Goal: Information Seeking & Learning: Learn about a topic

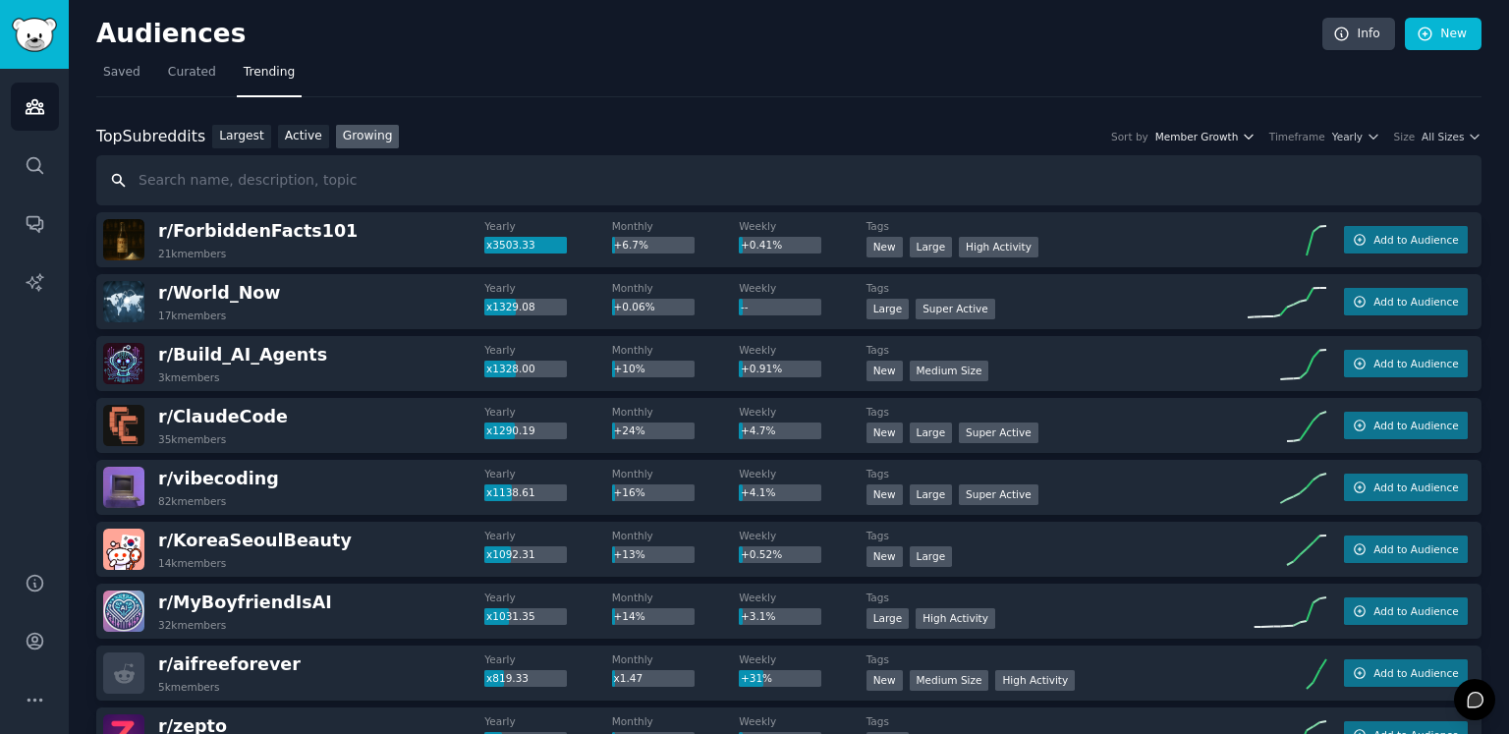
click at [1198, 135] on span "Member Growth" at bounding box center [1196, 137] width 83 height 14
click at [1273, 91] on nav "Saved Curated Trending" at bounding box center [788, 77] width 1385 height 40
click at [1433, 137] on span "All Sizes" at bounding box center [1442, 137] width 42 height 14
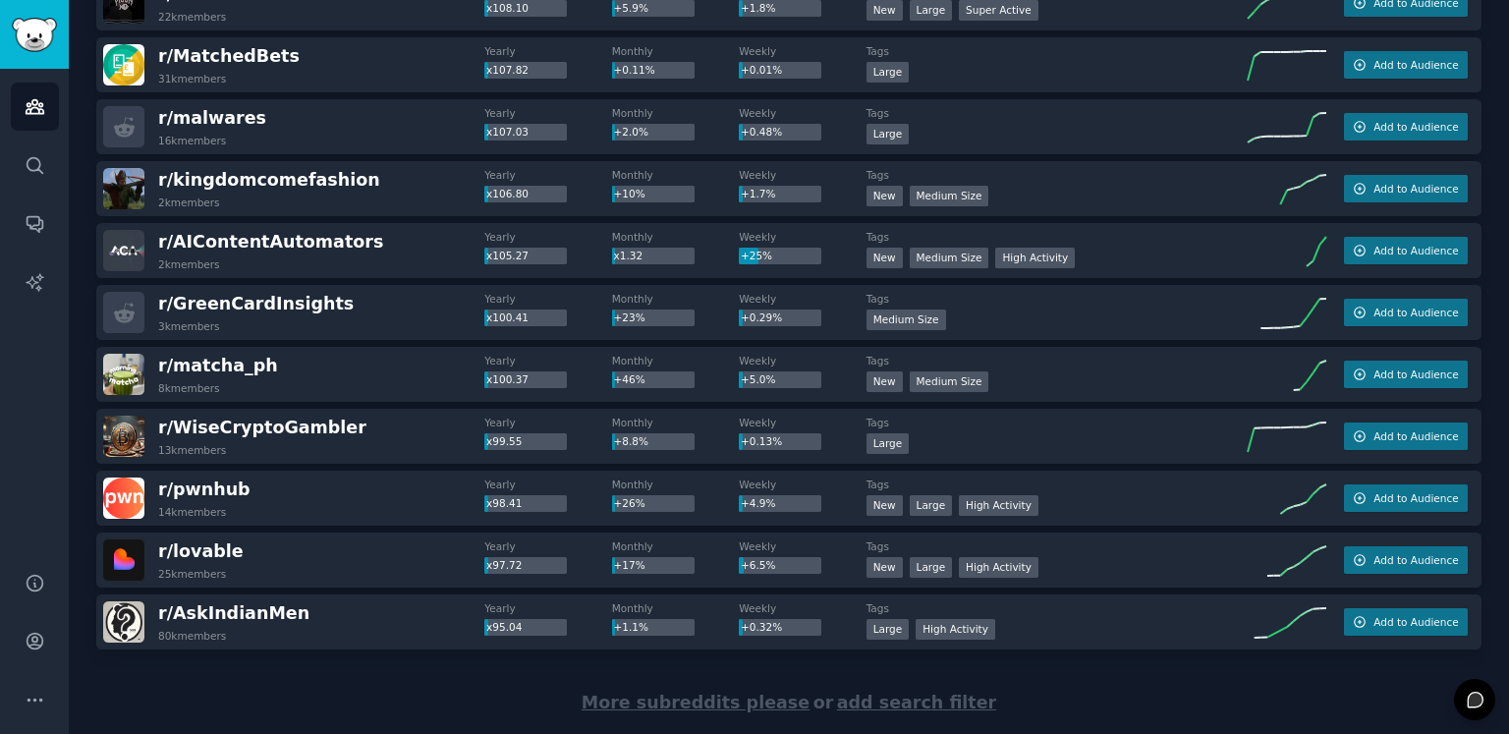
scroll to position [2652, 0]
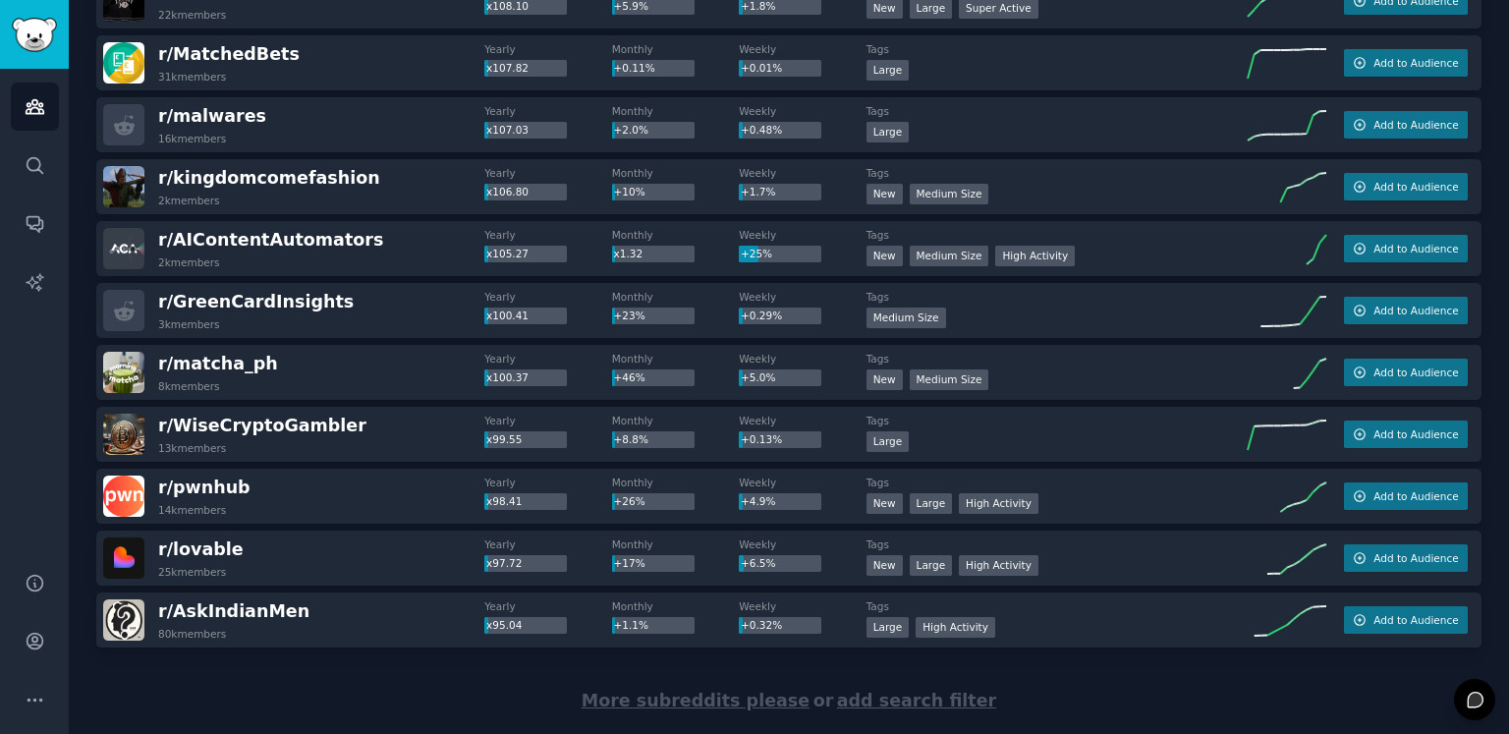
click at [701, 704] on span "More subreddits please" at bounding box center [695, 700] width 228 height 20
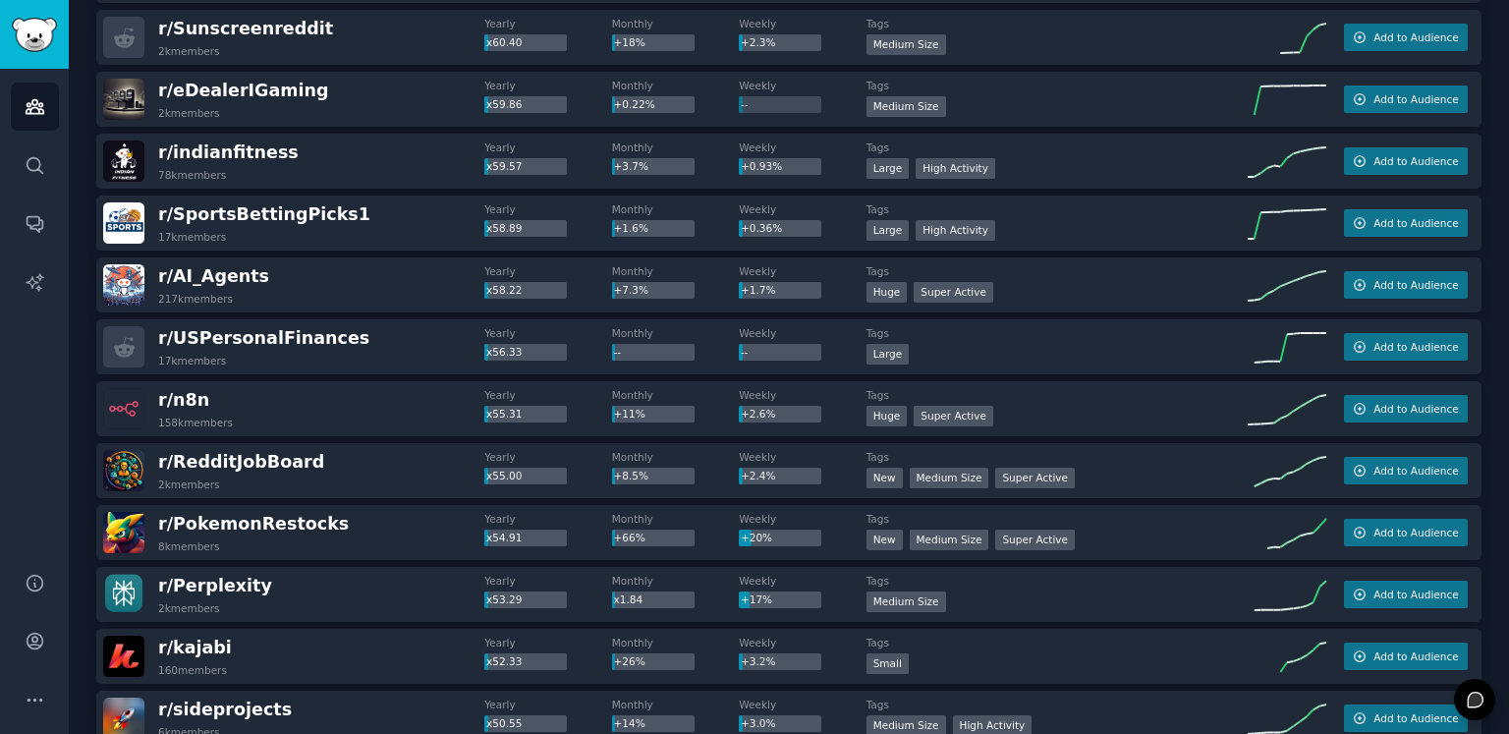
scroll to position [5058, 0]
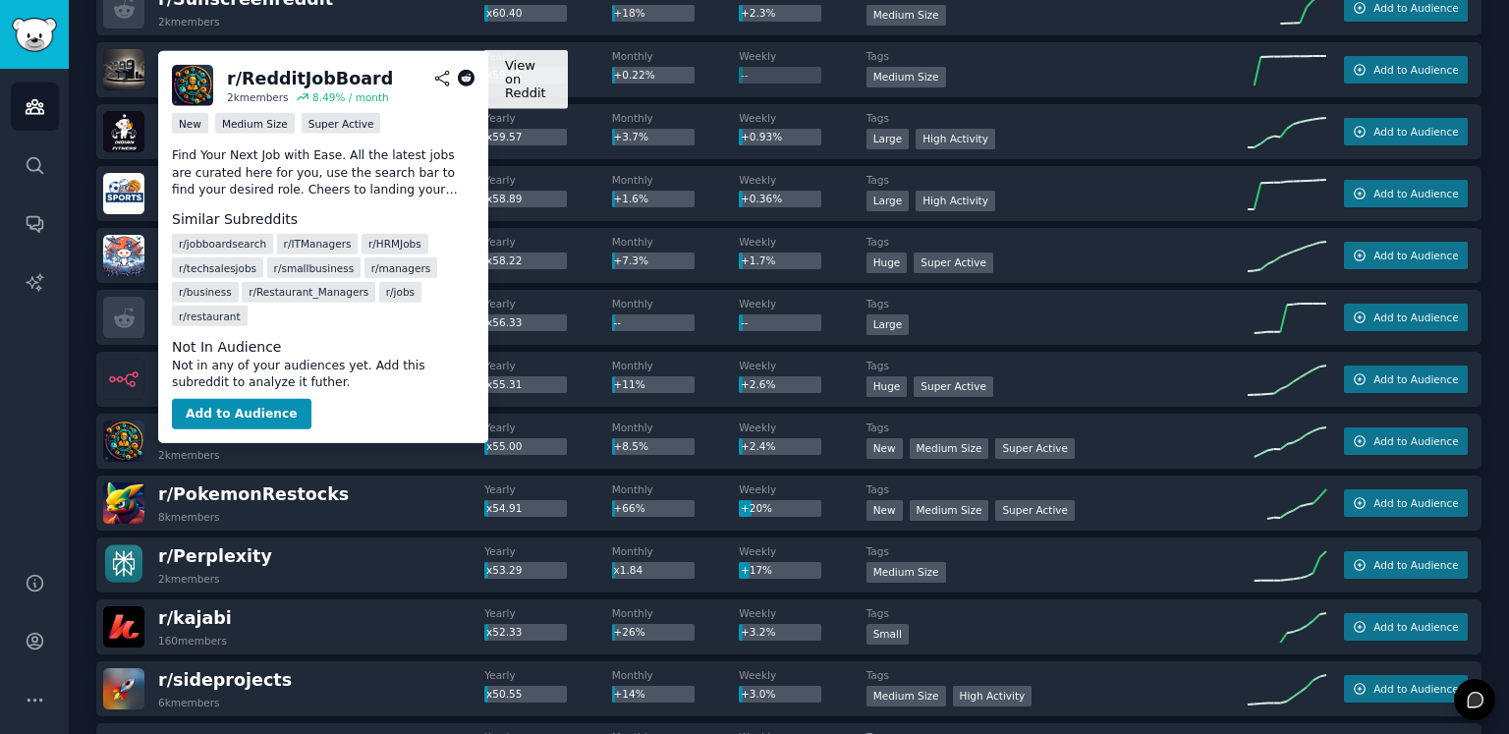
click at [465, 75] on icon at bounding box center [467, 79] width 18 height 18
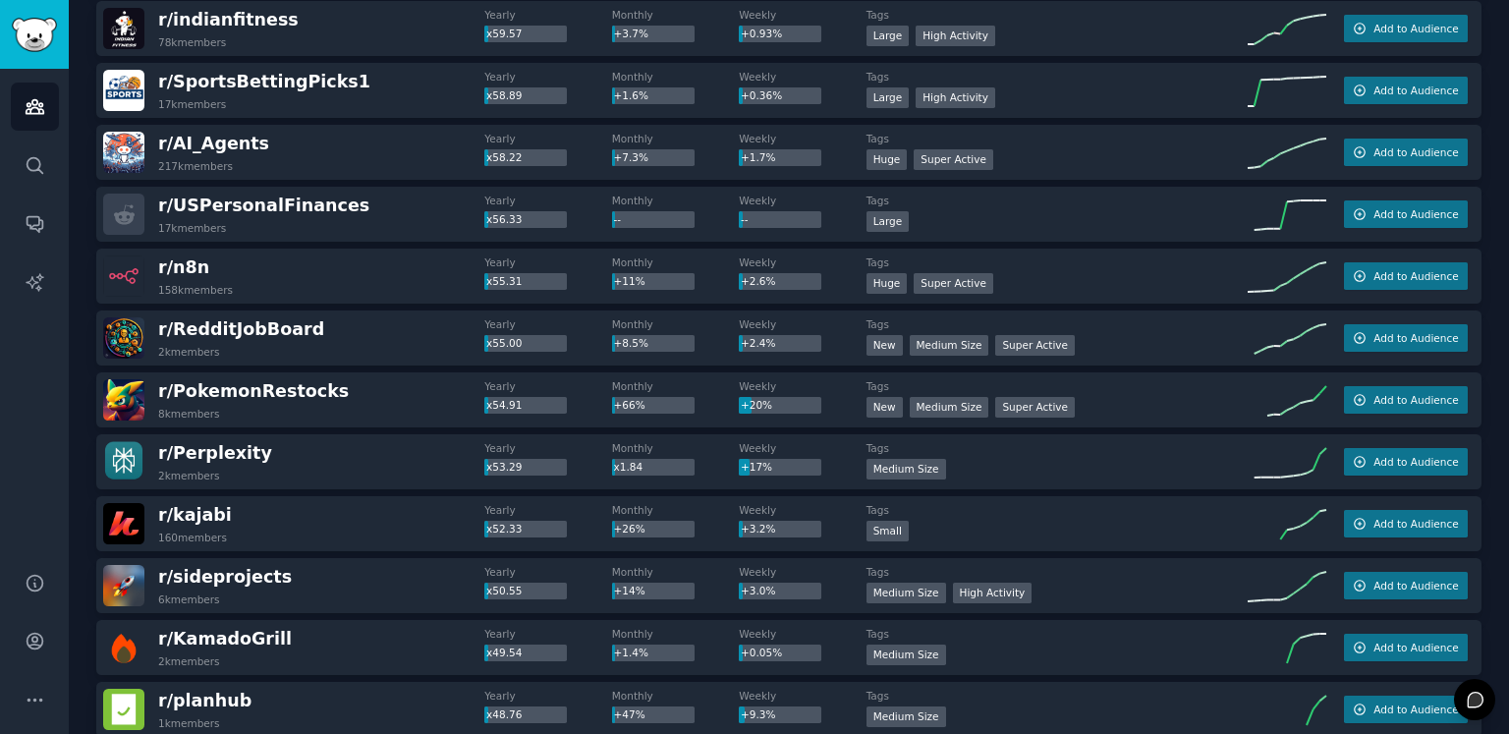
scroll to position [5254, 0]
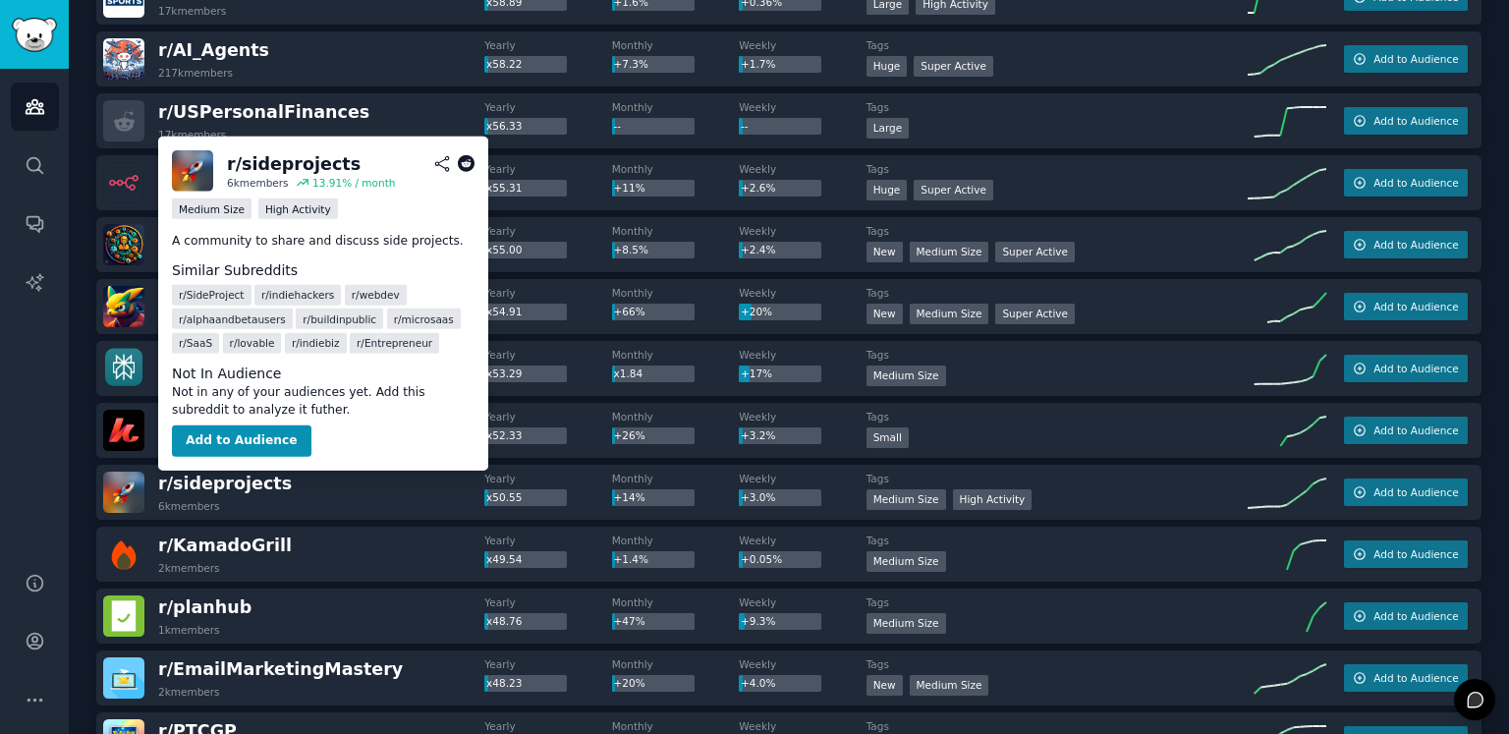
click at [466, 162] on icon at bounding box center [467, 164] width 18 height 18
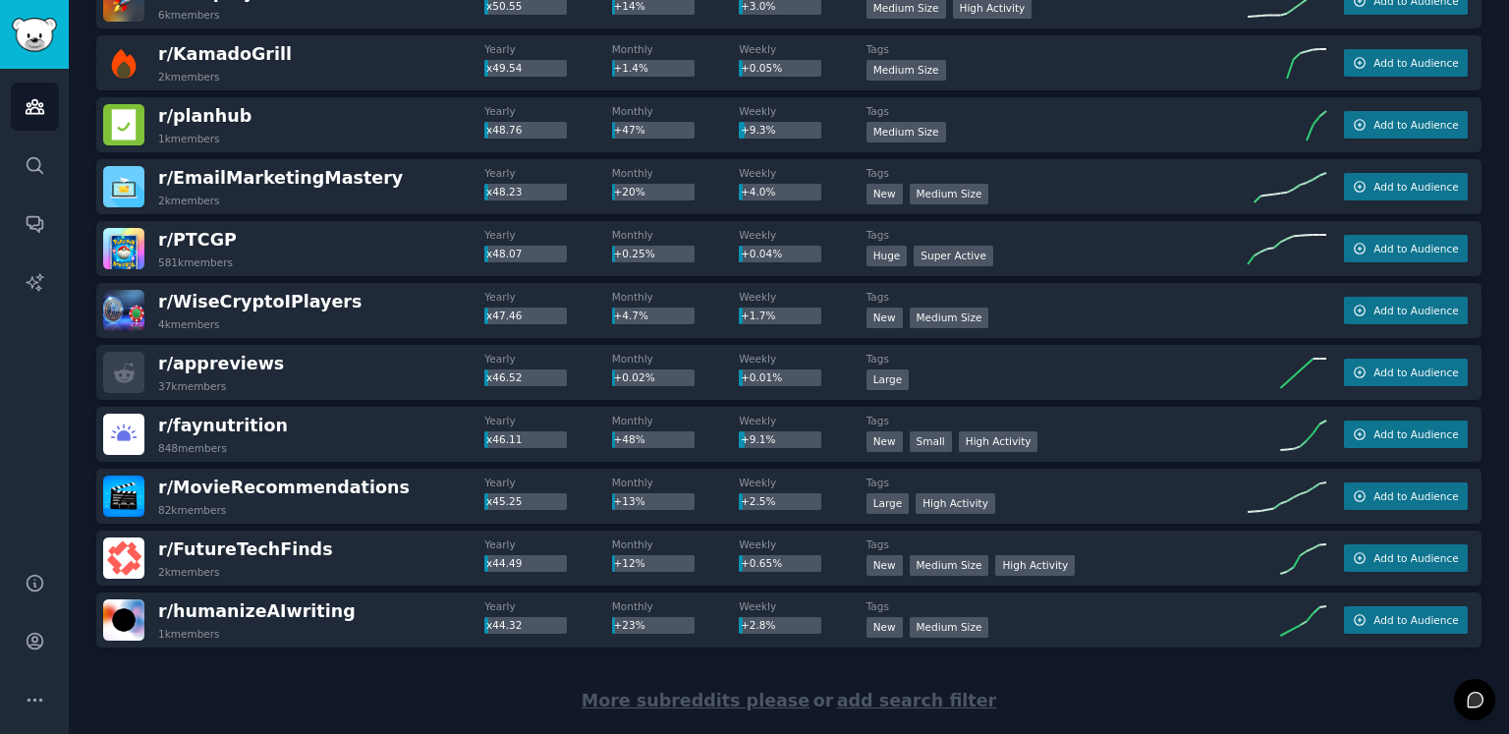
scroll to position [5790, 0]
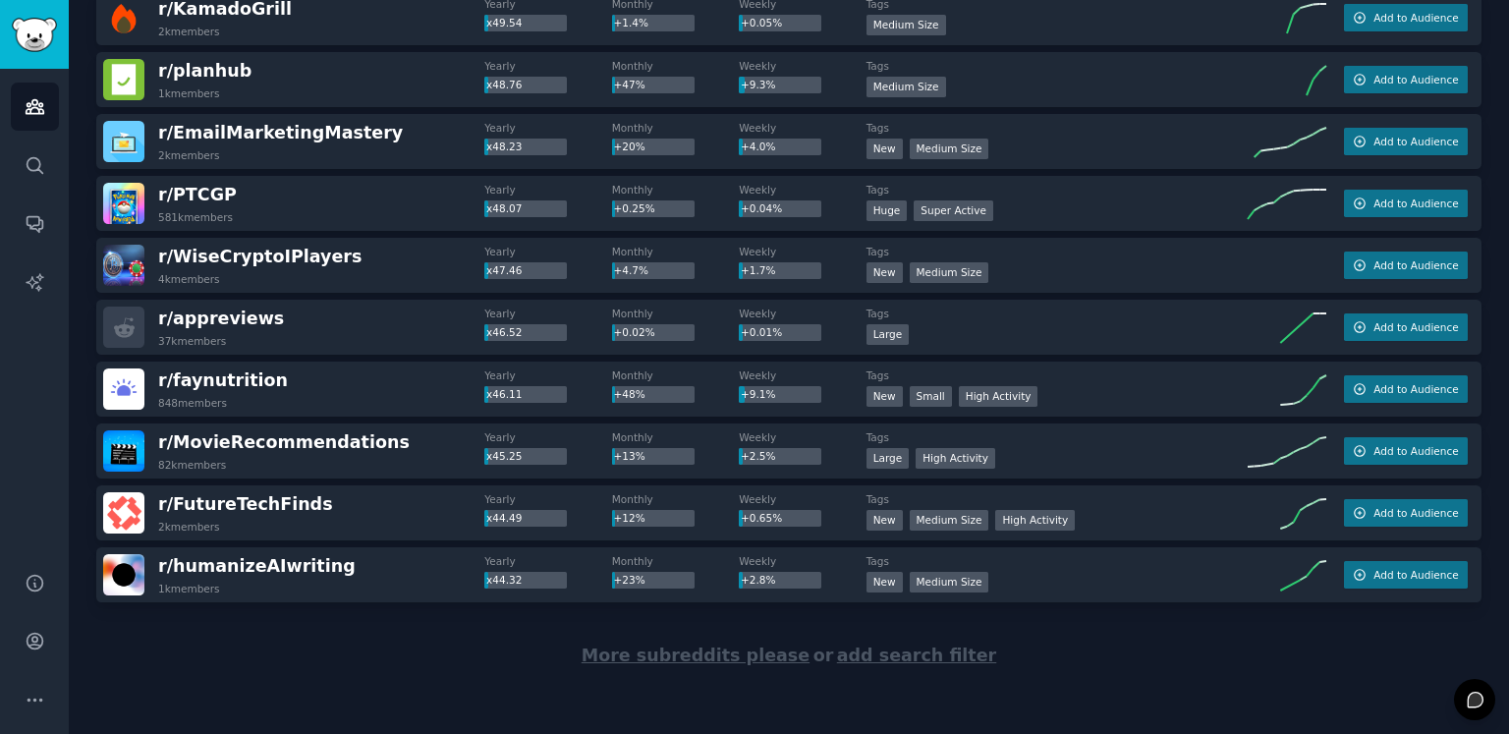
click at [660, 661] on span "More subreddits please" at bounding box center [695, 655] width 228 height 20
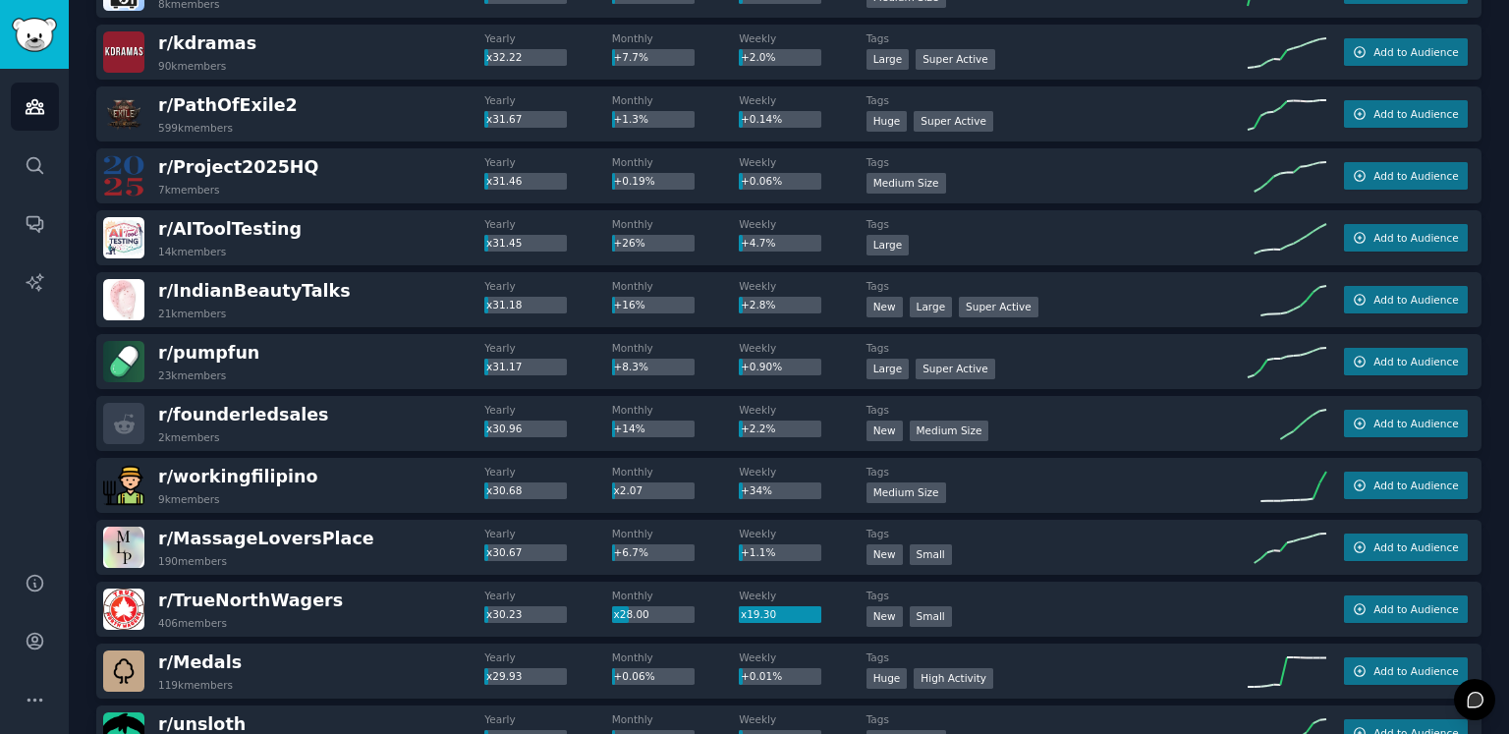
scroll to position [8442, 0]
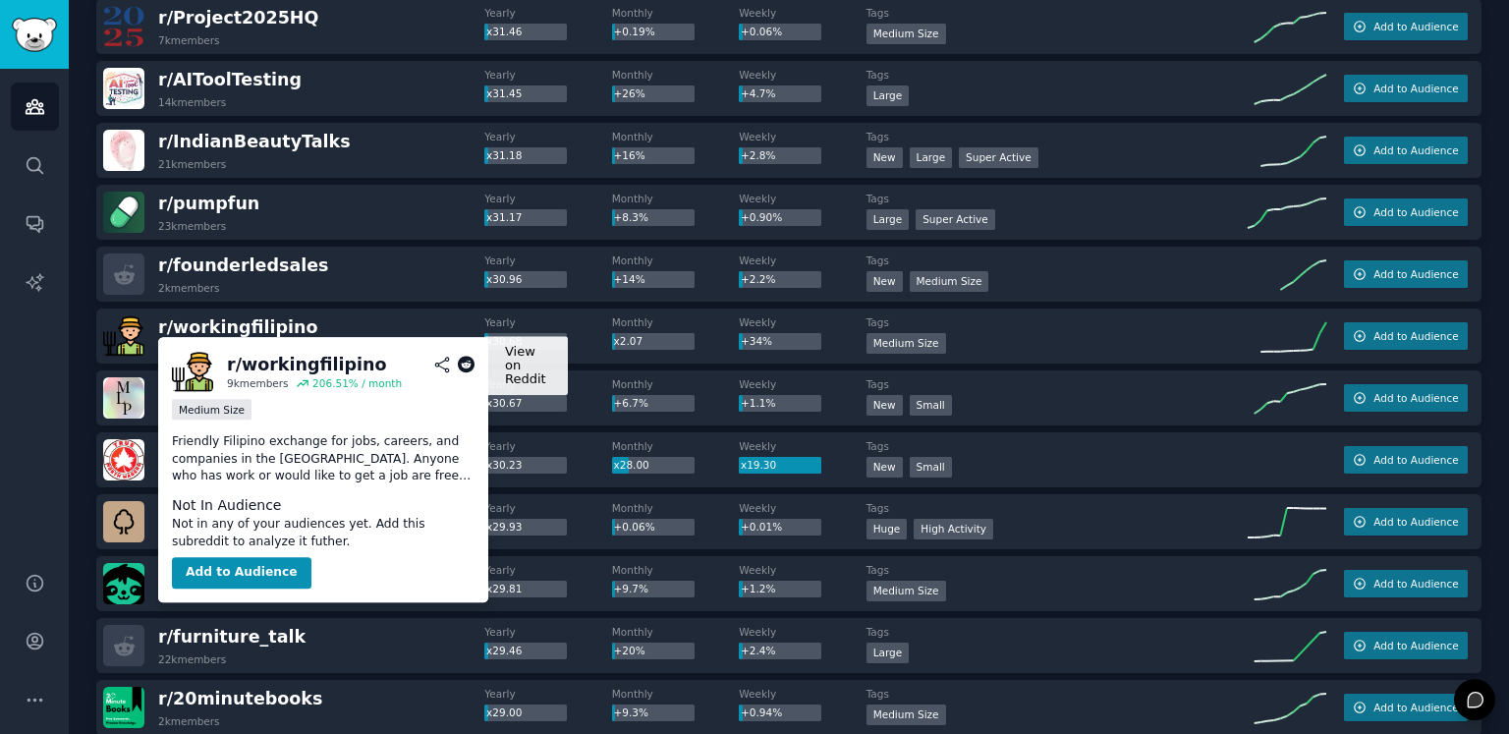
click at [472, 359] on icon at bounding box center [467, 366] width 18 height 18
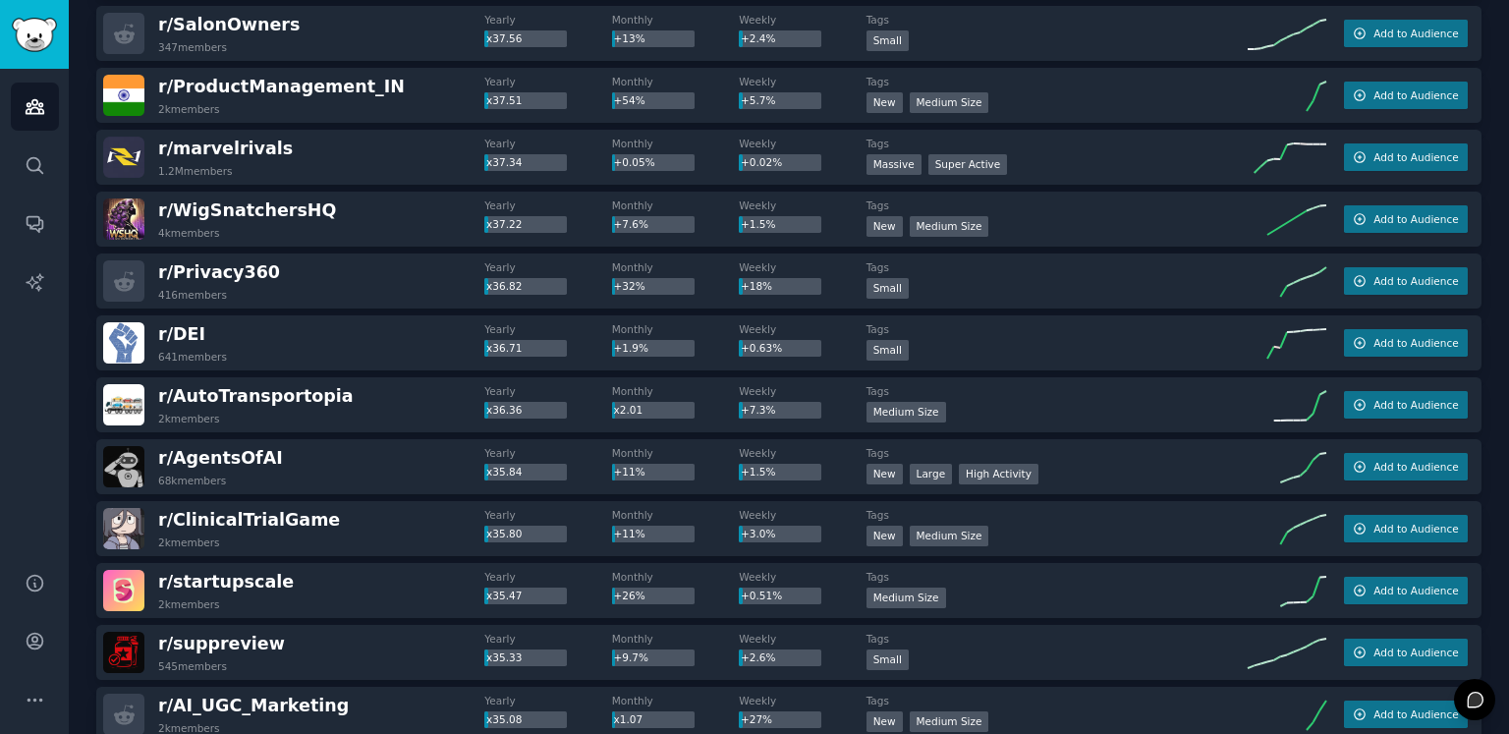
scroll to position [6604, 0]
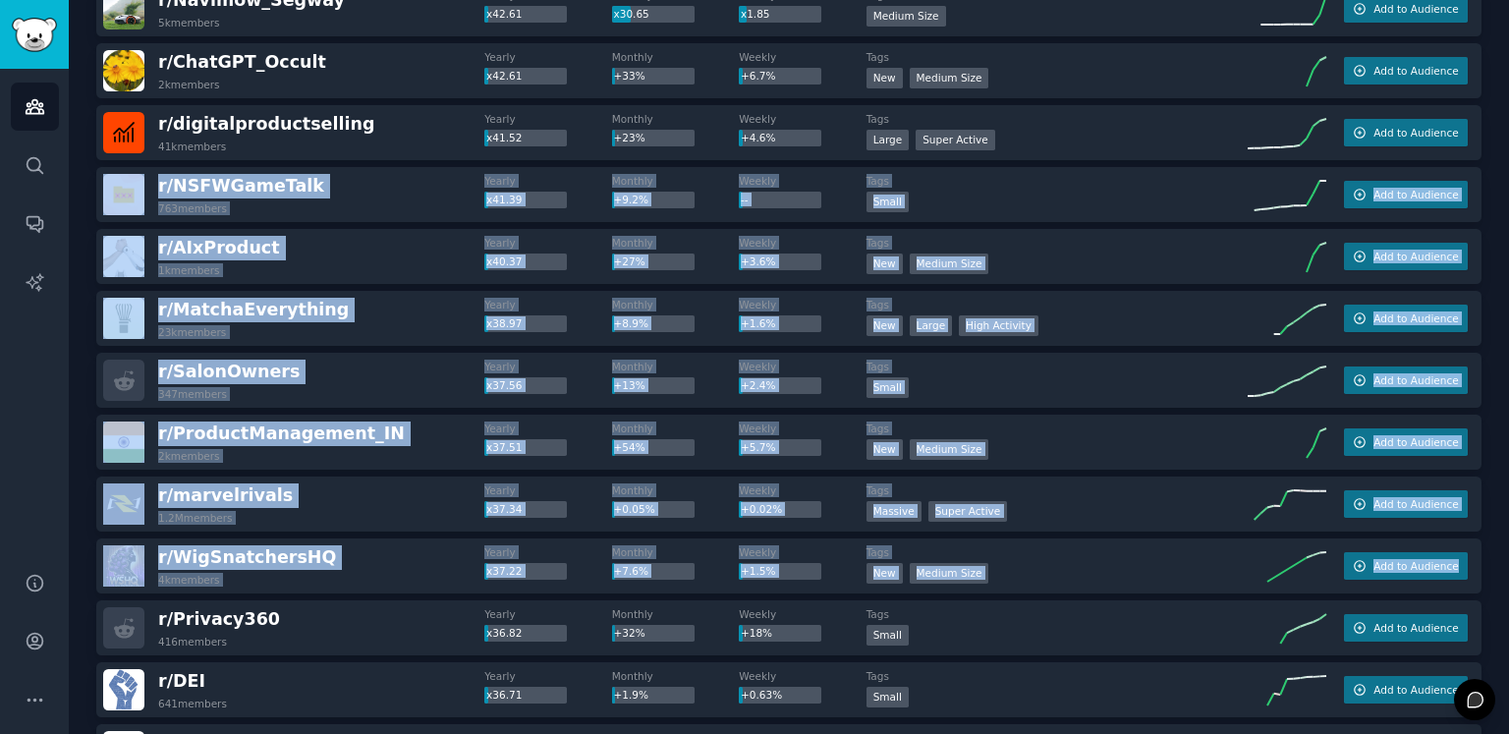
drag, startPoint x: 1508, startPoint y: 555, endPoint x: 1503, endPoint y: 279, distance: 276.0
click at [1508, 118] on main "Audiences Info New Saved Curated Trending Top Subreddits Top Subreddits Largest…" at bounding box center [789, 367] width 1440 height 734
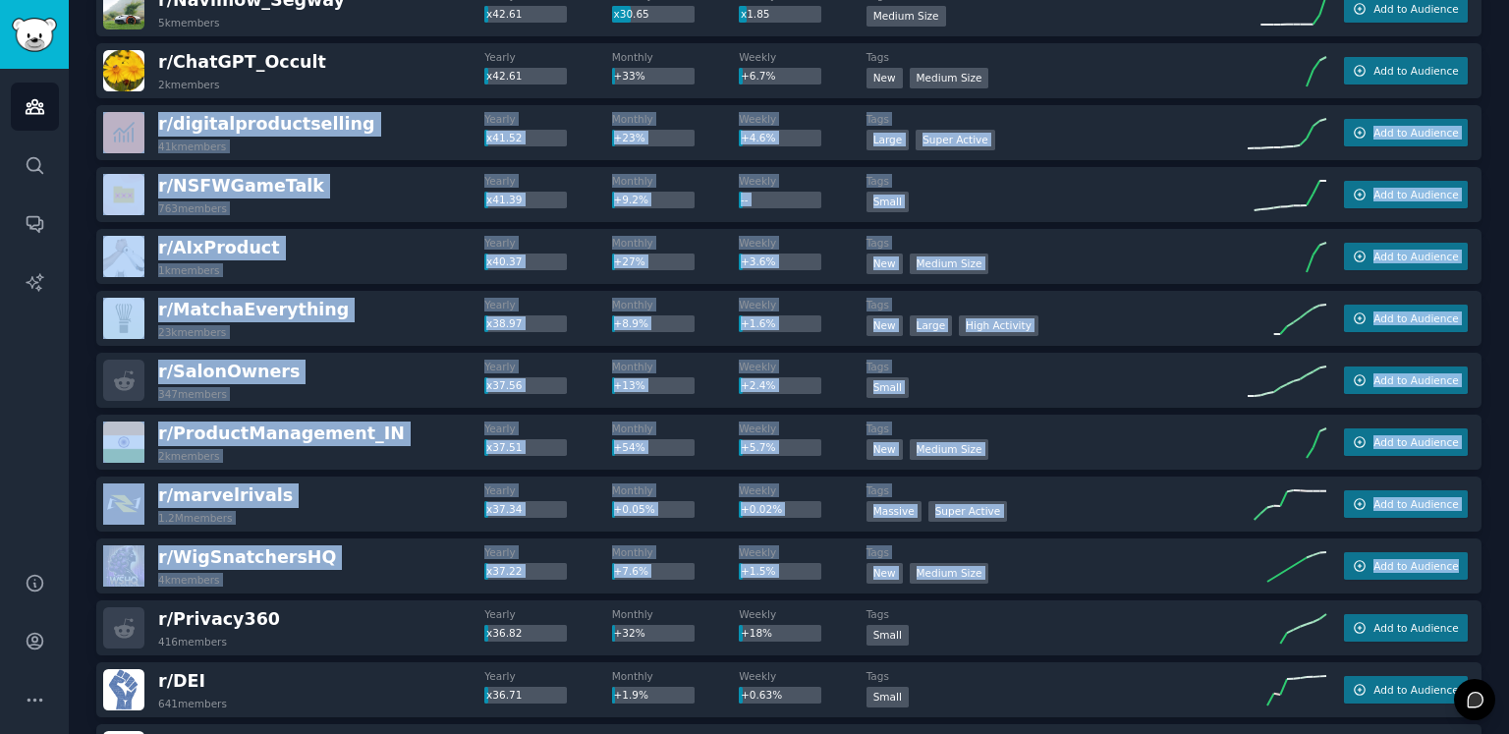
drag, startPoint x: 1508, startPoint y: 543, endPoint x: 1508, endPoint y: 73, distance: 470.4
click at [1508, 76] on main "Audiences Info New Saved Curated Trending Top Subreddits Top Subreddits Largest…" at bounding box center [789, 367] width 1440 height 734
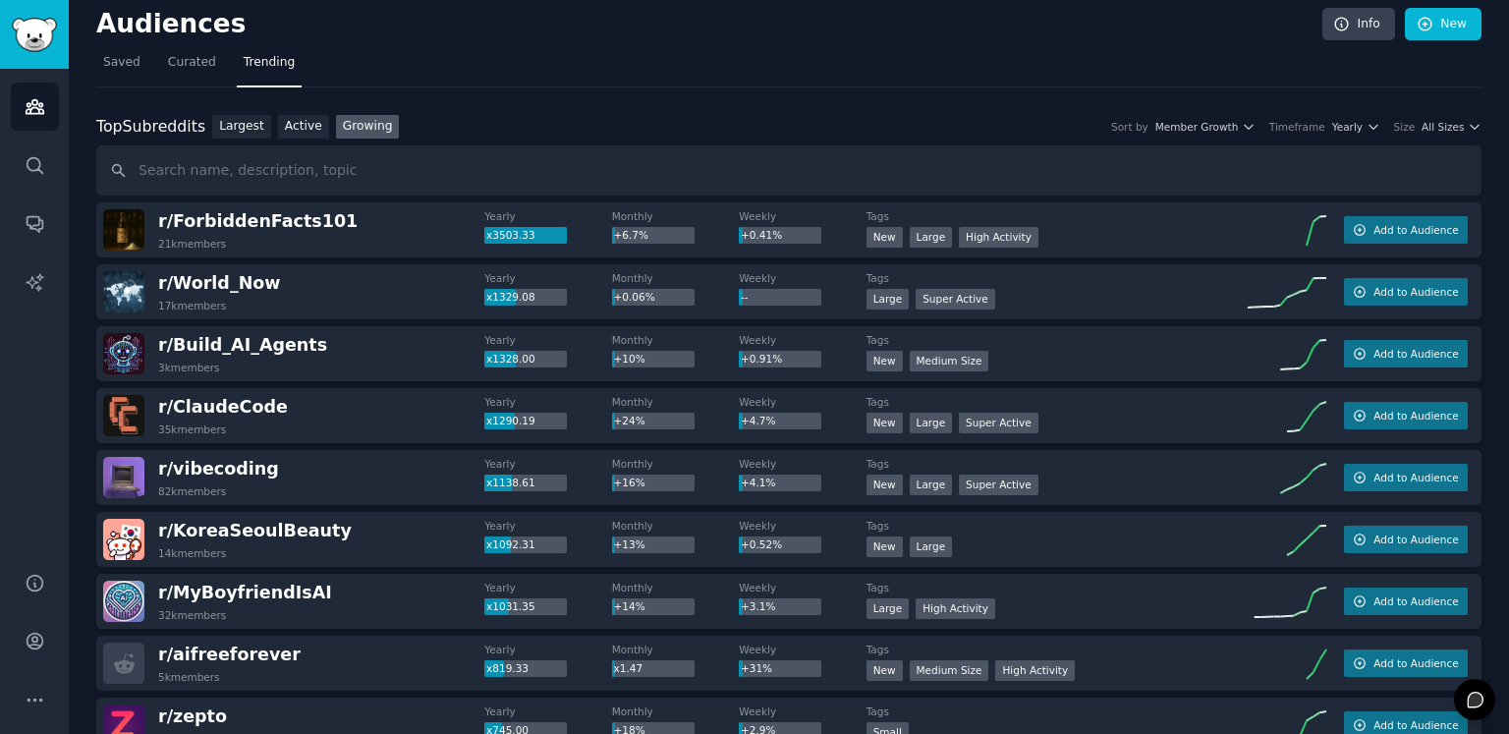
scroll to position [0, 0]
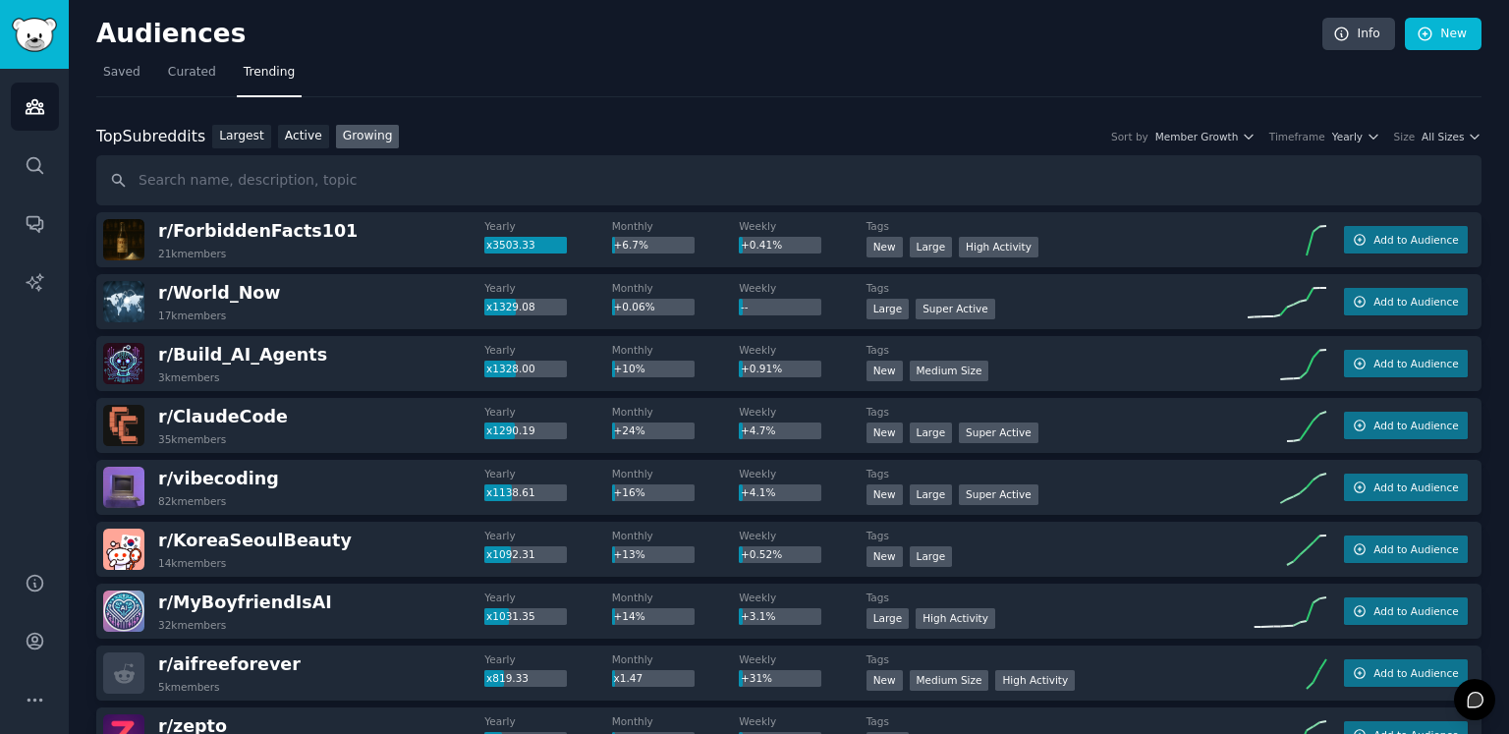
click at [916, 50] on div "Audiences Info New" at bounding box center [788, 38] width 1385 height 40
click at [1449, 137] on span "All Sizes" at bounding box center [1442, 137] width 42 height 14
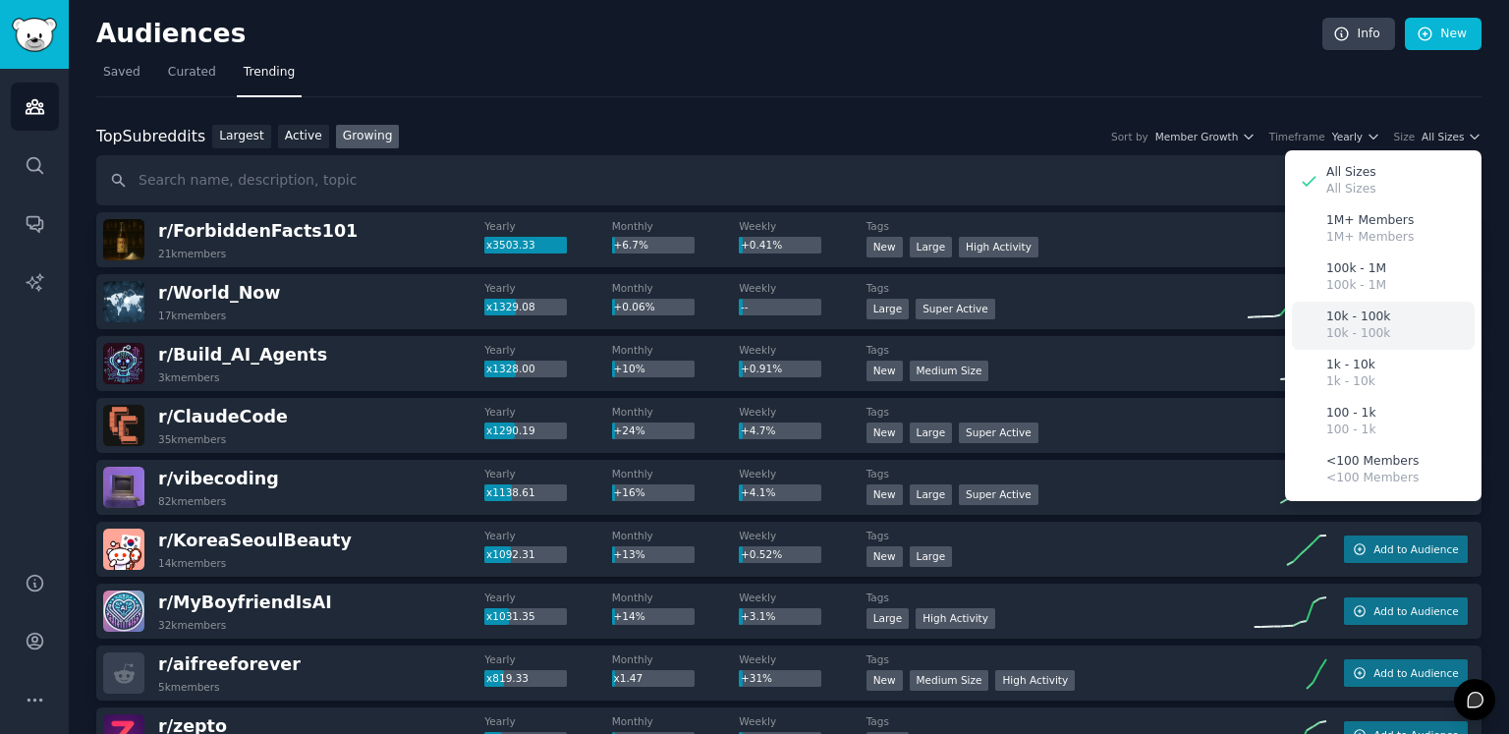
click at [1369, 321] on p "10k - 100k" at bounding box center [1358, 317] width 64 height 18
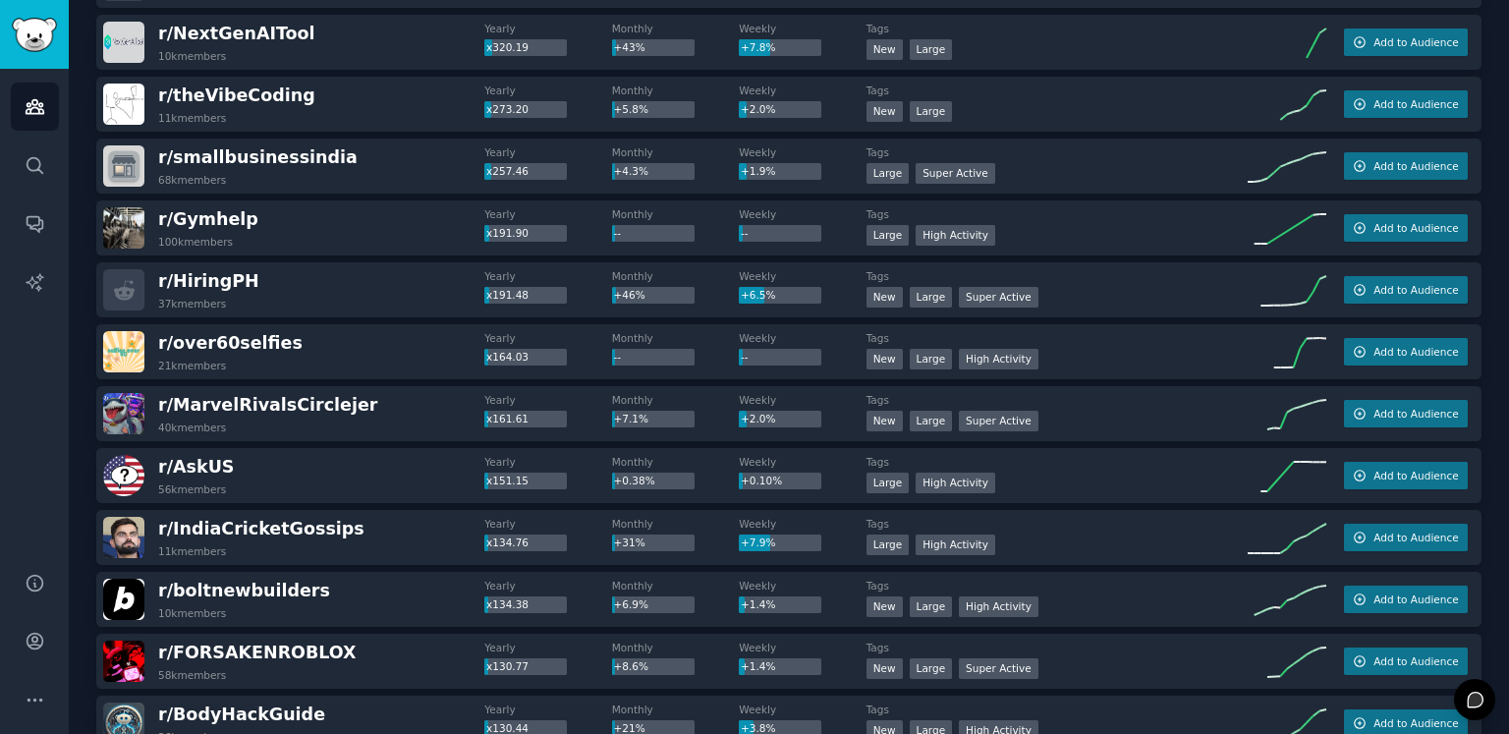
scroll to position [786, 0]
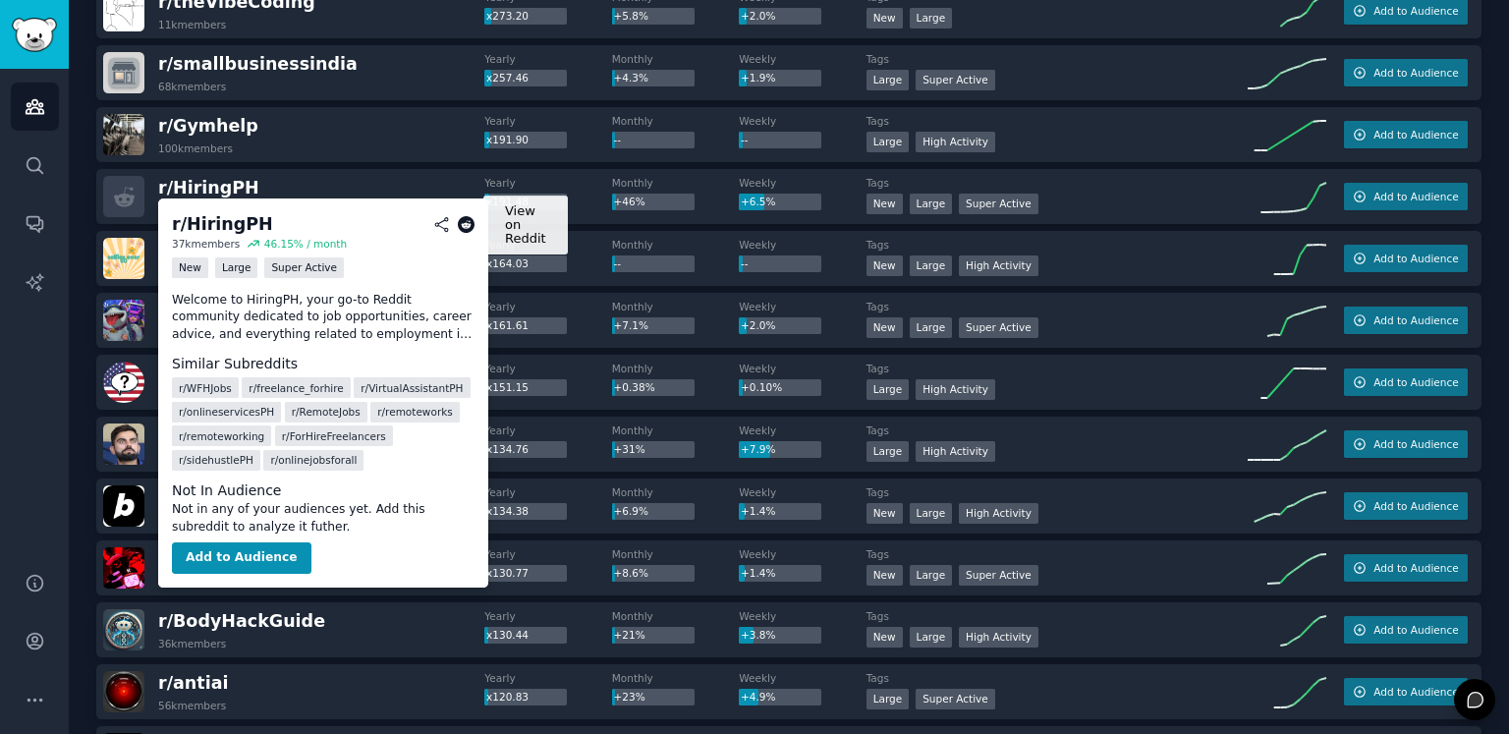
click at [464, 225] on icon at bounding box center [467, 225] width 18 height 18
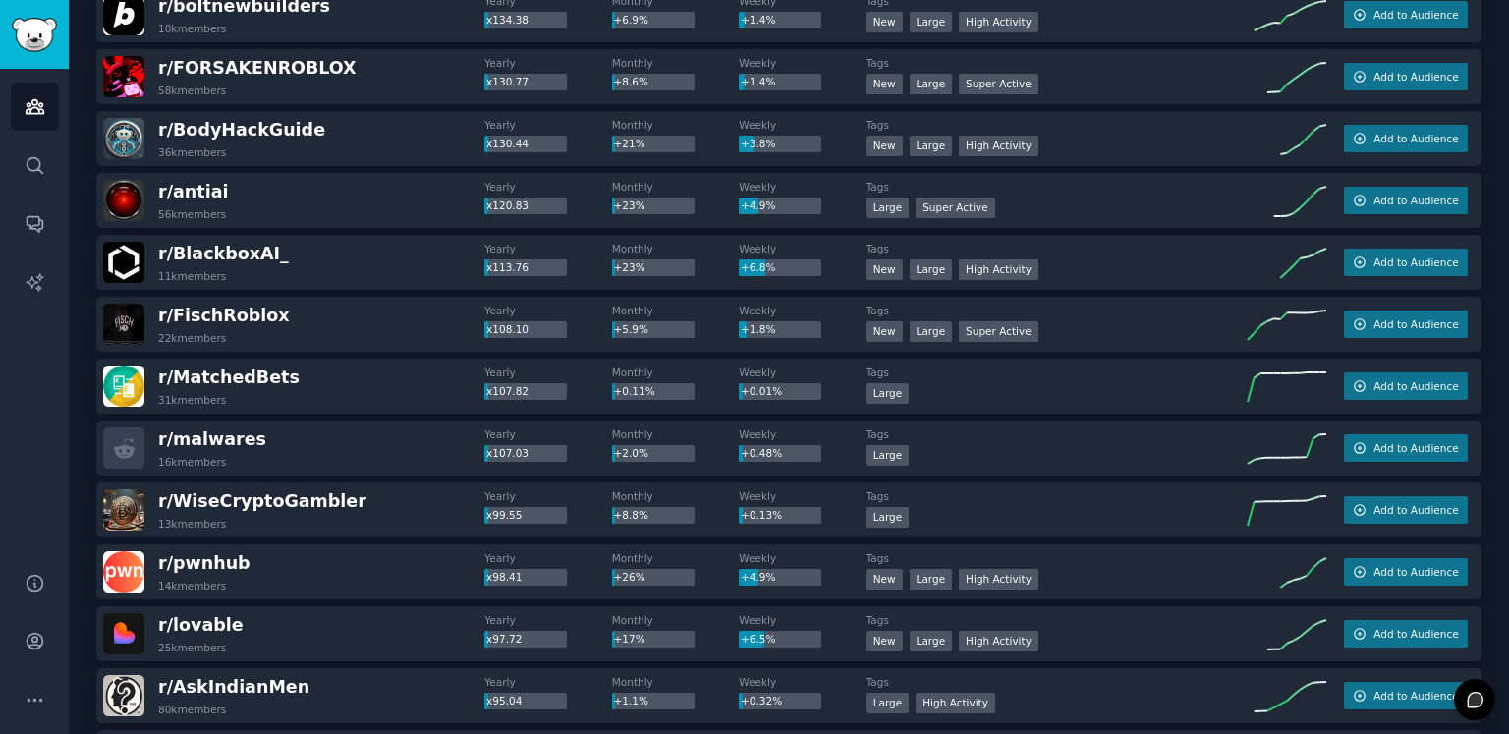
scroll to position [1473, 0]
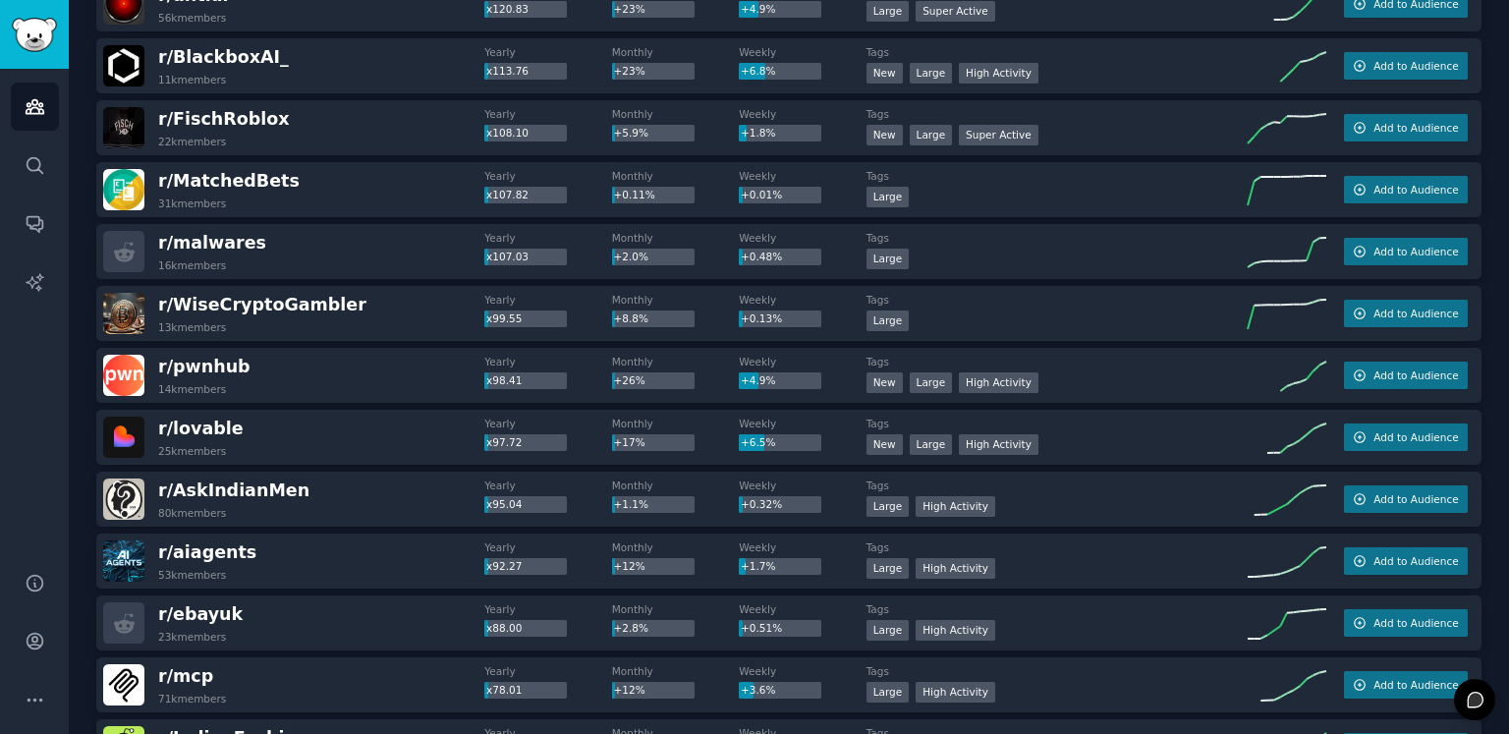
click at [328, 259] on div "r/ malwares 16k members" at bounding box center [293, 251] width 381 height 41
click at [354, 302] on div "r/ WiseCryptoGambler 13k members" at bounding box center [293, 313] width 381 height 41
click at [336, 348] on div "r/ pwnhub 14k members Yearly x98.41 Monthly +26% Weekly +4.9% Tags New Large Hi…" at bounding box center [788, 375] width 1385 height 55
click at [319, 374] on div "r/ pwnhub 14k members" at bounding box center [293, 375] width 381 height 41
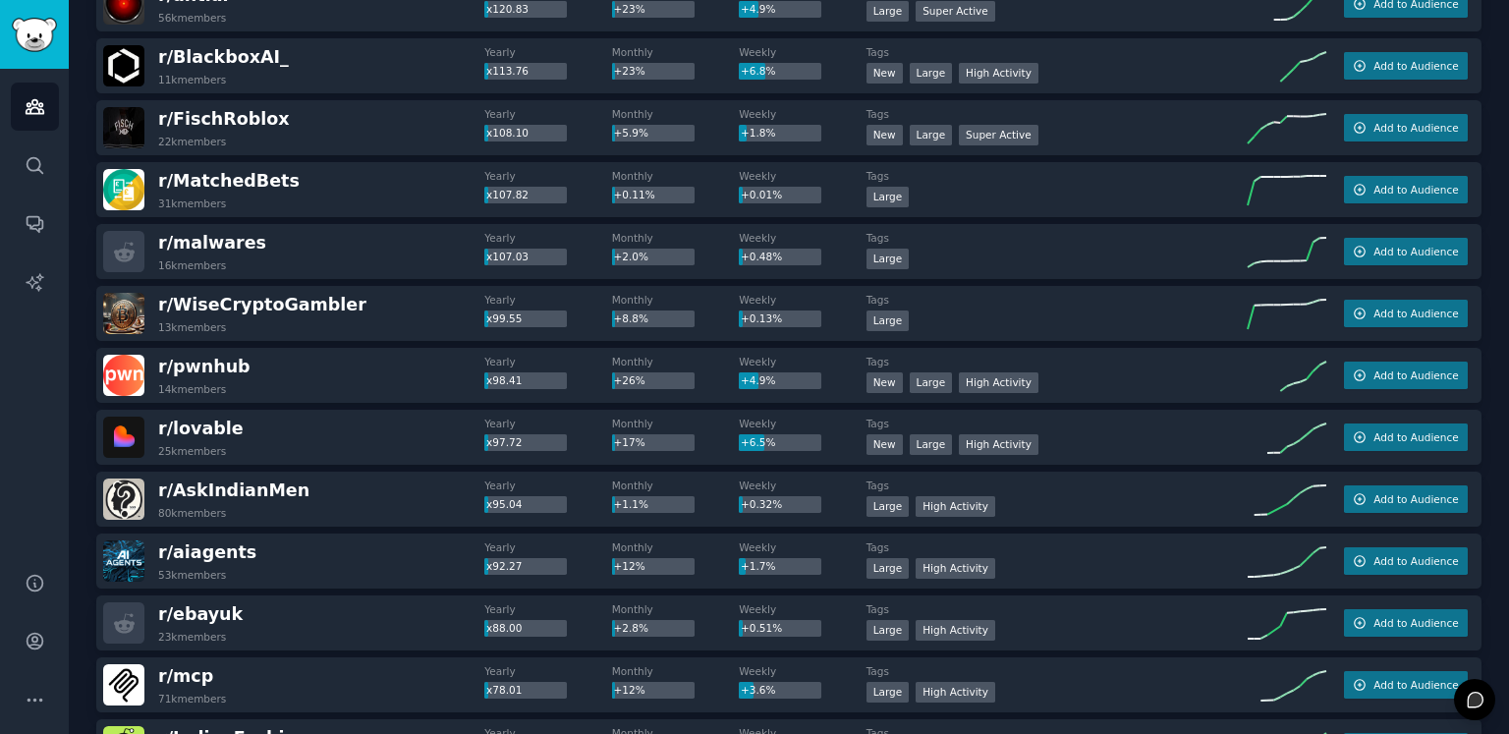
click at [319, 374] on div "r/ pwnhub 14k members" at bounding box center [293, 375] width 381 height 41
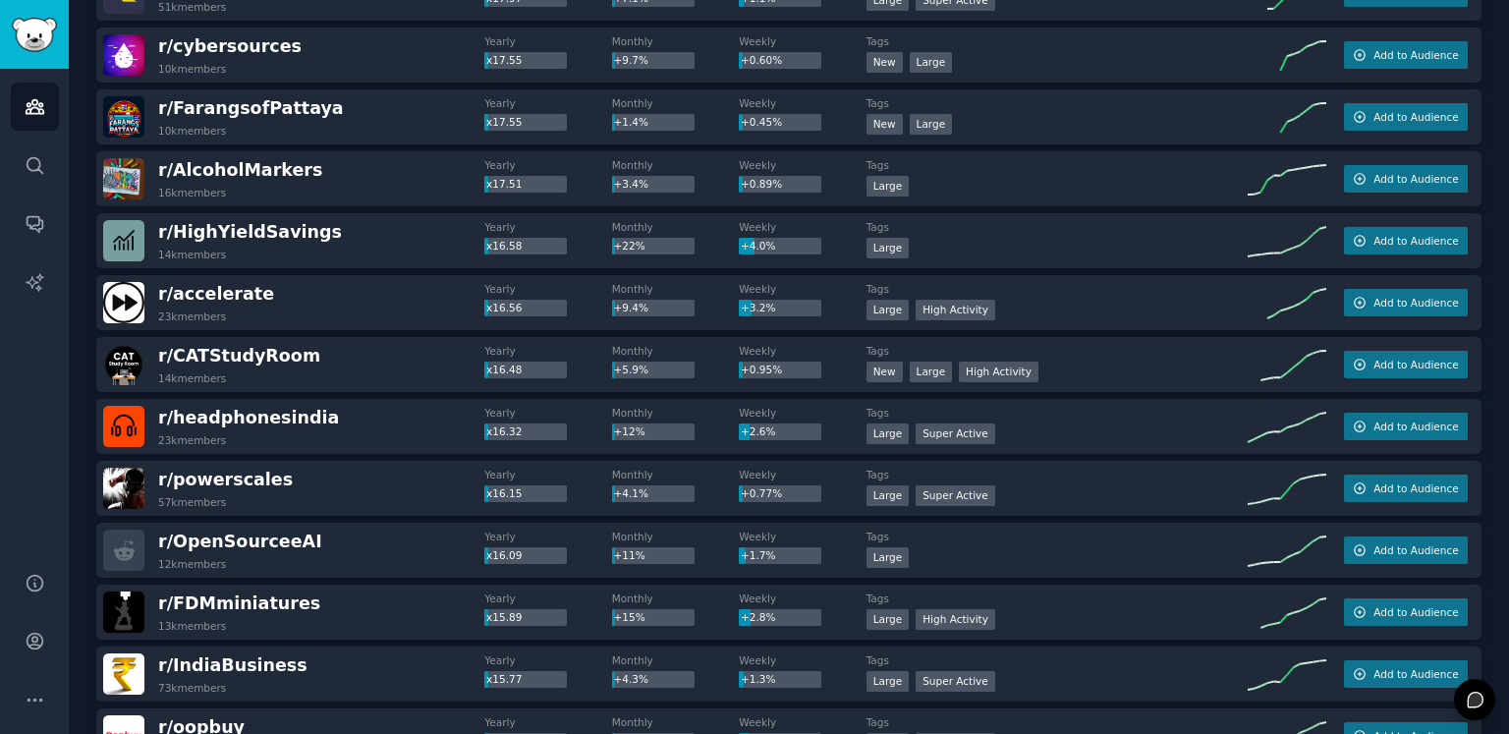
scroll to position [6187, 0]
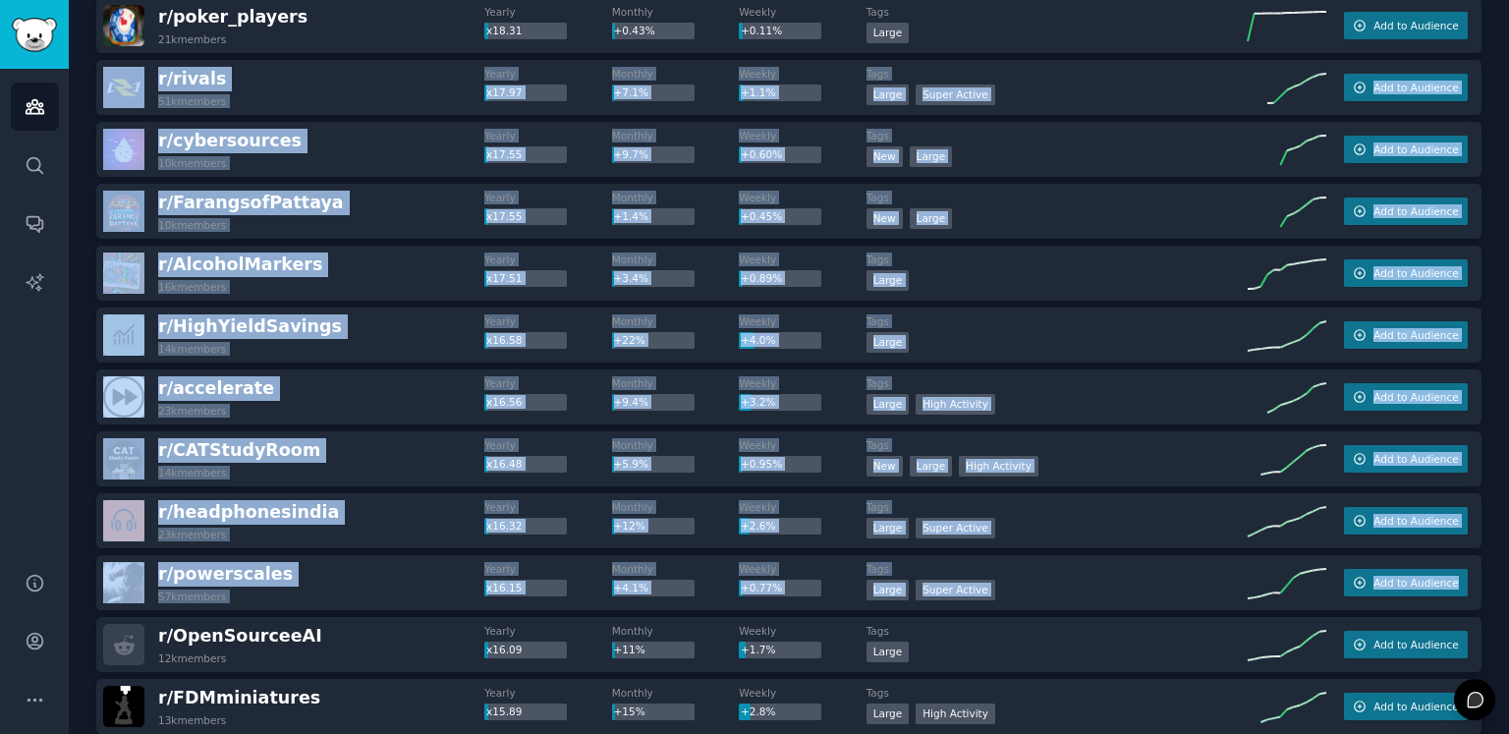
drag, startPoint x: 1508, startPoint y: 478, endPoint x: 1508, endPoint y: 5, distance: 473.4
click at [1508, 0] on html "Audiences Search Conversations AI Reports Help Account More Audiences Info New …" at bounding box center [754, 367] width 1509 height 734
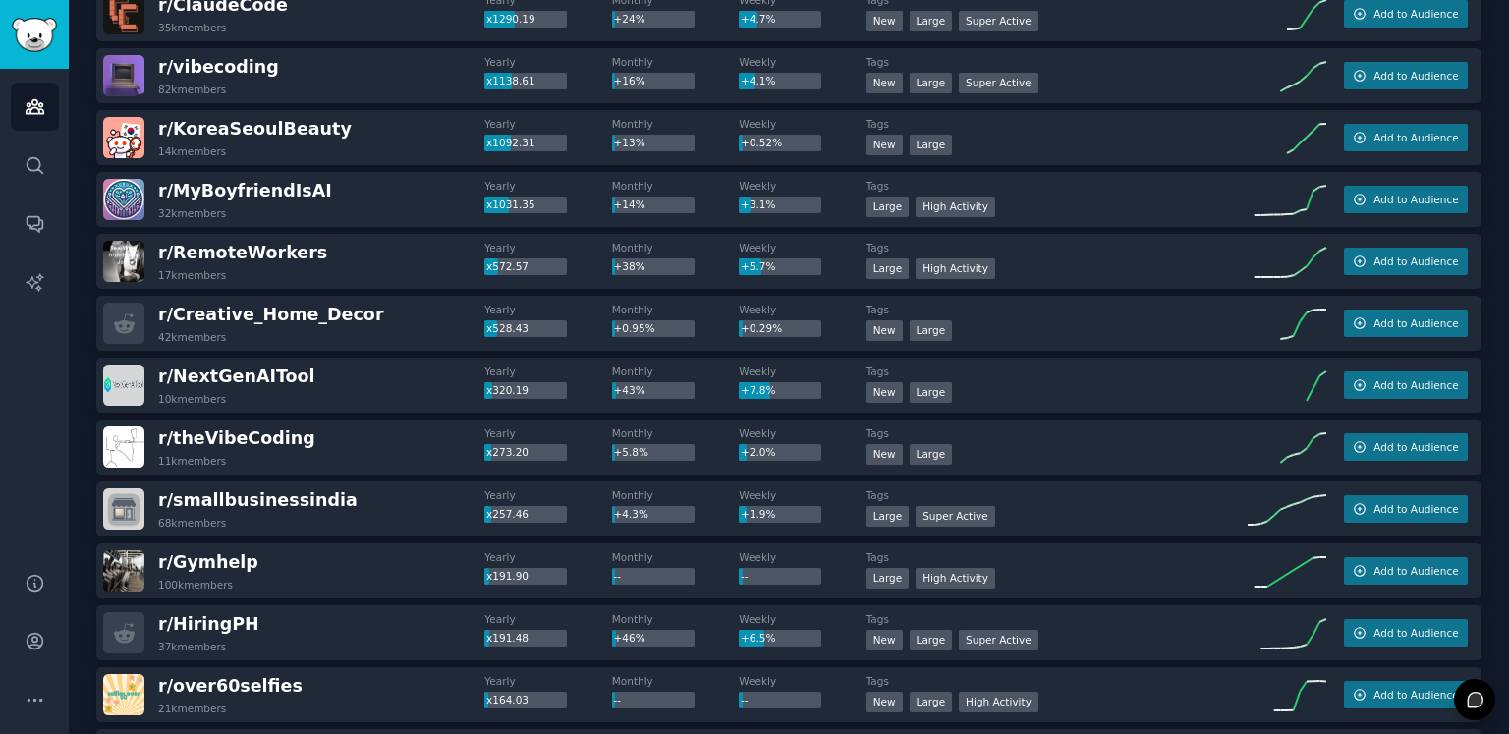
scroll to position [0, 0]
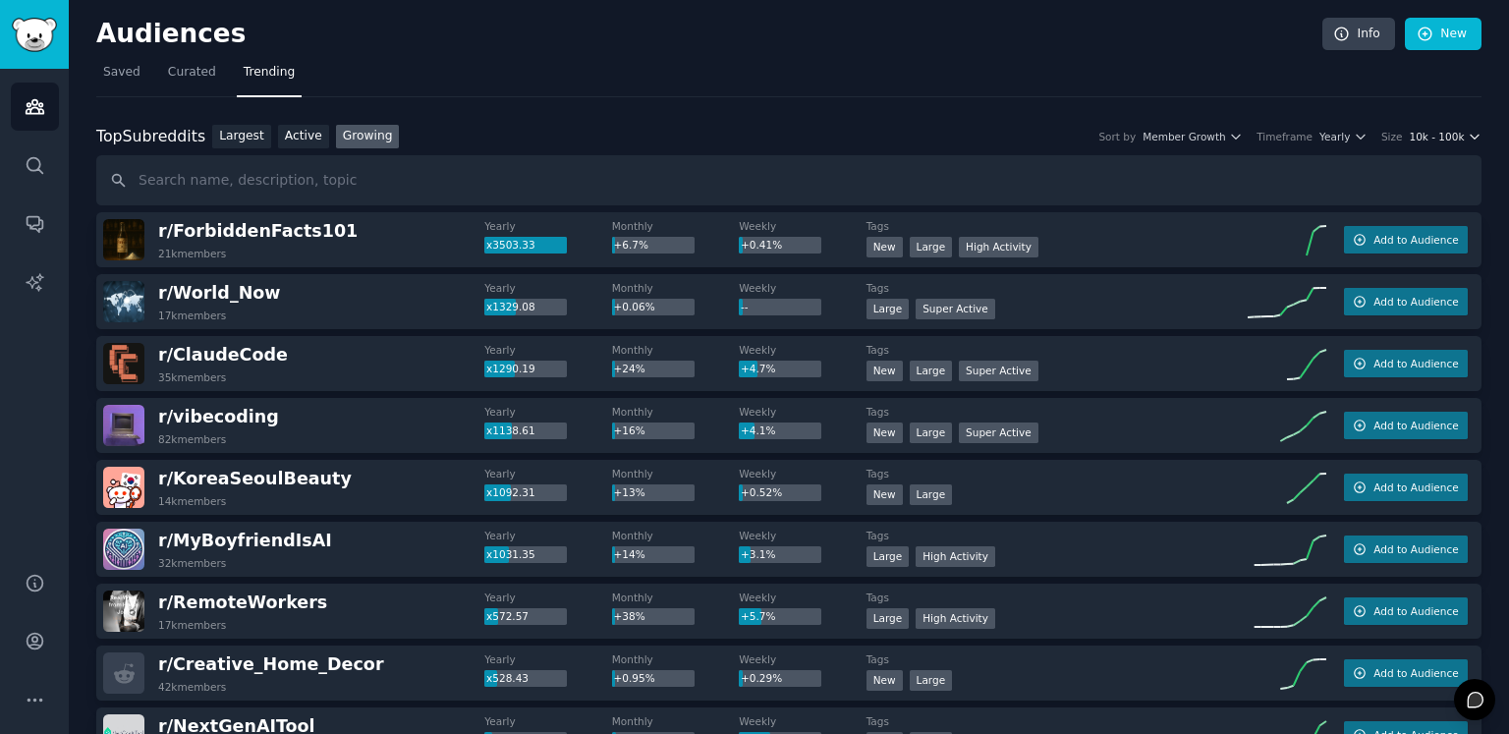
click at [1430, 132] on span "10k - 100k" at bounding box center [1435, 137] width 55 height 14
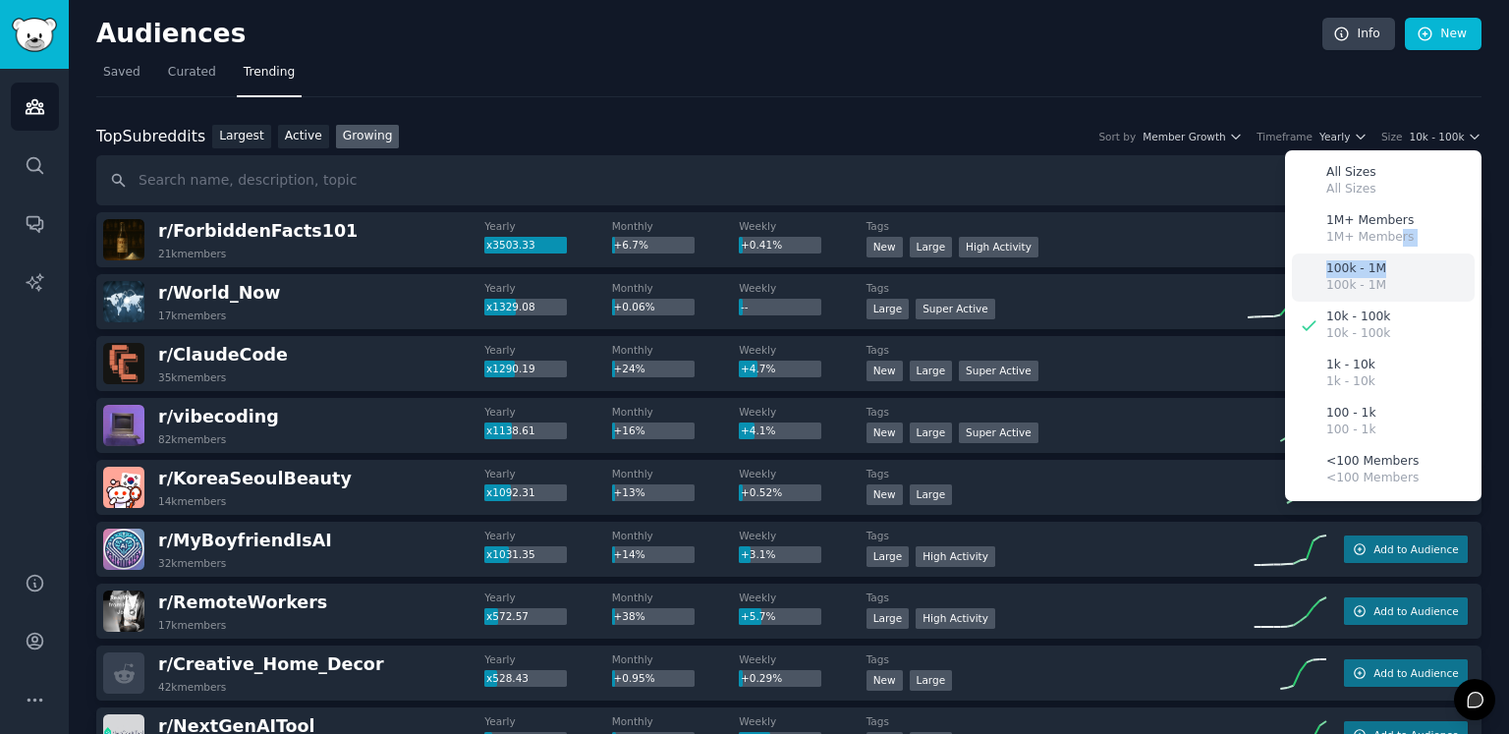
drag, startPoint x: 1392, startPoint y: 232, endPoint x: 1390, endPoint y: 264, distance: 32.5
click at [1390, 264] on div "All Sizes All Sizes 1M+ Members 1M+ Members 100k - 1M 100k - 1M 10k - 100k 10k …" at bounding box center [1383, 325] width 196 height 351
click at [1390, 264] on div "100k - 1M 100k - 1M" at bounding box center [1382, 277] width 183 height 48
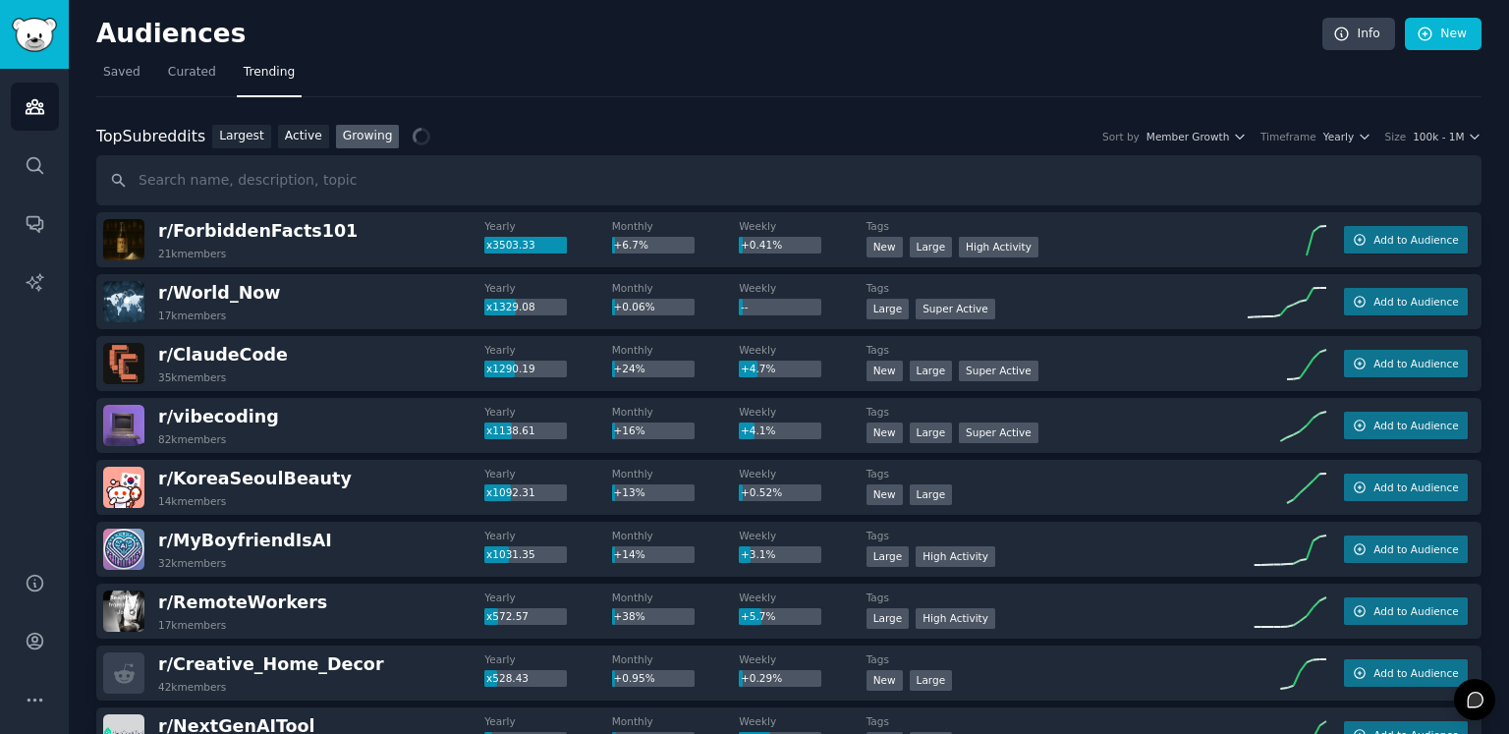
click at [839, 68] on nav "Saved Curated Trending" at bounding box center [788, 77] width 1385 height 40
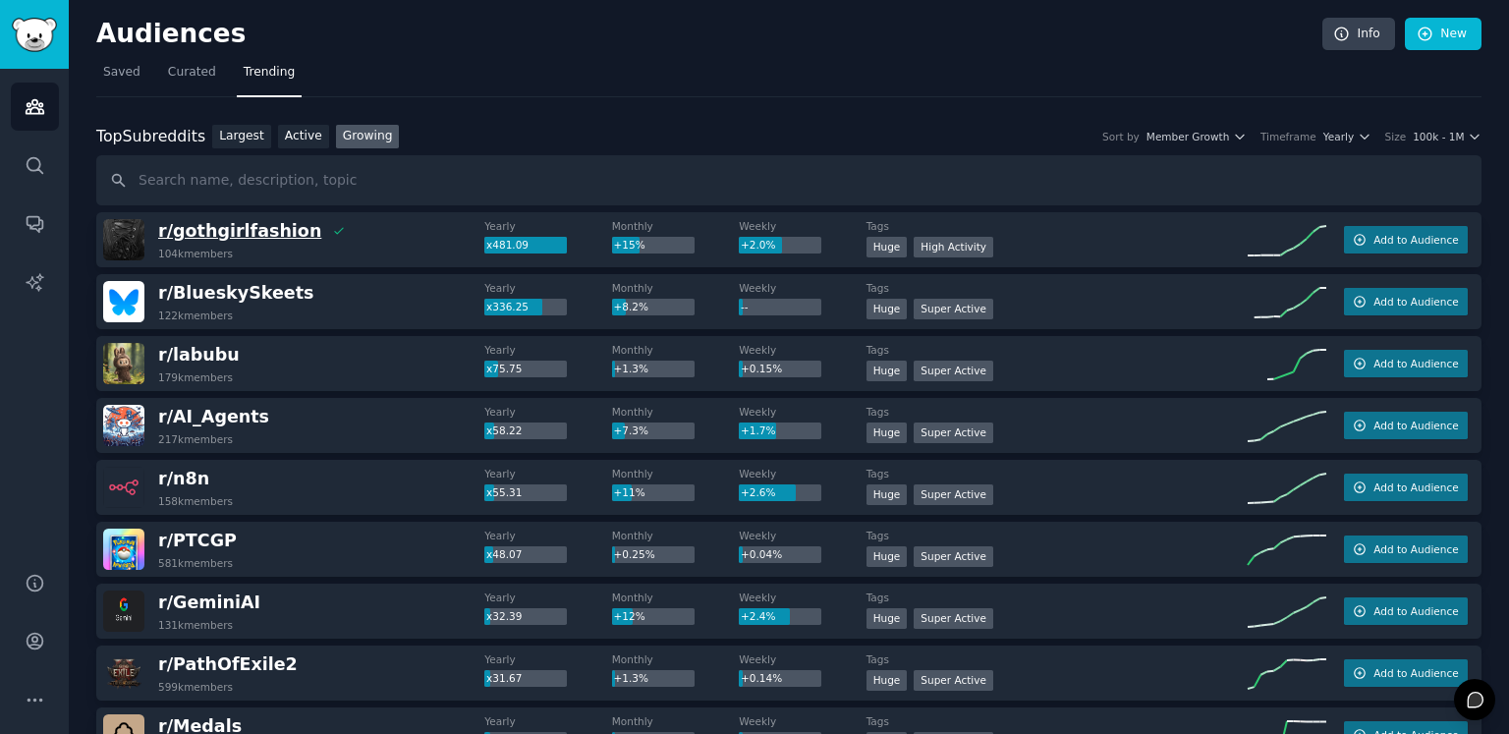
click at [259, 230] on span "r/ gothgirlfashion" at bounding box center [239, 231] width 163 height 20
click at [327, 228] on div "r/ gothgirlfashion This community is in your audience: goth 104k members" at bounding box center [293, 239] width 381 height 41
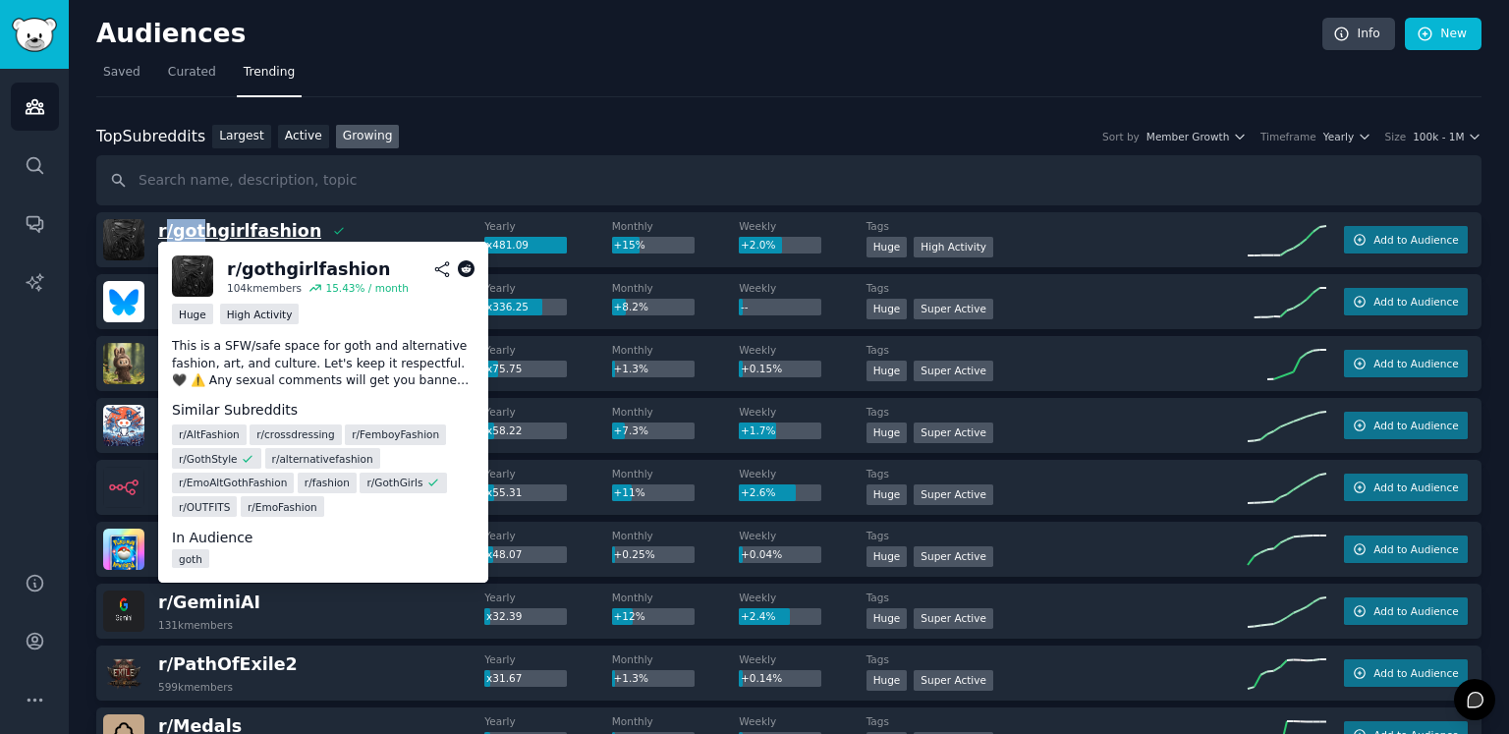
drag, startPoint x: 202, startPoint y: 227, endPoint x: 165, endPoint y: 226, distance: 37.3
click at [165, 226] on span "r/ gothgirlfashion" at bounding box center [239, 231] width 163 height 20
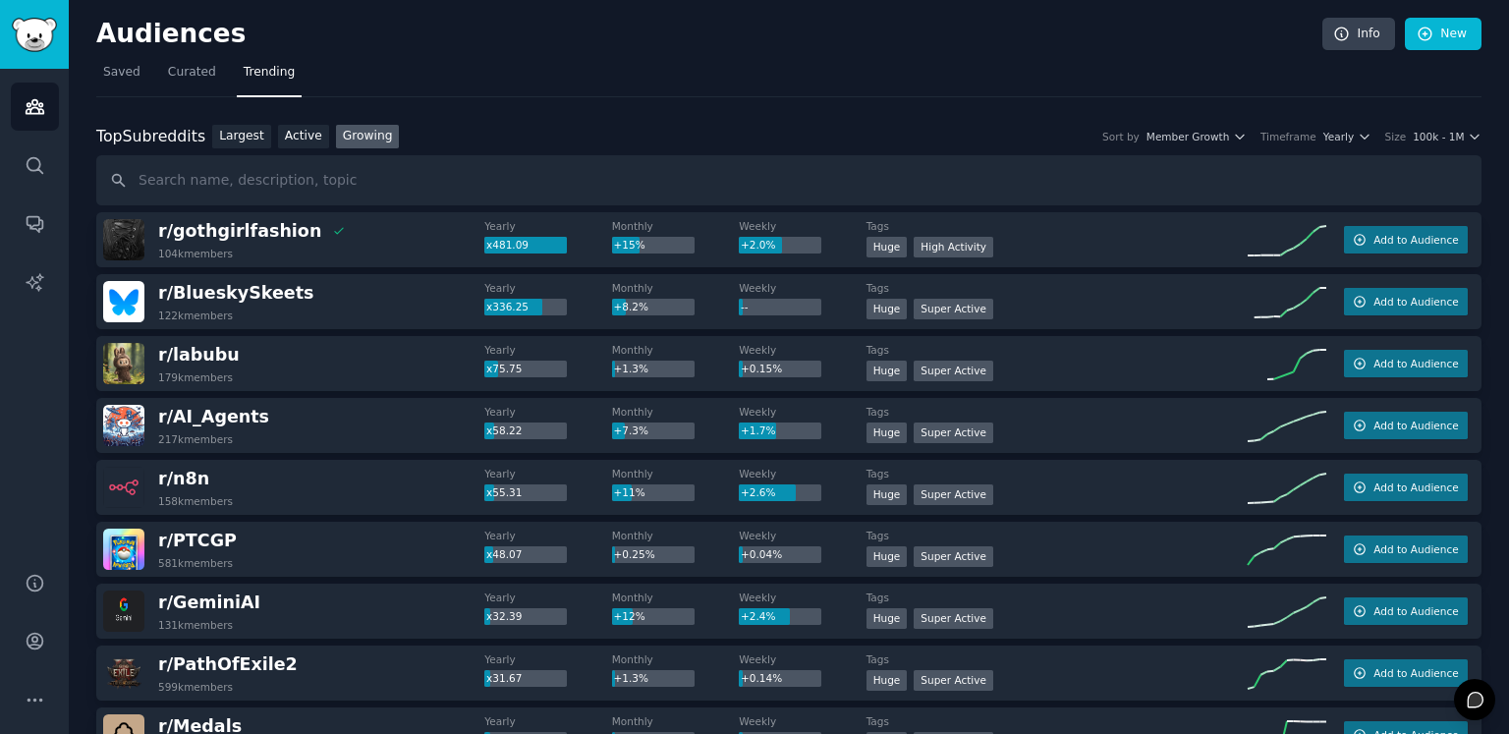
click at [235, 232] on span "r/ gothgirlfashion" at bounding box center [239, 231] width 163 height 20
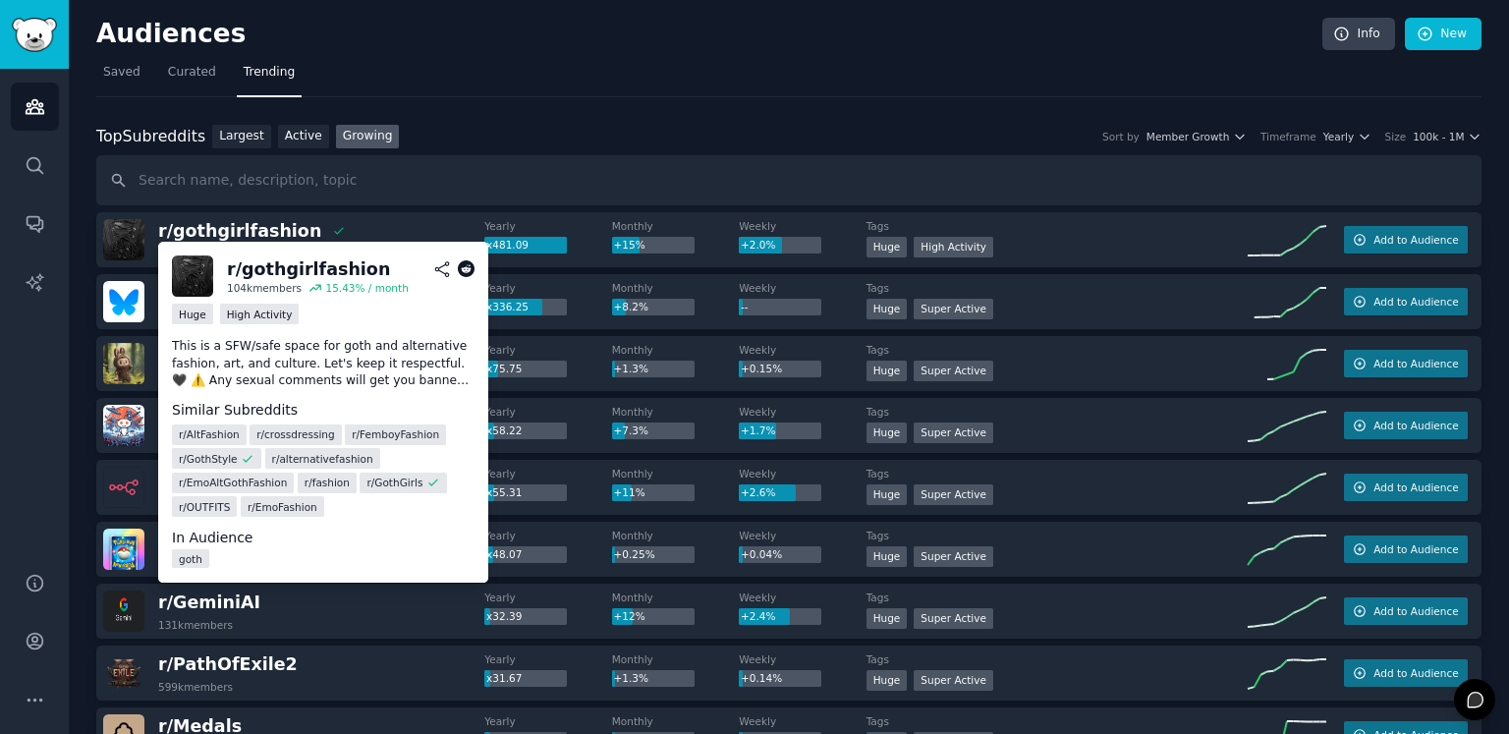
click at [460, 266] on icon at bounding box center [467, 269] width 18 height 18
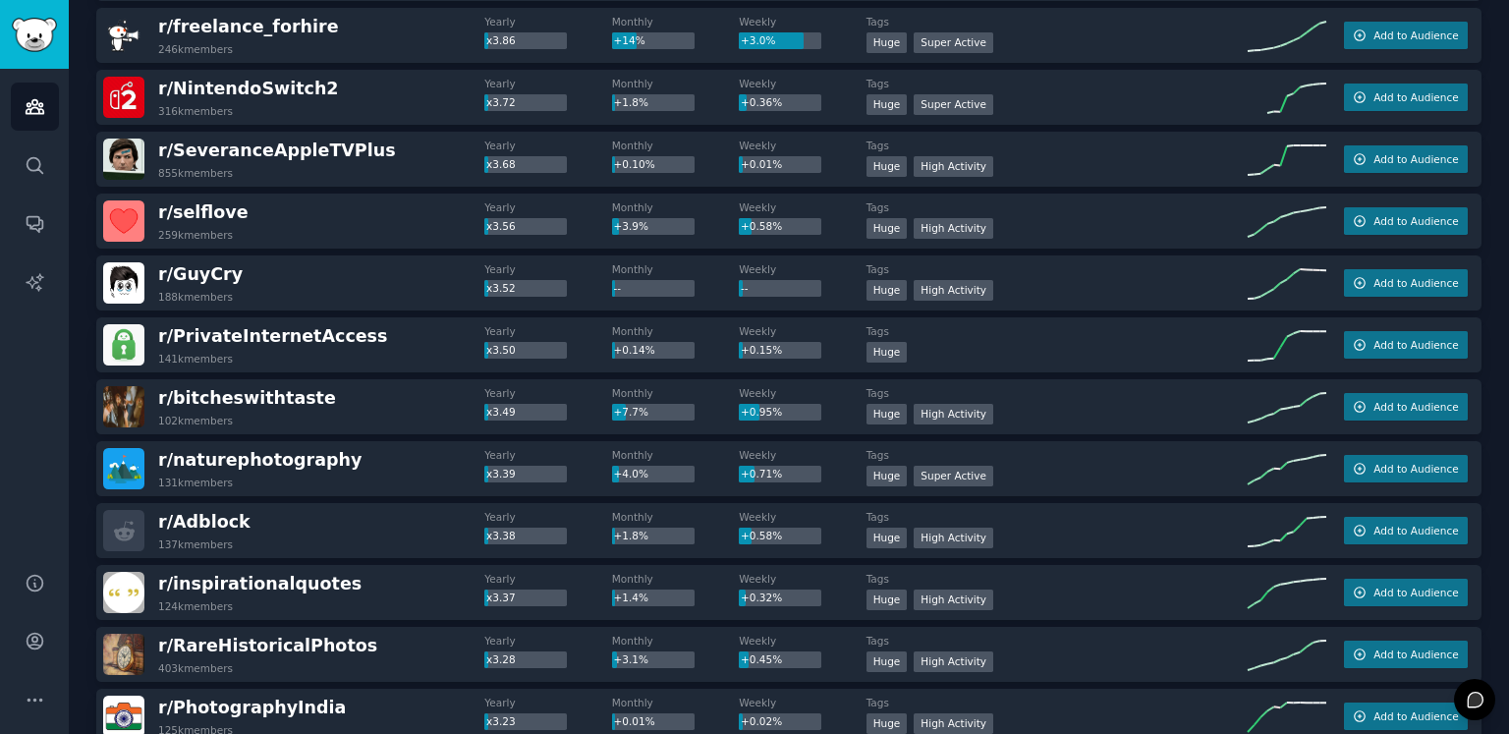
scroll to position [4321, 0]
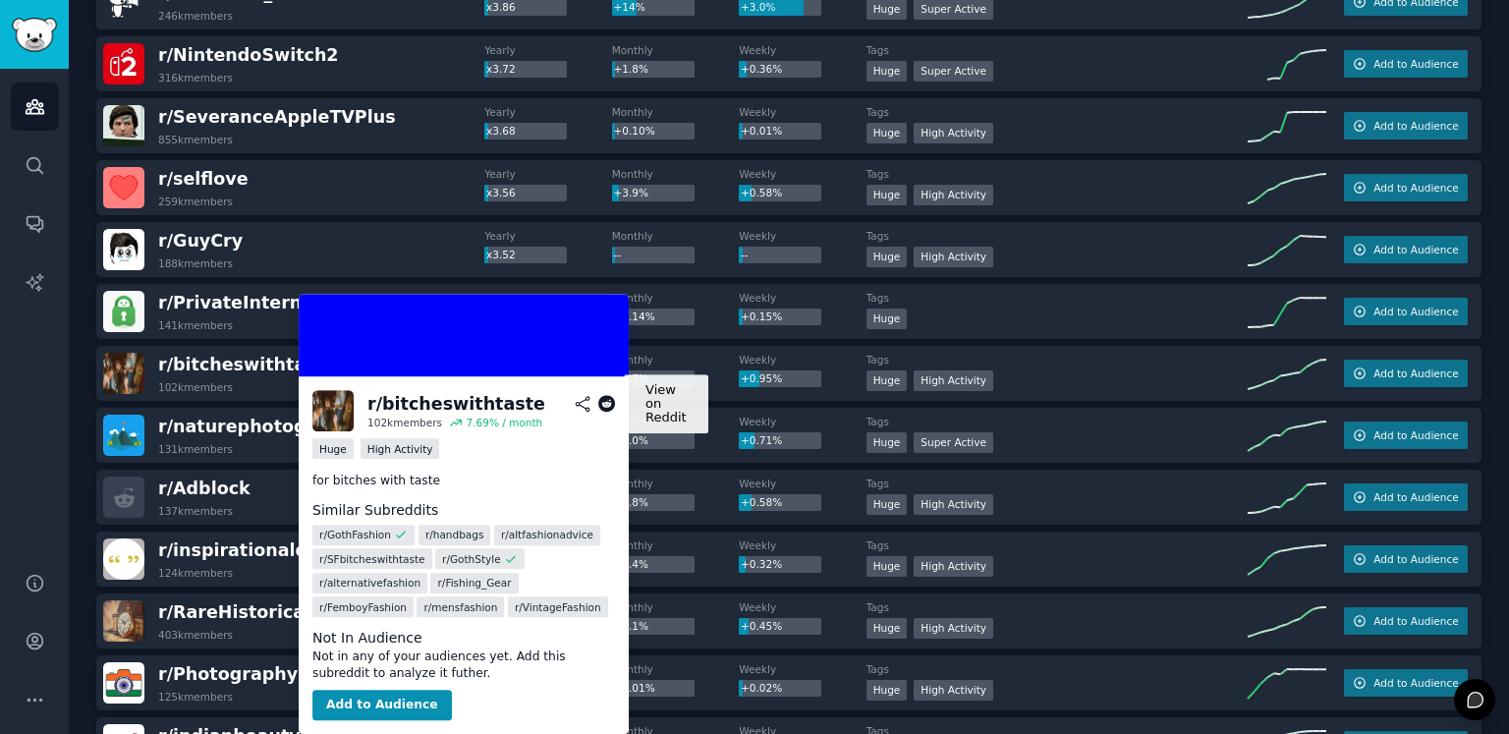
click at [603, 403] on icon at bounding box center [607, 404] width 18 height 18
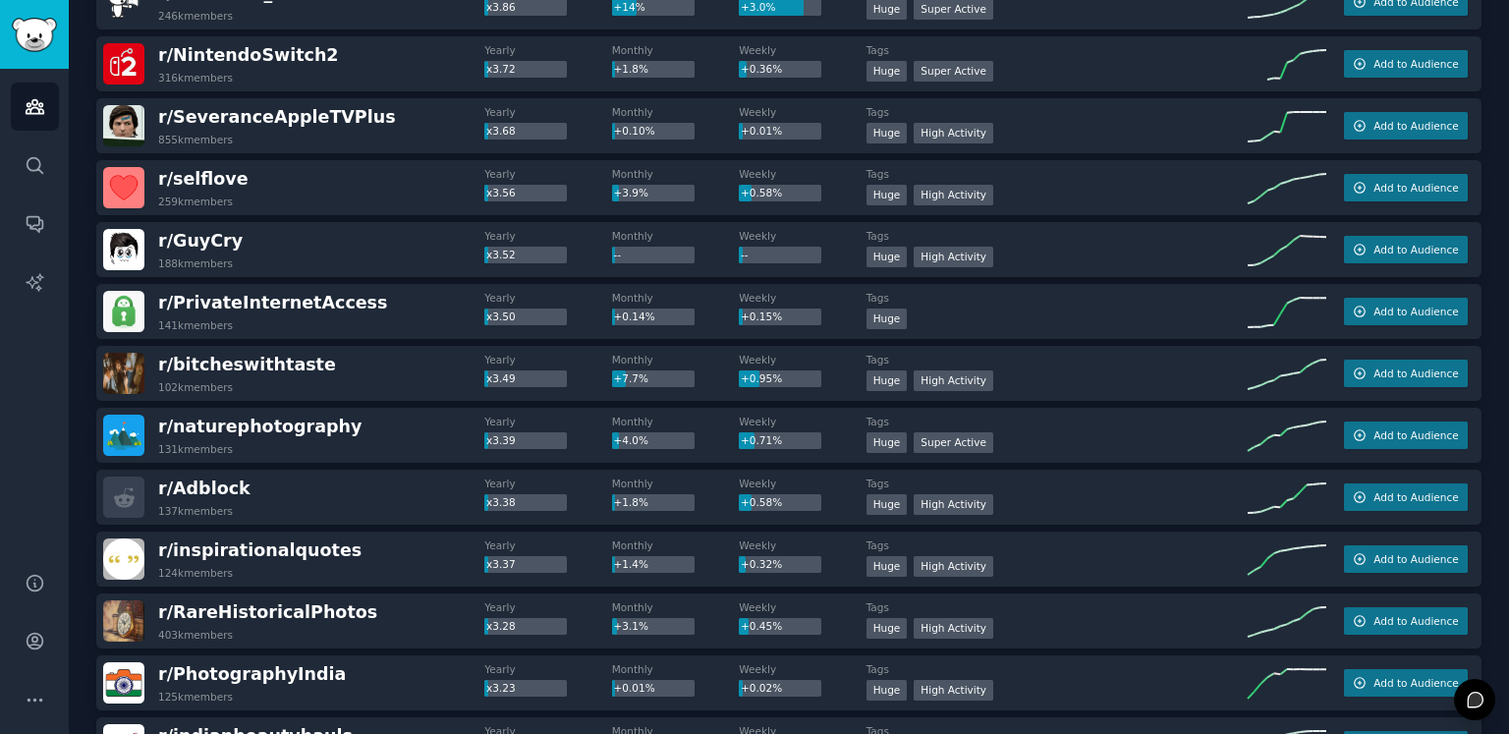
click at [66, 535] on div "Audiences Search Conversations AI Reports" at bounding box center [34, 308] width 69 height 479
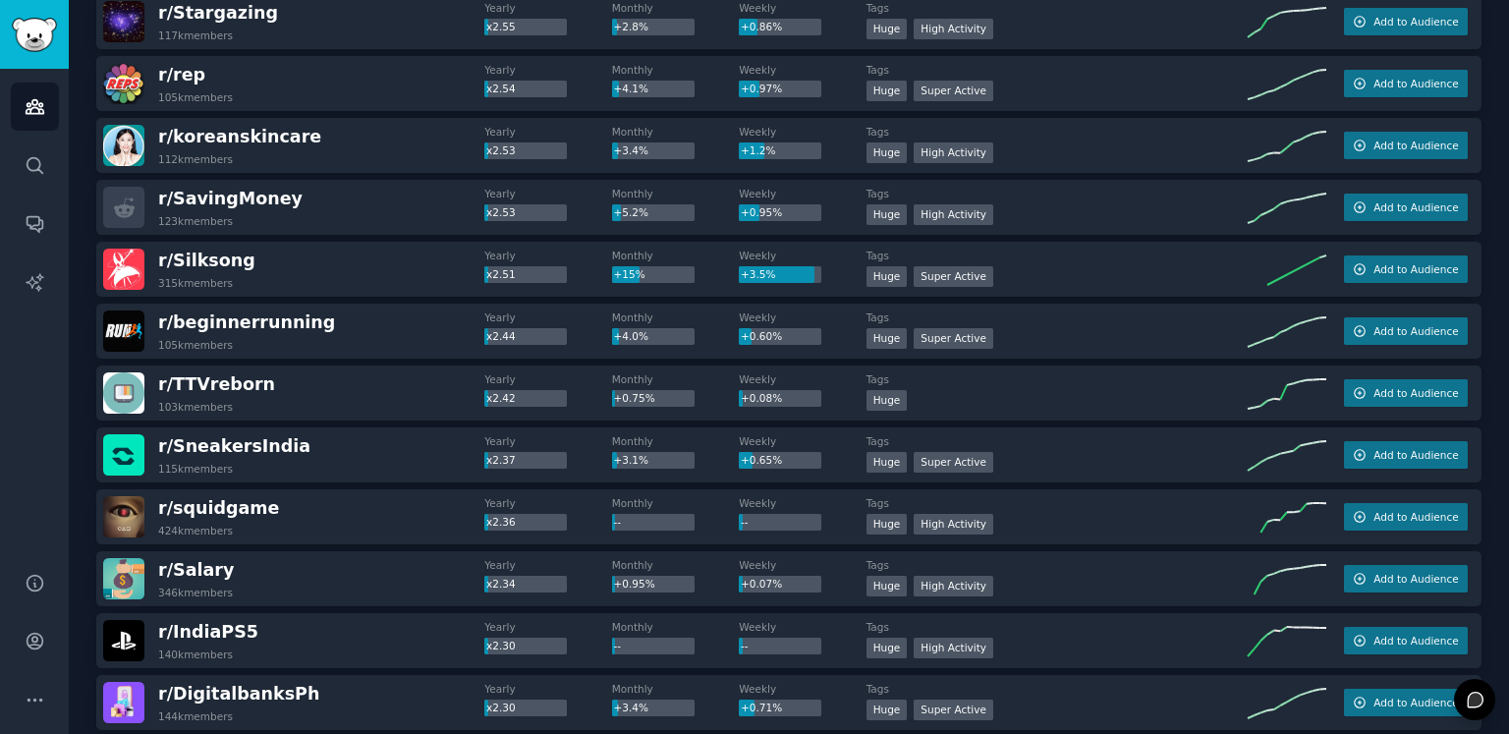
scroll to position [7071, 0]
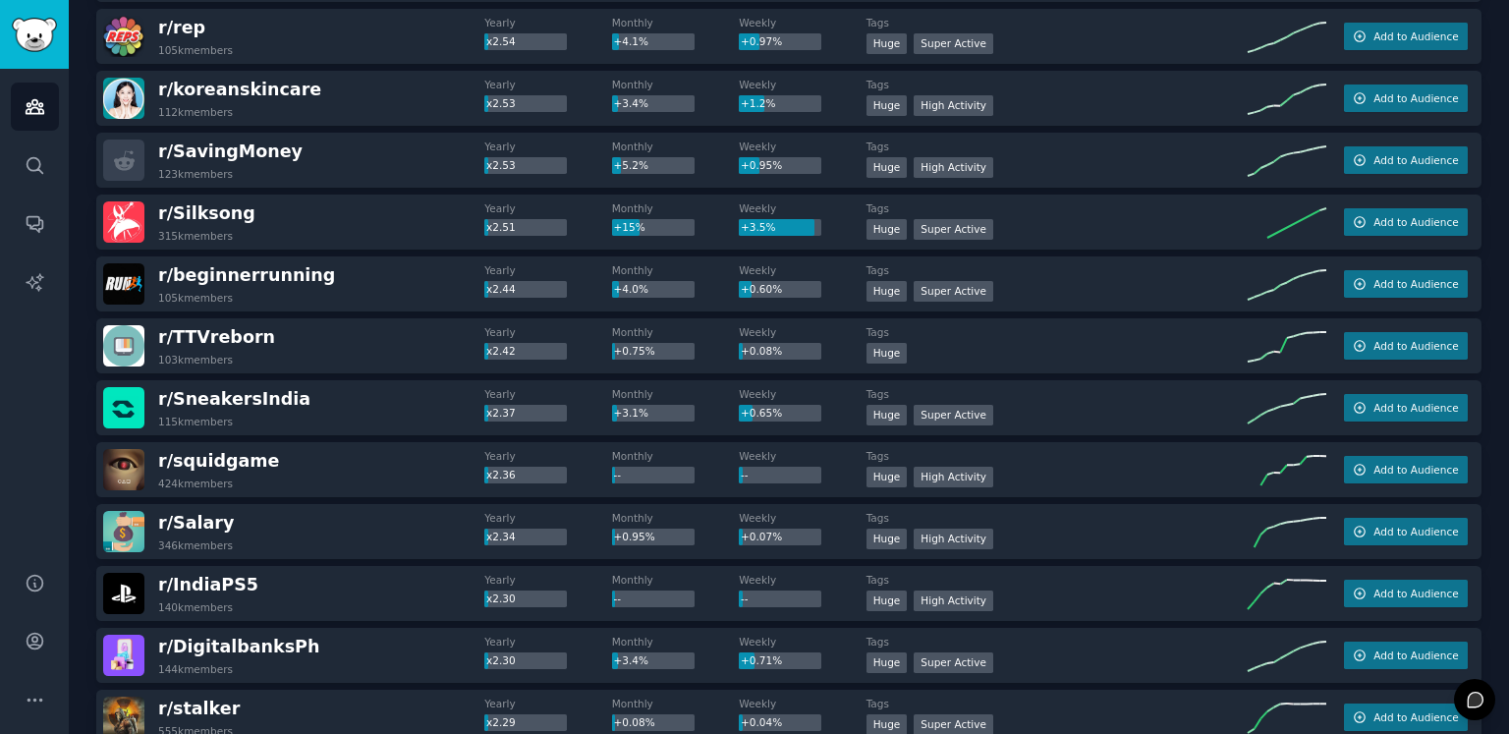
click at [640, 410] on div "+3.1%" at bounding box center [653, 414] width 82 height 18
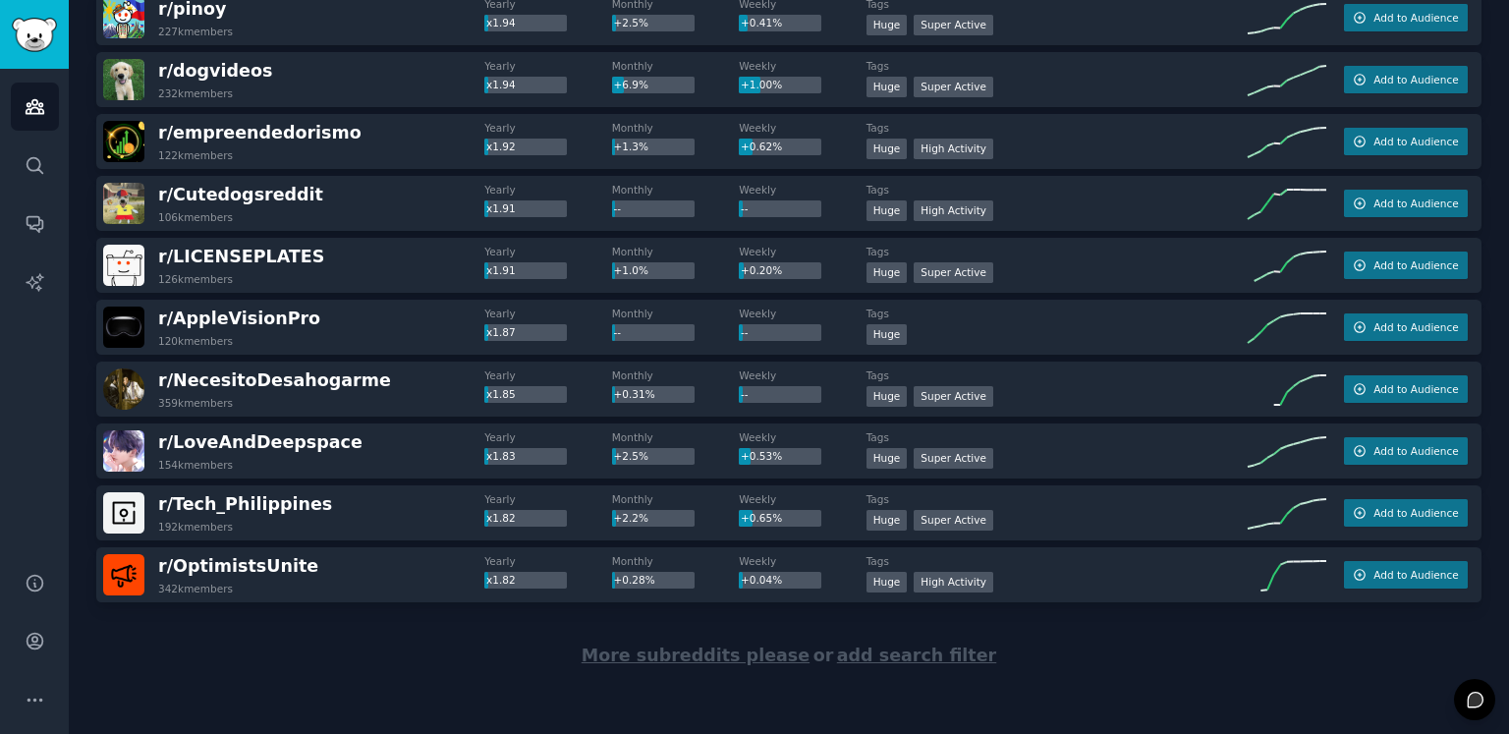
scroll to position [8885, 0]
click at [692, 649] on span "More subreddits please" at bounding box center [695, 654] width 228 height 20
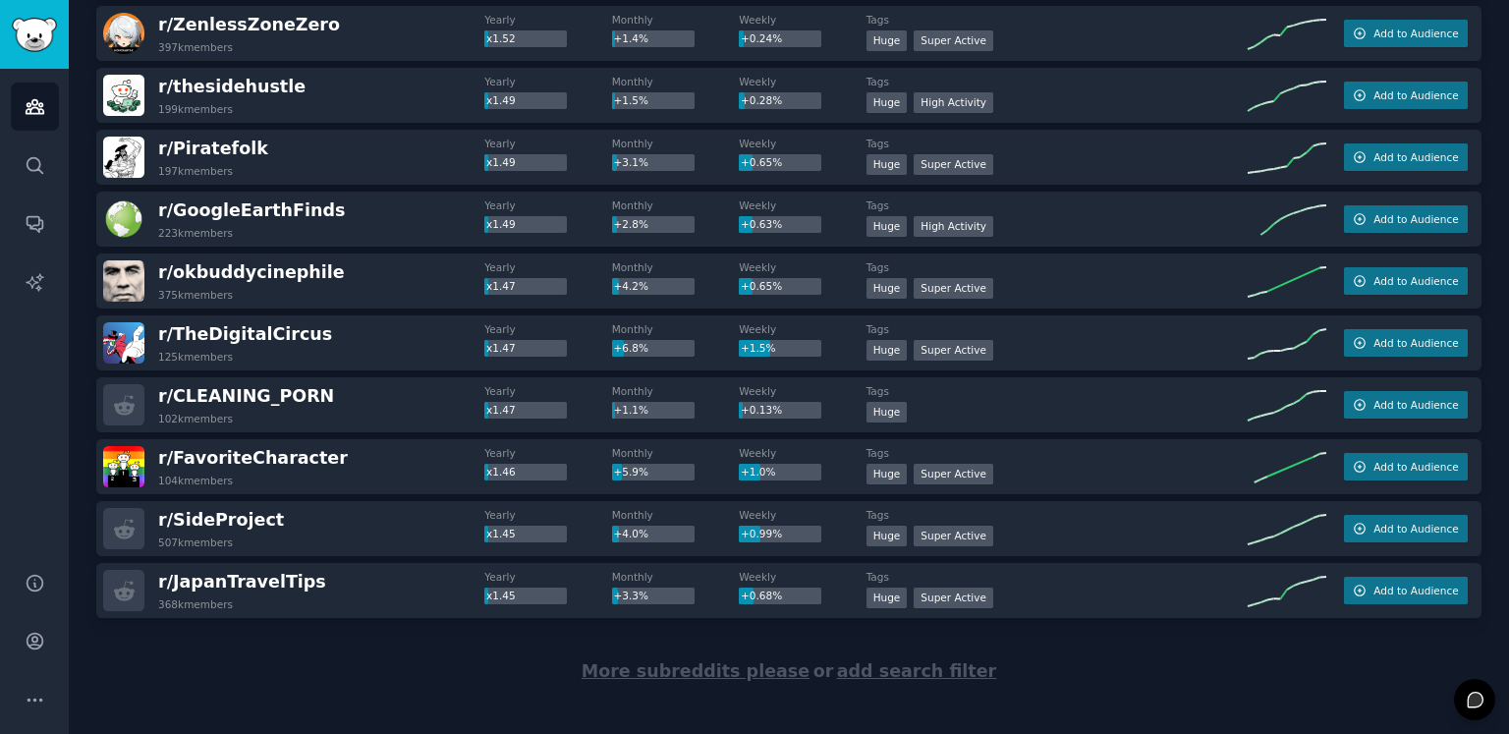
scroll to position [11978, 0]
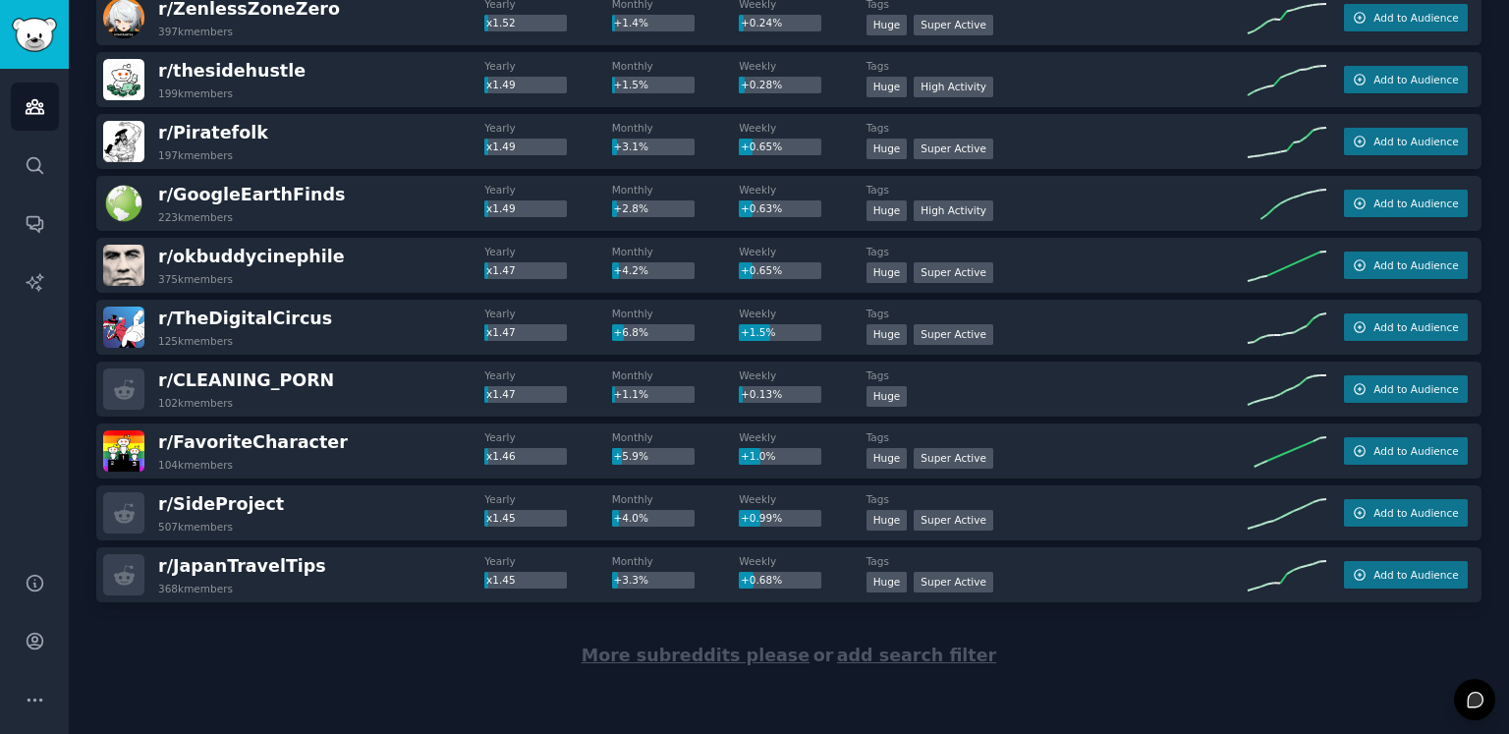
click at [689, 653] on span "More subreddits please" at bounding box center [695, 655] width 228 height 20
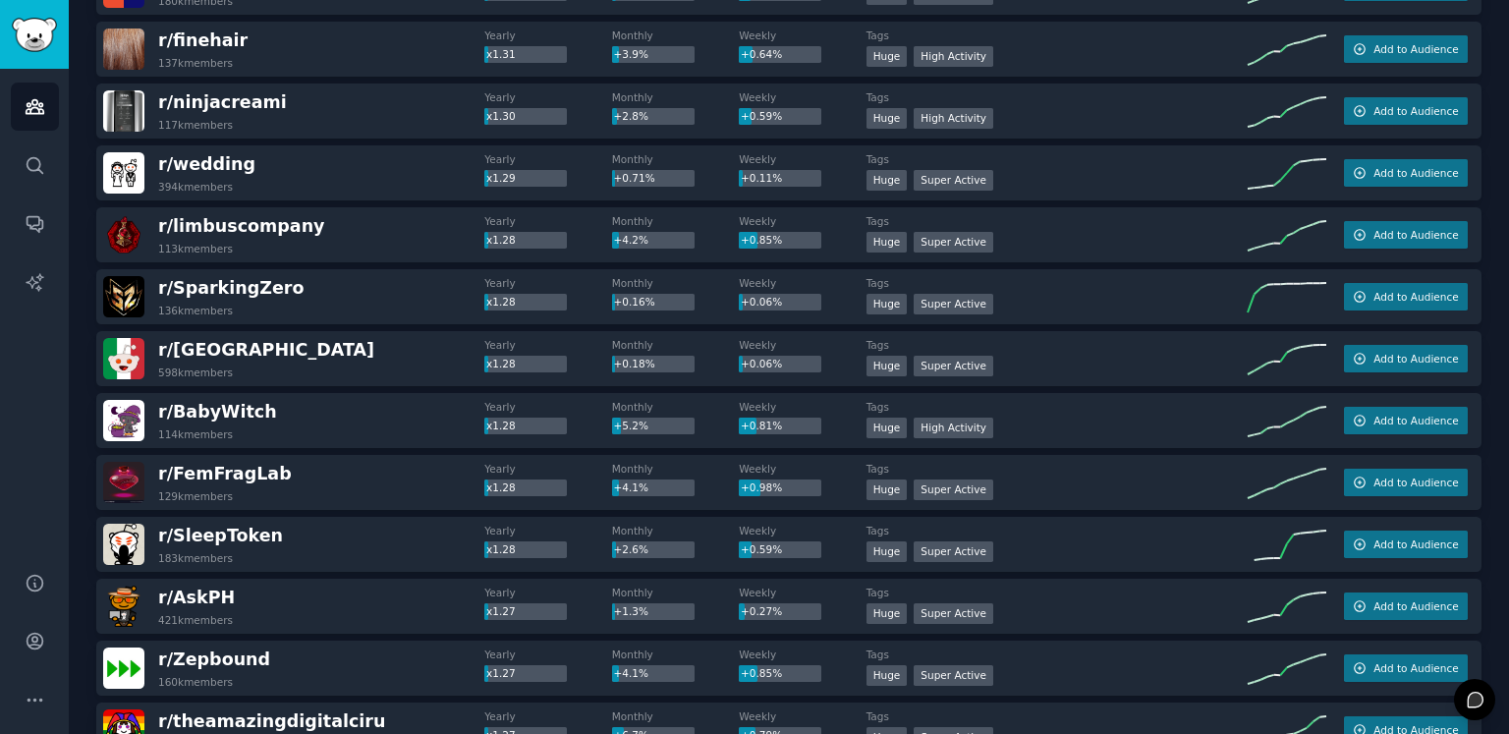
scroll to position [13647, 0]
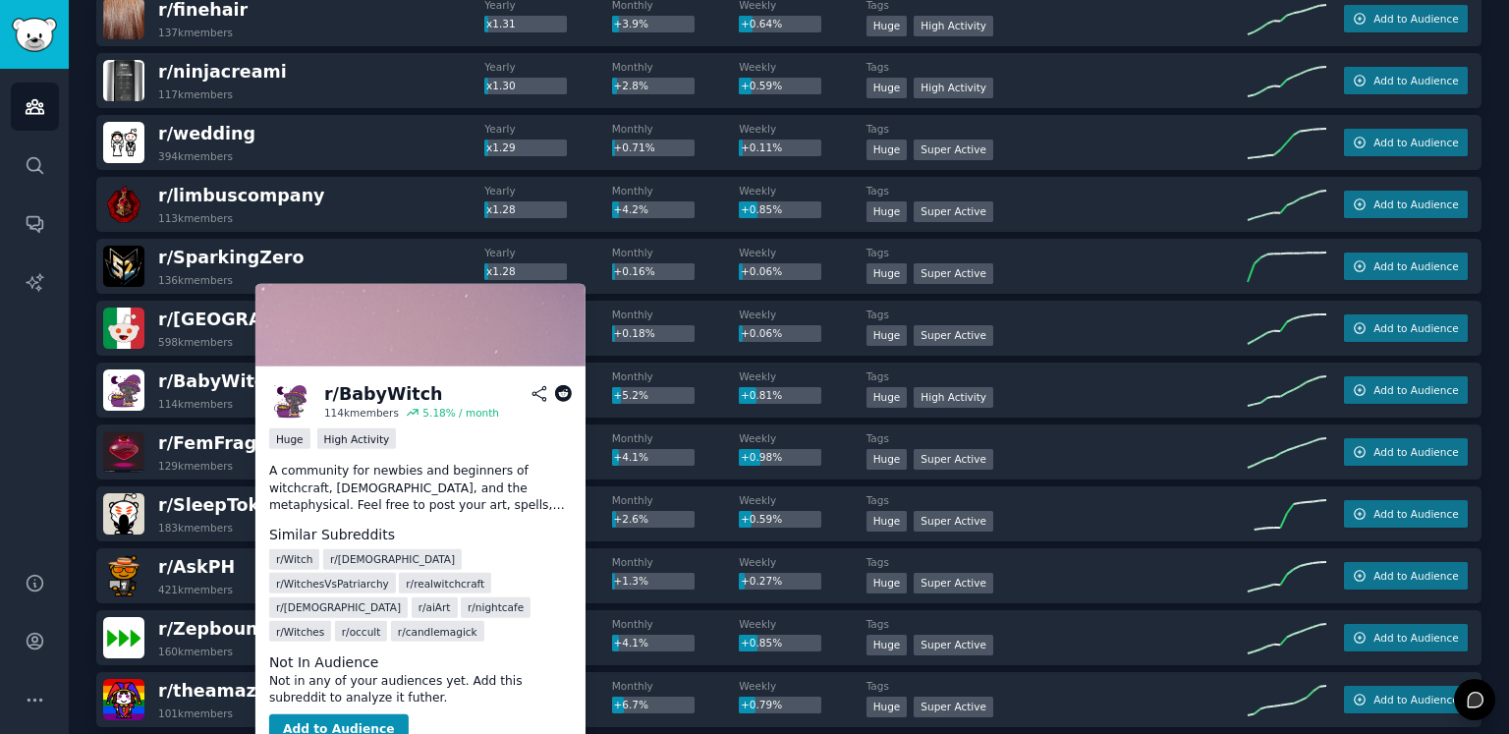
click at [569, 394] on icon at bounding box center [563, 394] width 18 height 18
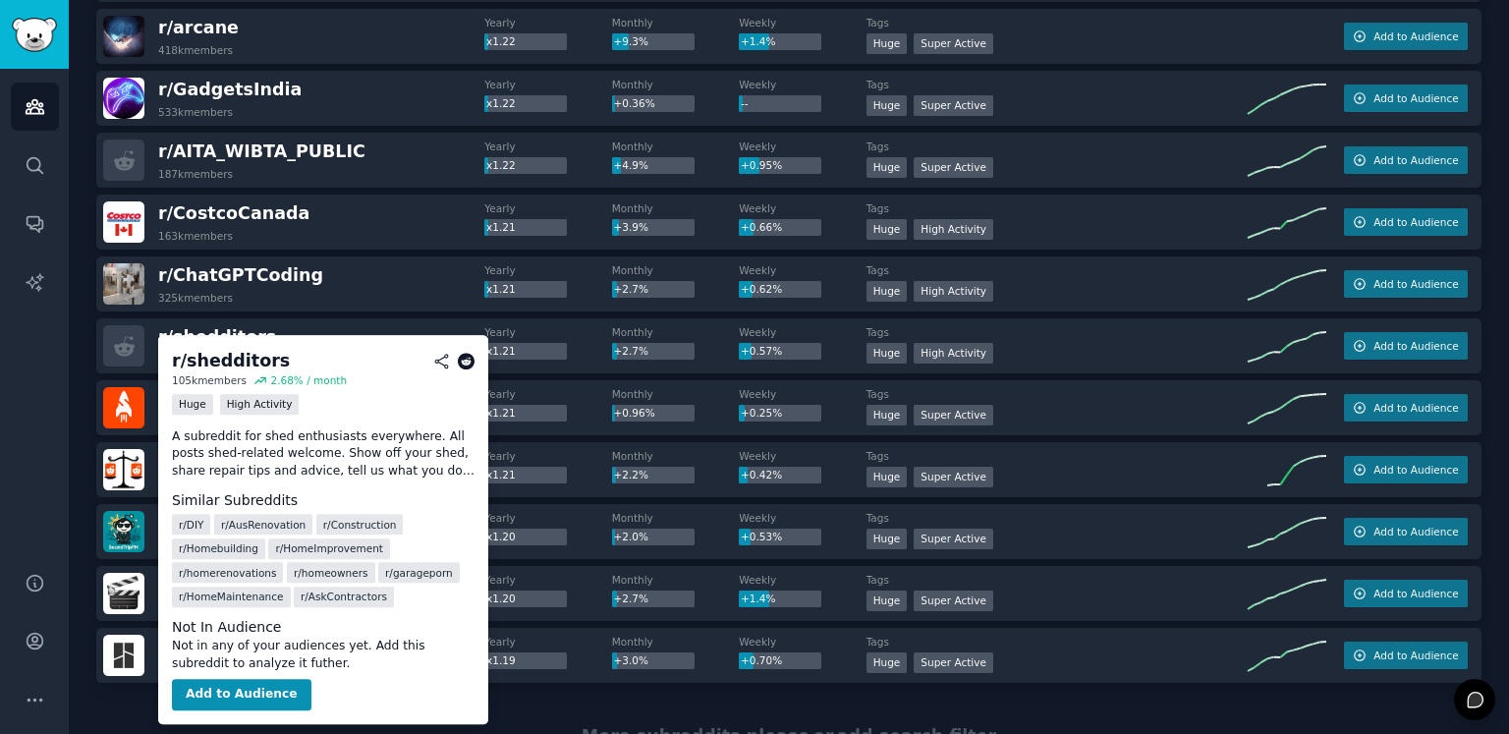
scroll to position [15022, 0]
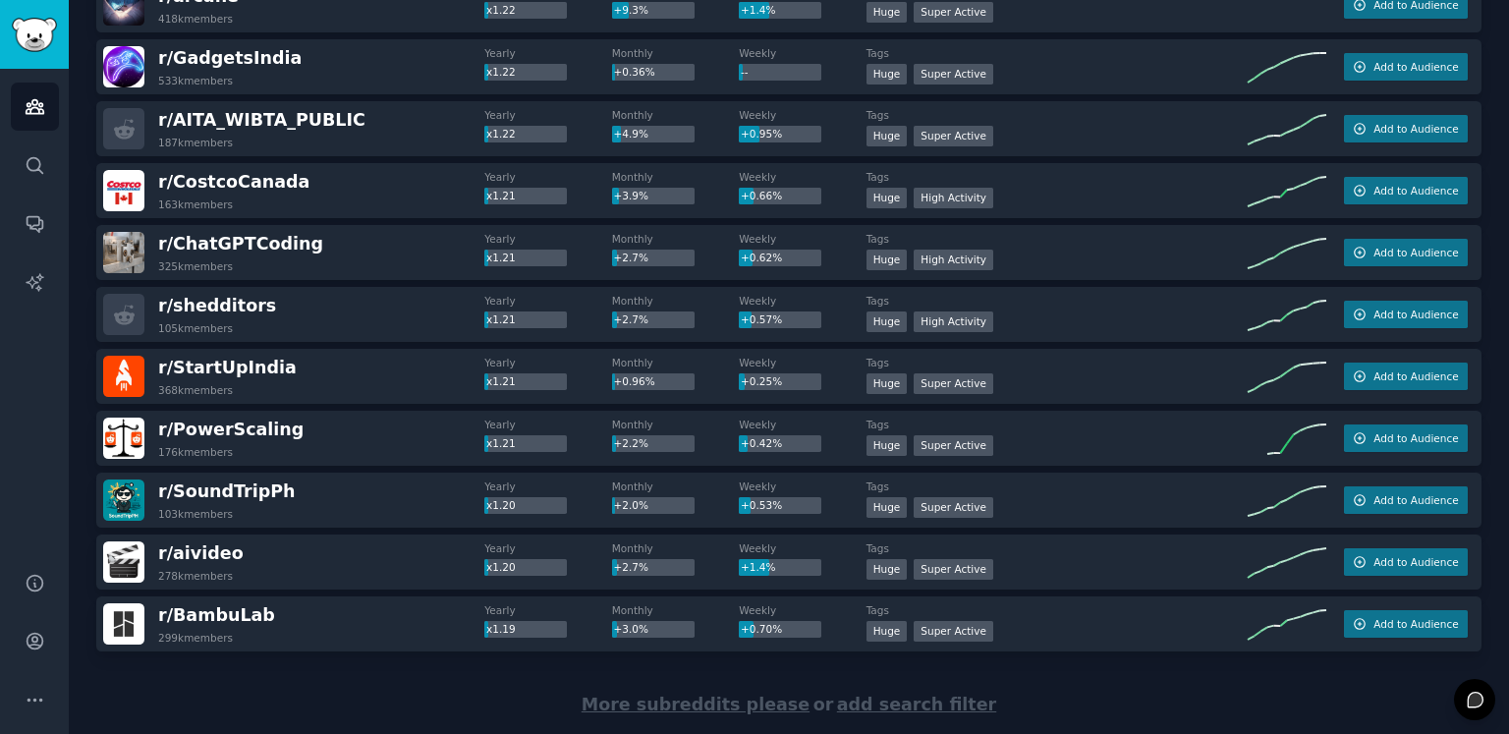
click at [653, 698] on span "More subreddits please" at bounding box center [695, 704] width 228 height 20
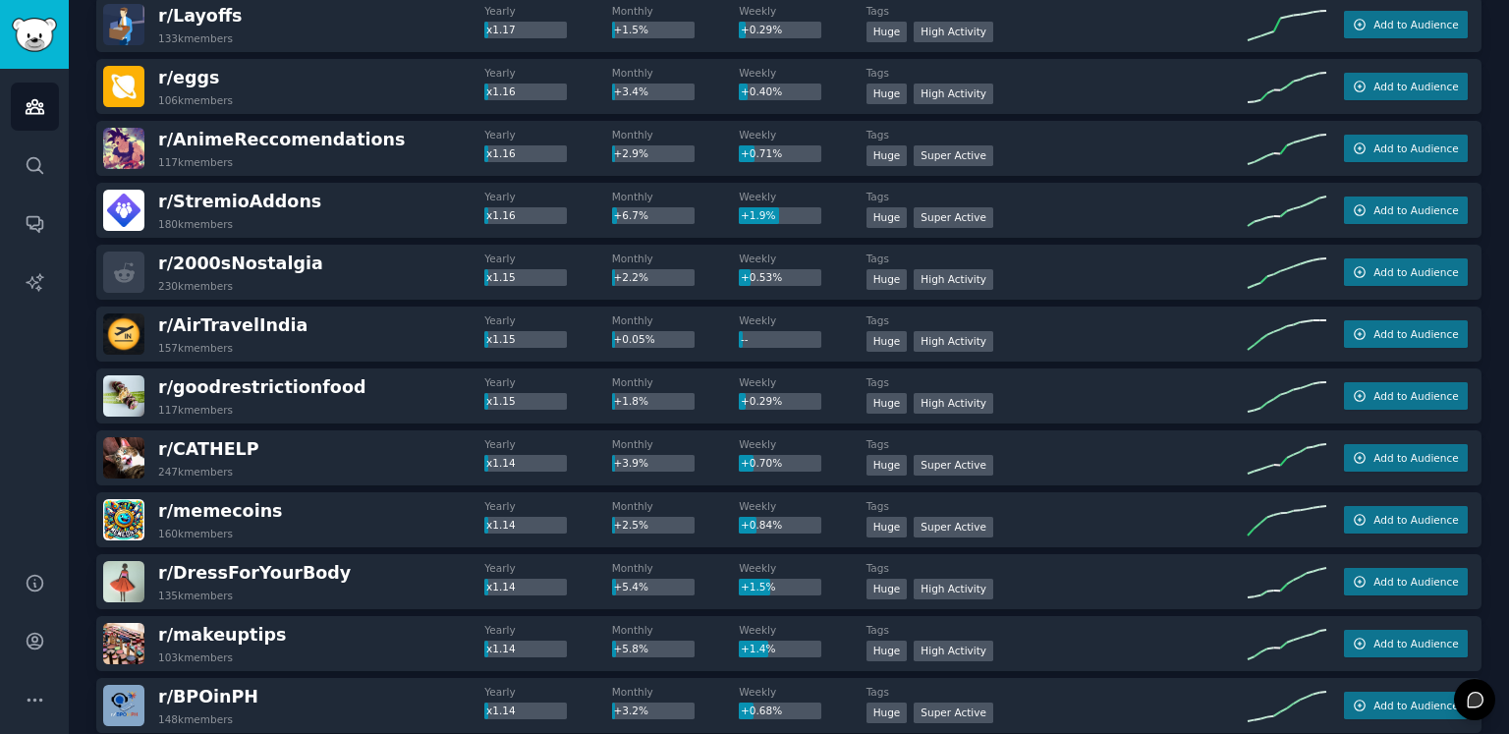
scroll to position [16057, 0]
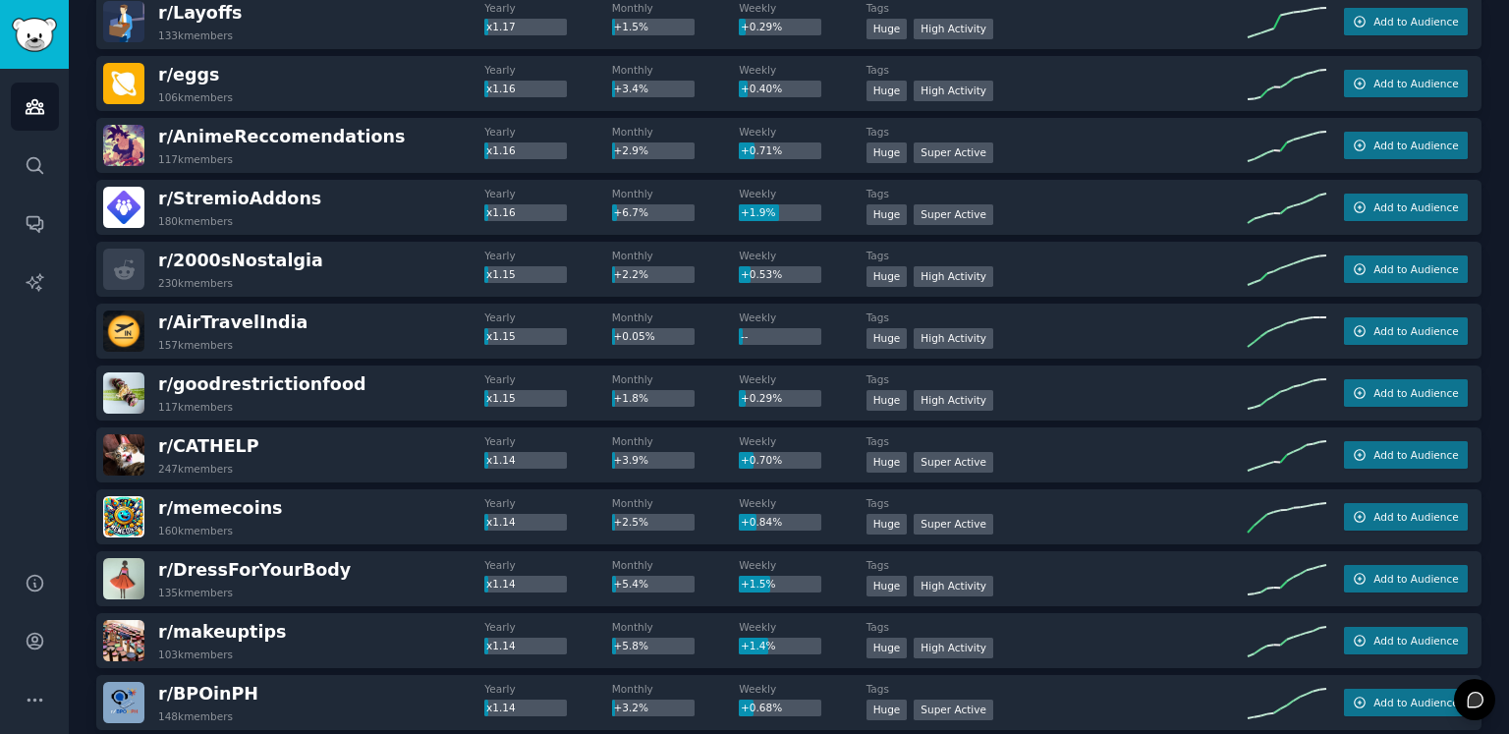
drag, startPoint x: 27, startPoint y: 529, endPoint x: 574, endPoint y: 50, distance: 726.5
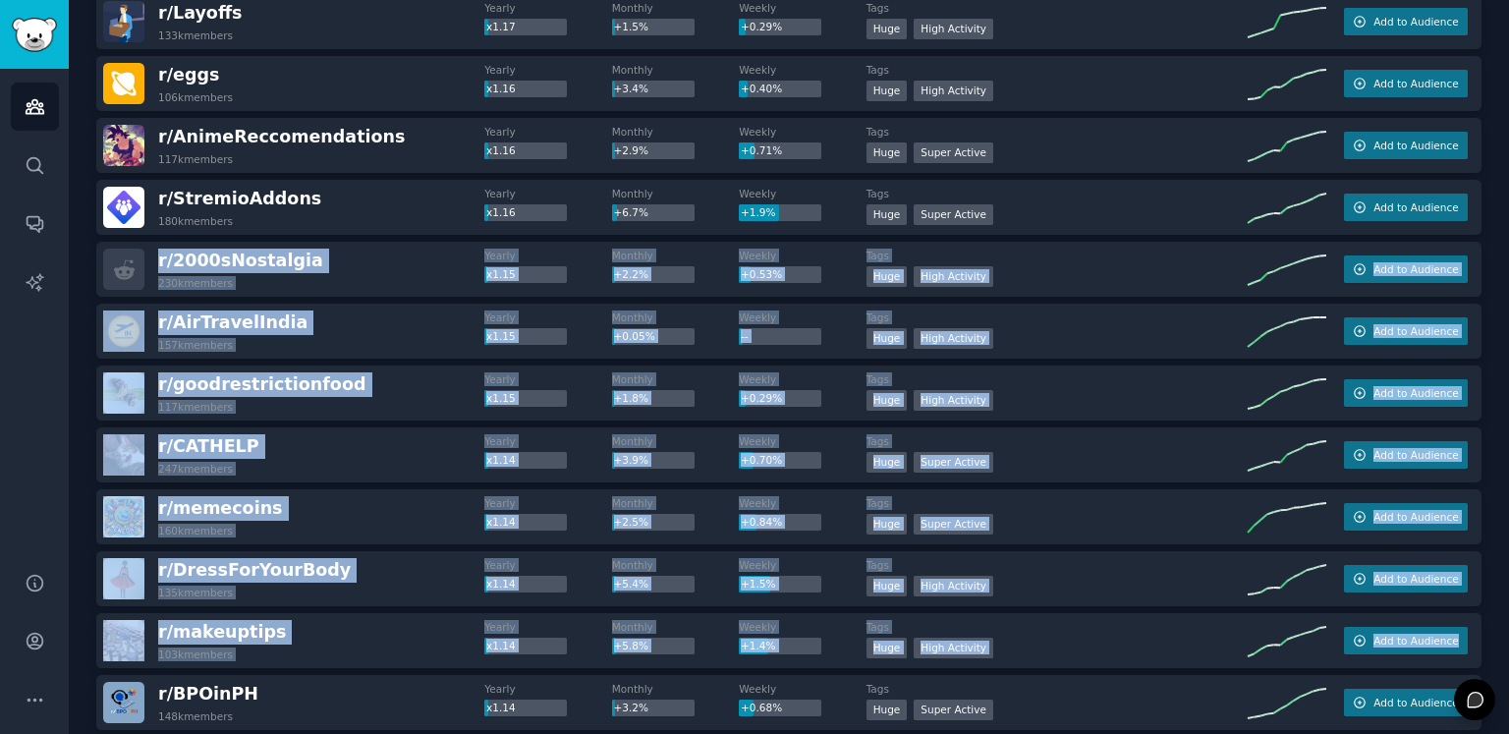
drag, startPoint x: 1508, startPoint y: 637, endPoint x: 1508, endPoint y: 135, distance: 502.8
click at [1508, 134] on main "Audiences Info New Saved Curated Trending Top Subreddits Top Subreddits Largest…" at bounding box center [789, 367] width 1440 height 734
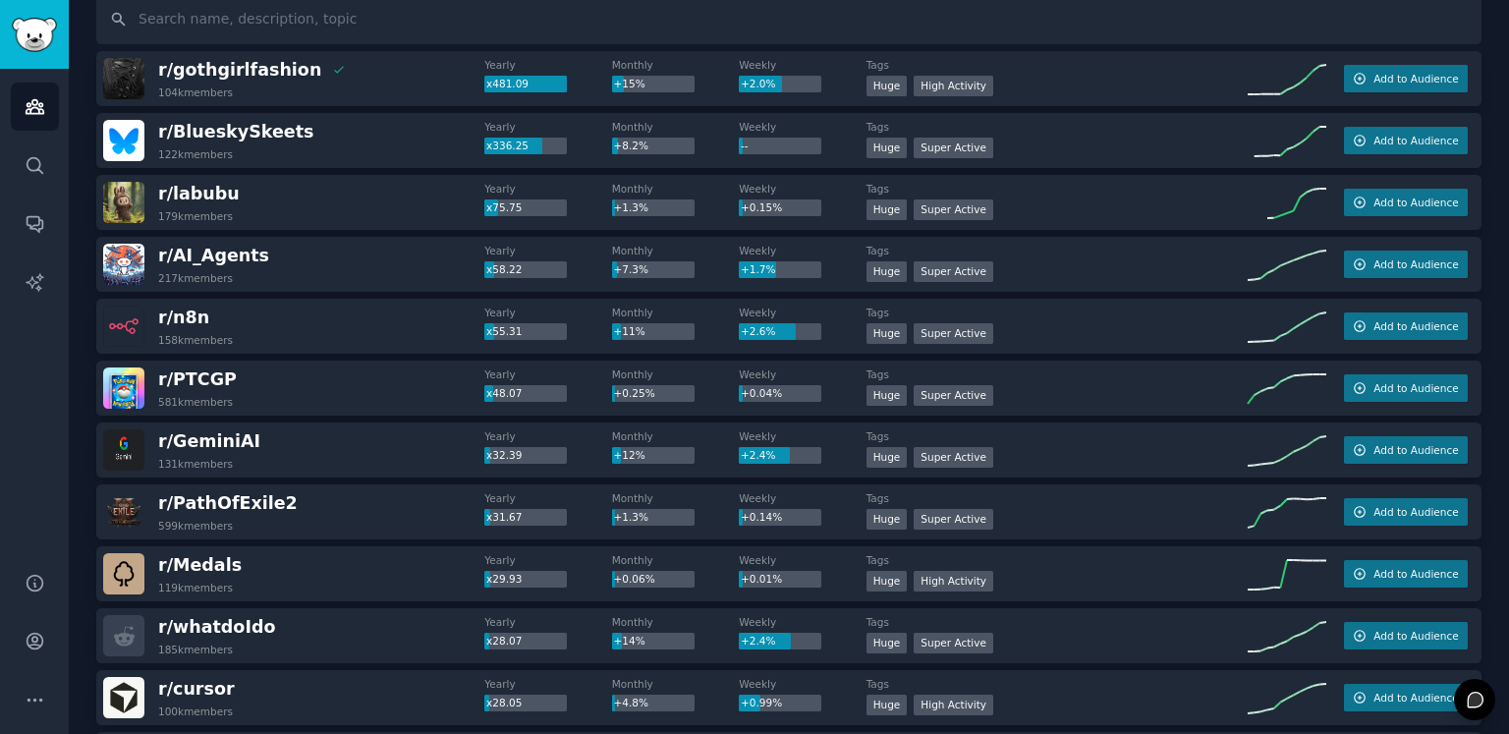
scroll to position [0, 0]
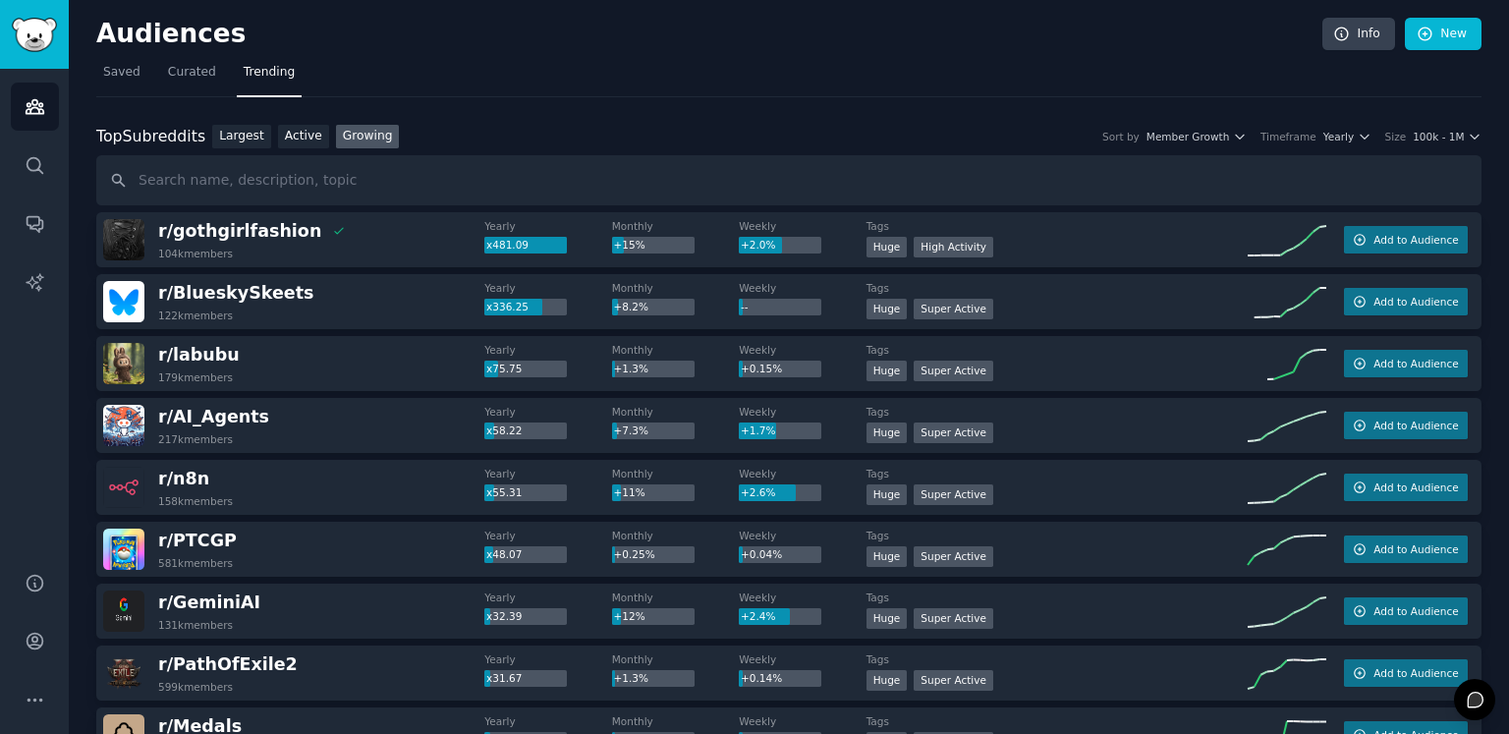
click at [351, 43] on h2 "Audiences" at bounding box center [709, 34] width 1226 height 31
click at [192, 78] on span "Curated" at bounding box center [192, 73] width 48 height 18
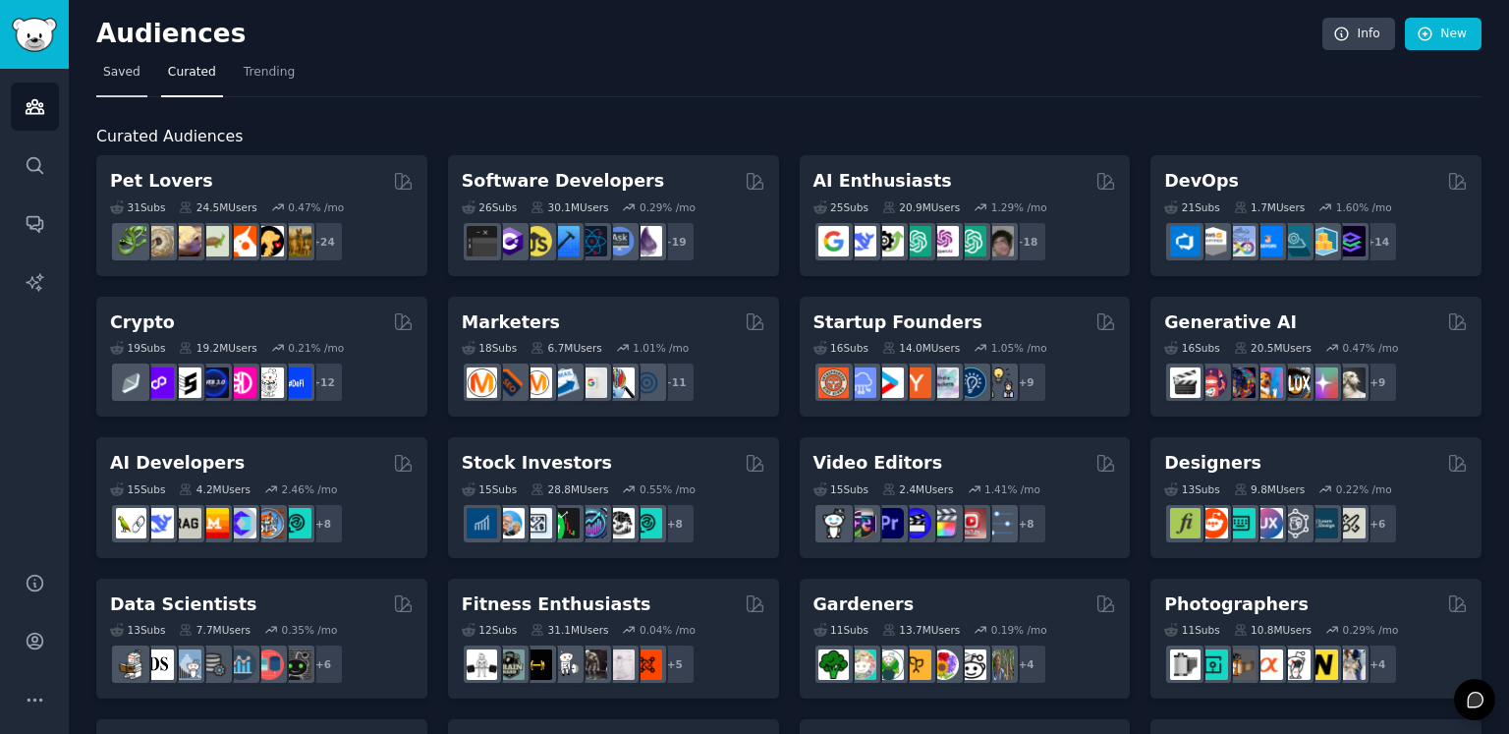
click at [115, 78] on span "Saved" at bounding box center [121, 73] width 37 height 18
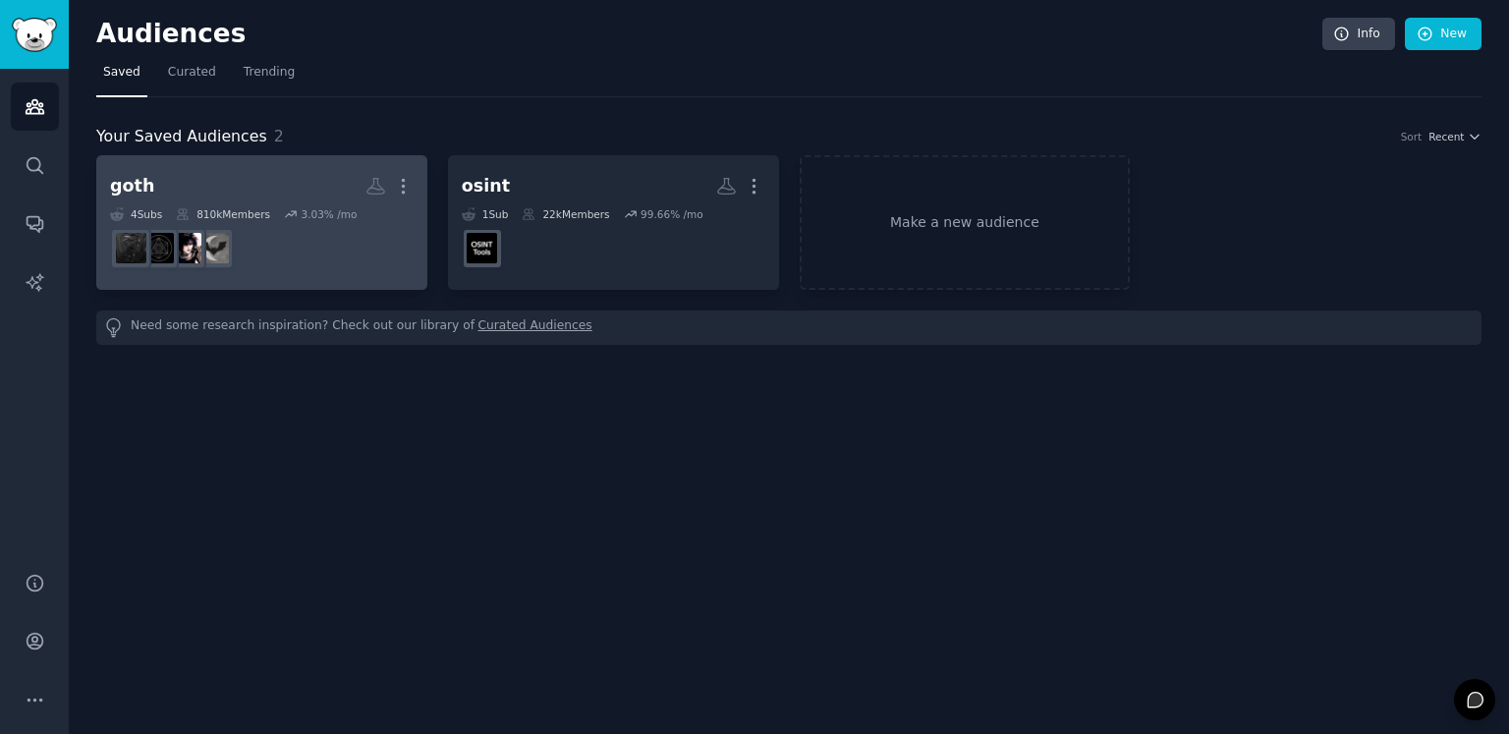
click at [265, 182] on h2 "goth More" at bounding box center [261, 186] width 303 height 34
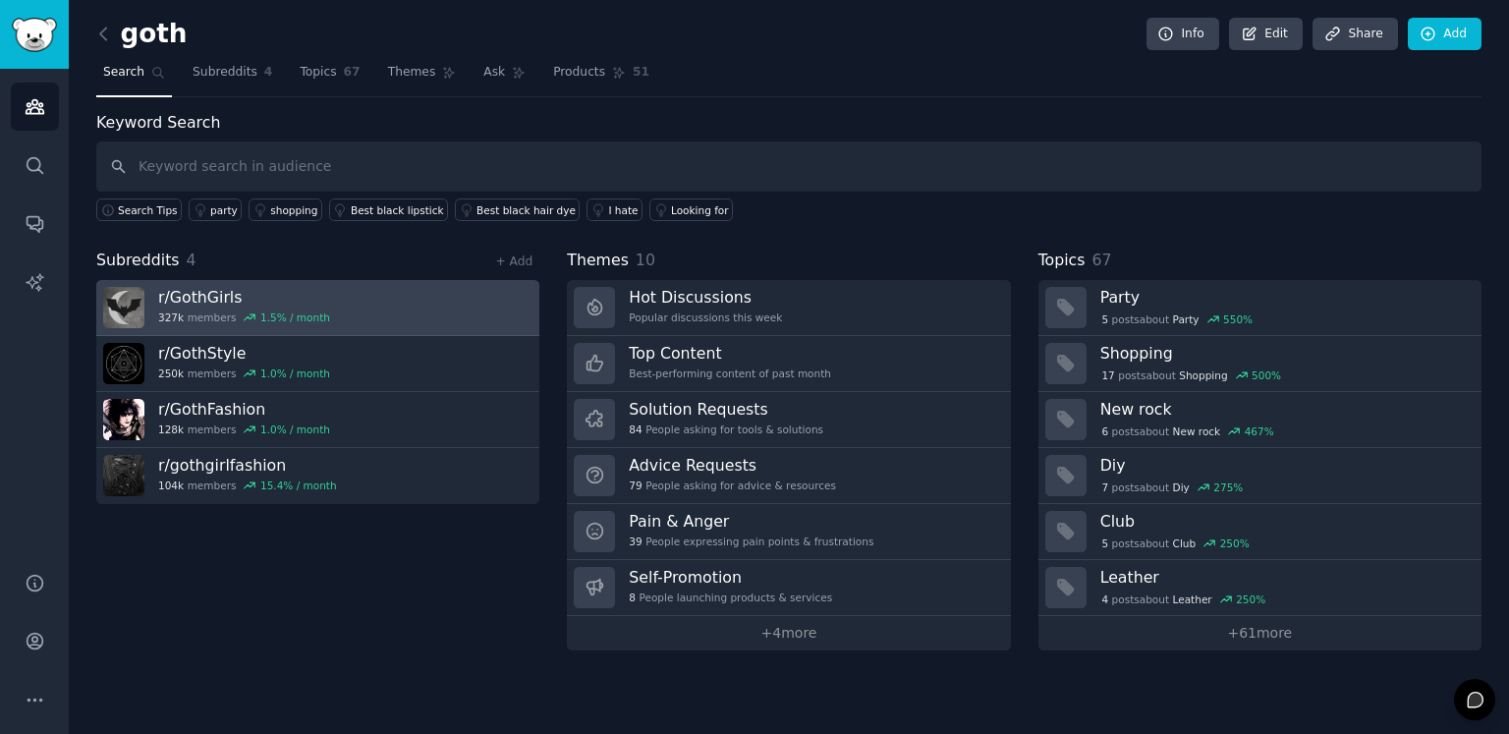
click at [356, 303] on link "r/ GothGirls 327k members 1.5 % / month" at bounding box center [317, 308] width 443 height 56
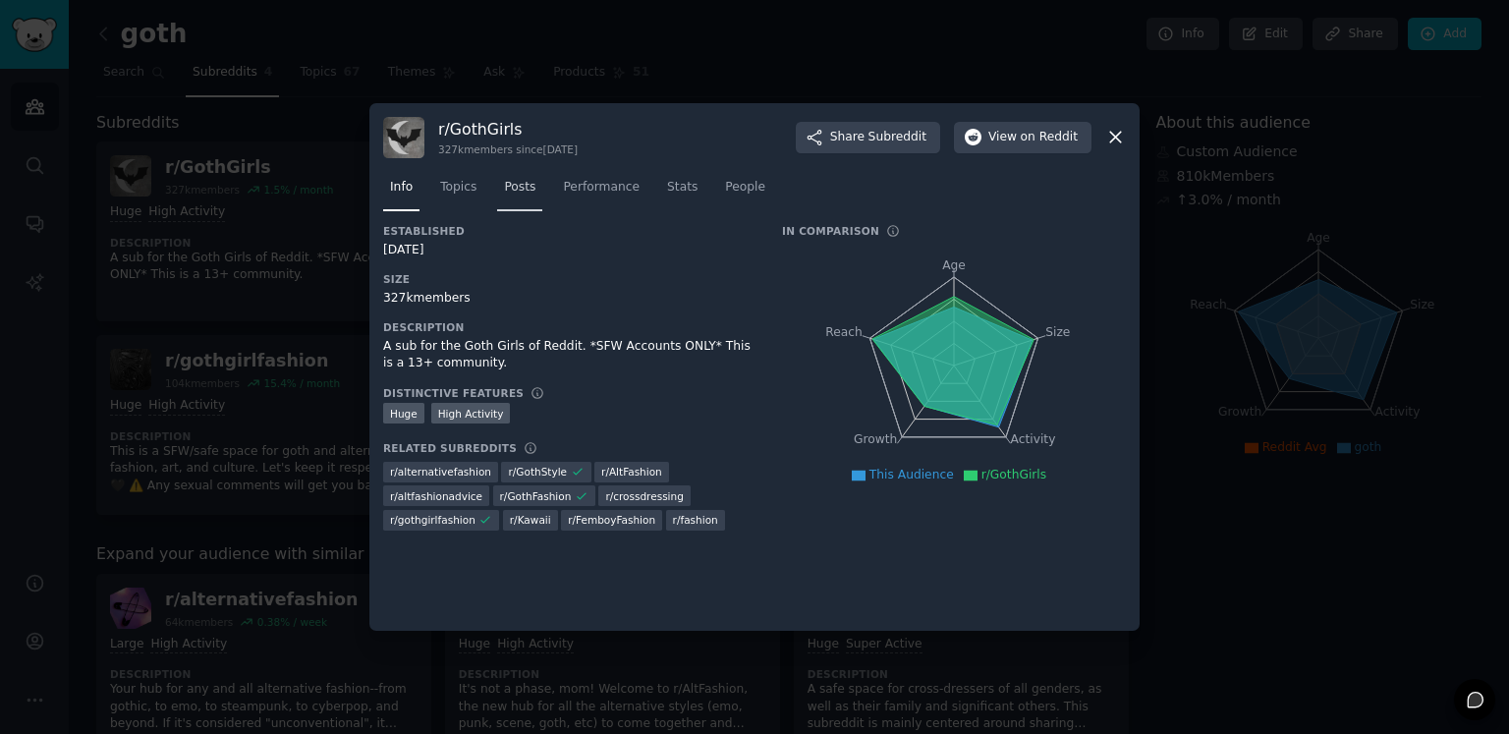
click at [515, 193] on span "Posts" at bounding box center [519, 188] width 31 height 18
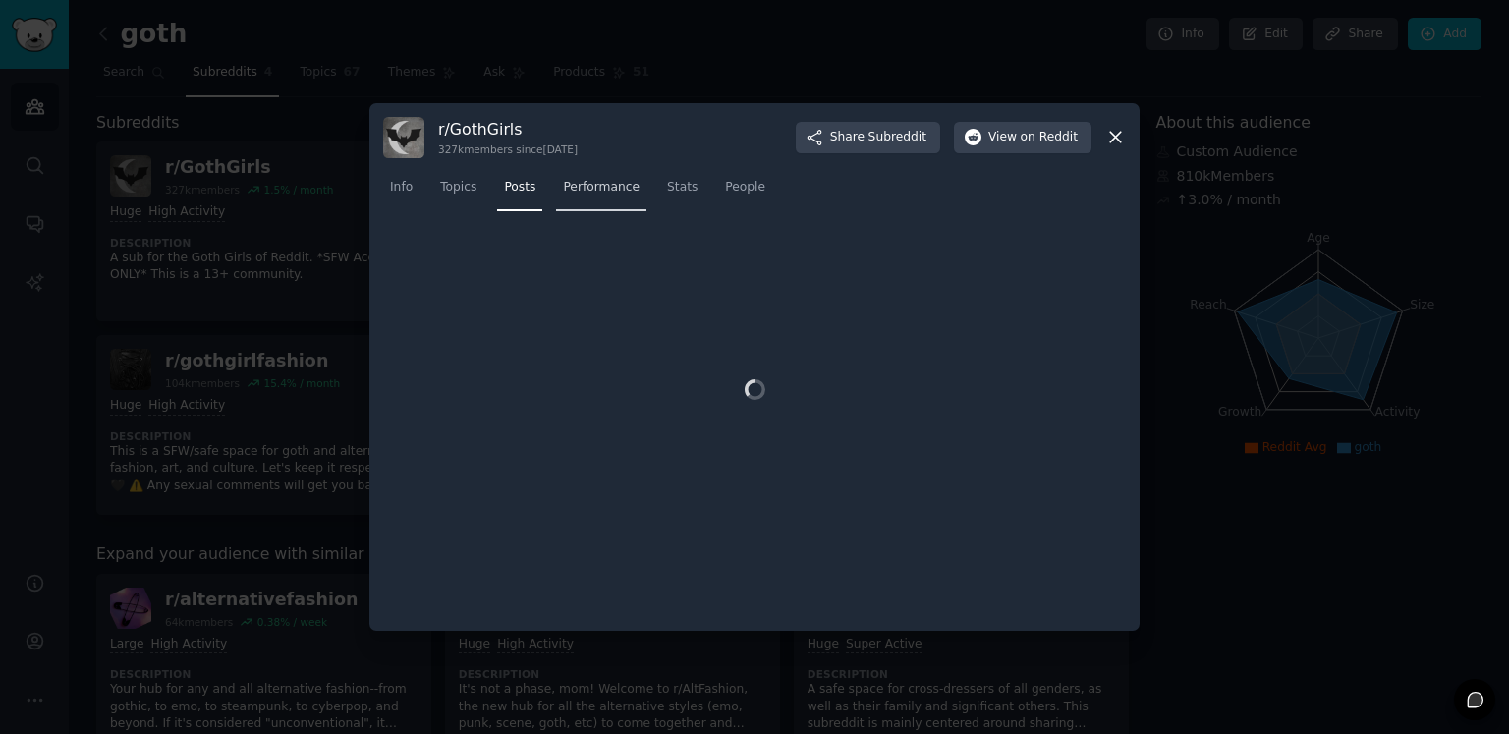
click at [594, 192] on span "Performance" at bounding box center [601, 188] width 77 height 18
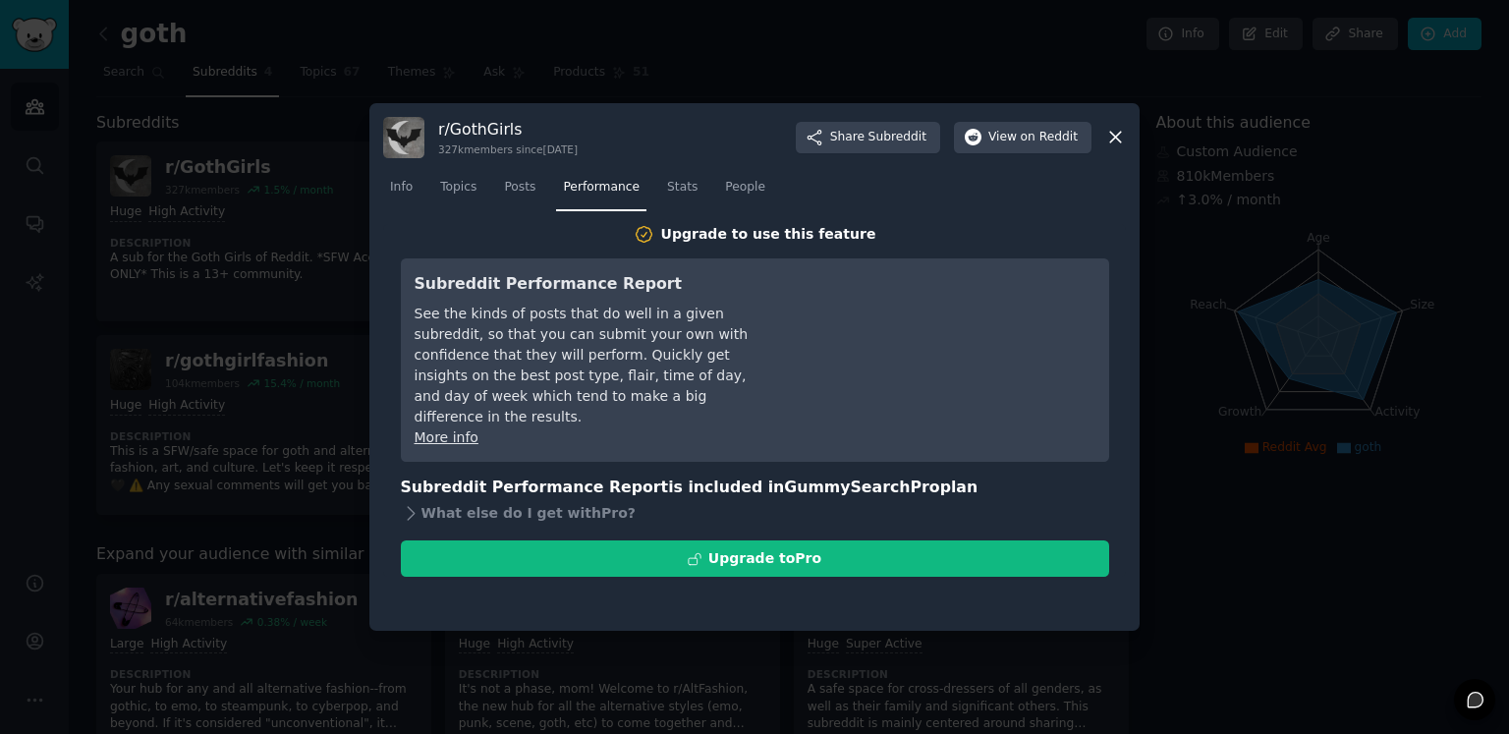
click at [601, 193] on span "Performance" at bounding box center [601, 188] width 77 height 18
click at [667, 190] on span "Stats" at bounding box center [682, 188] width 30 height 18
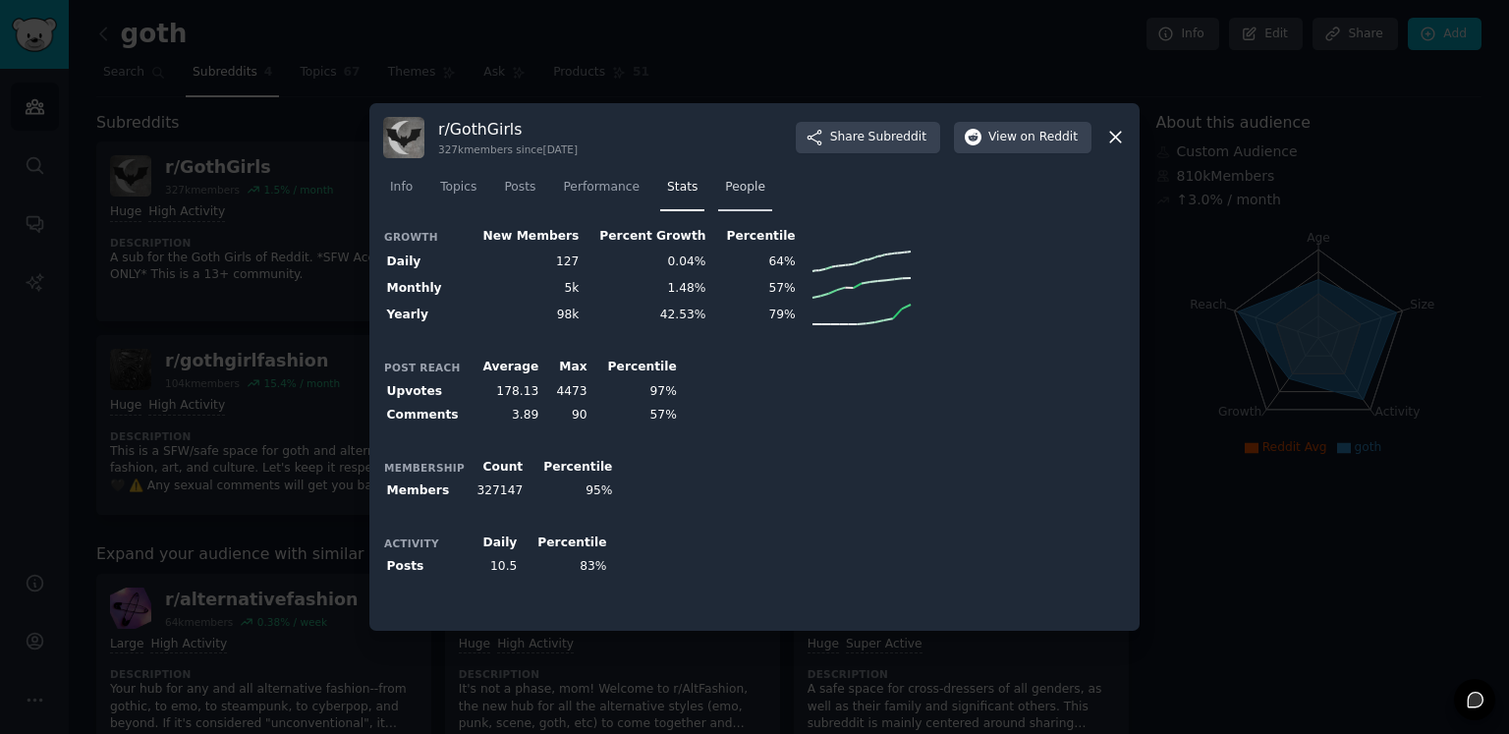
click at [718, 193] on link "People" at bounding box center [745, 192] width 54 height 40
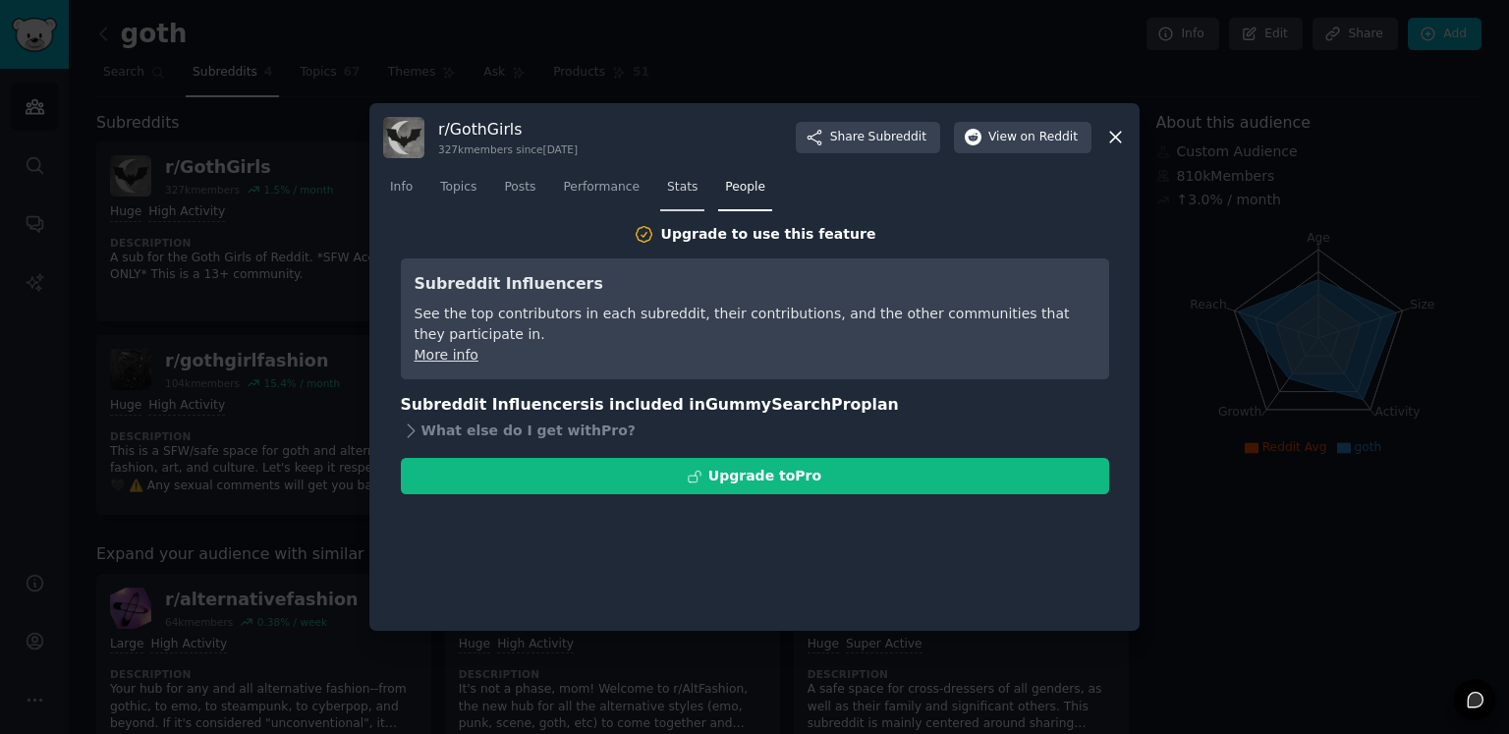
click at [667, 190] on span "Stats" at bounding box center [682, 188] width 30 height 18
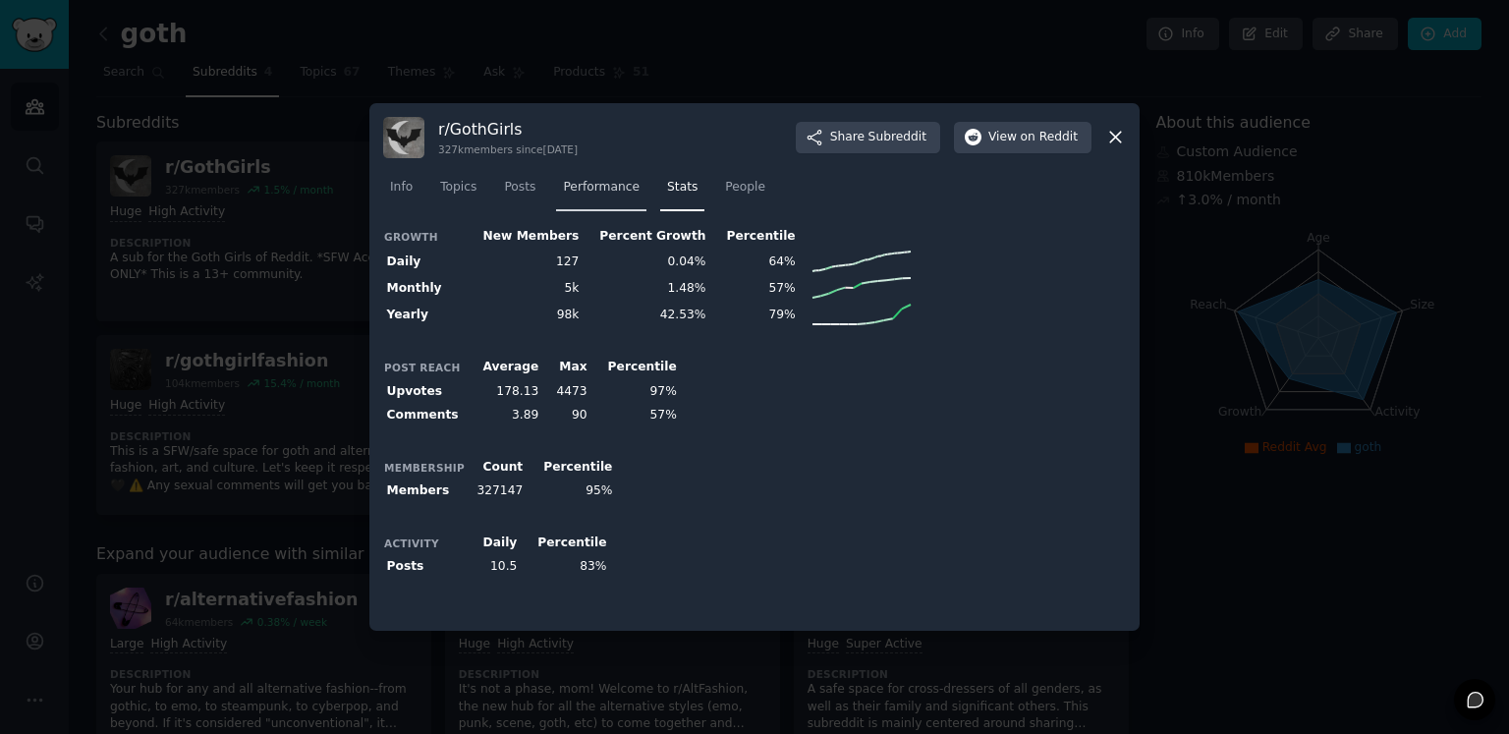
click at [612, 190] on span "Performance" at bounding box center [601, 188] width 77 height 18
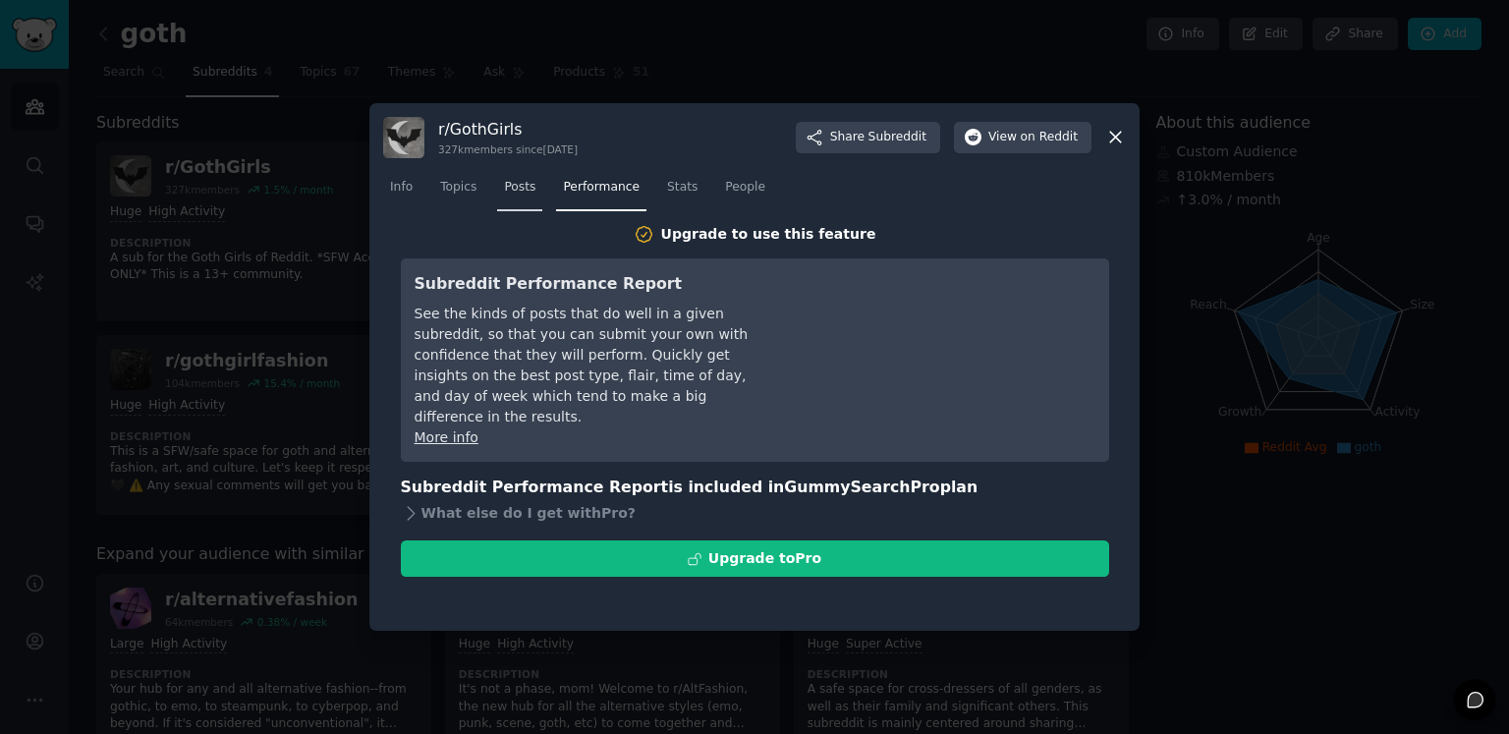
click at [506, 189] on span "Posts" at bounding box center [519, 188] width 31 height 18
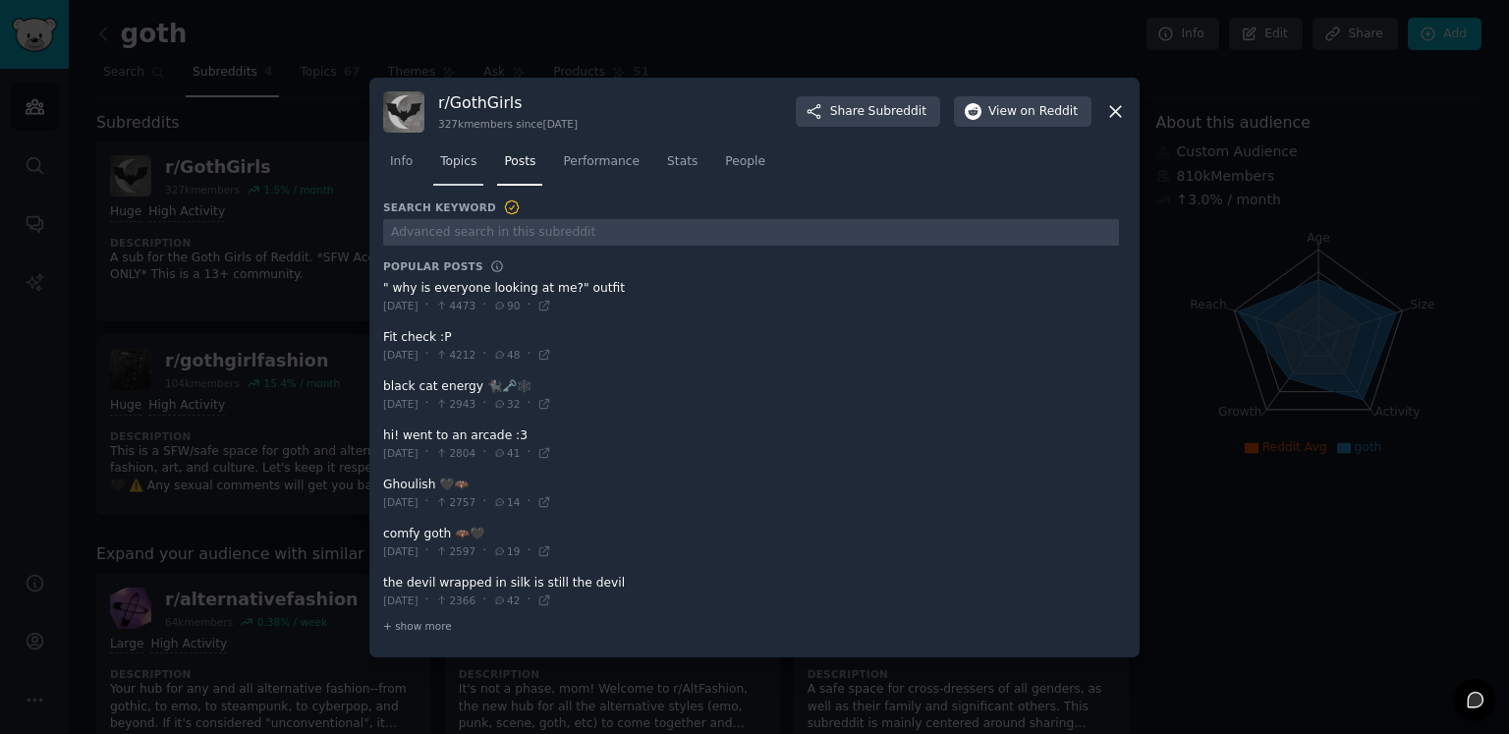
click at [441, 170] on span "Topics" at bounding box center [458, 162] width 36 height 18
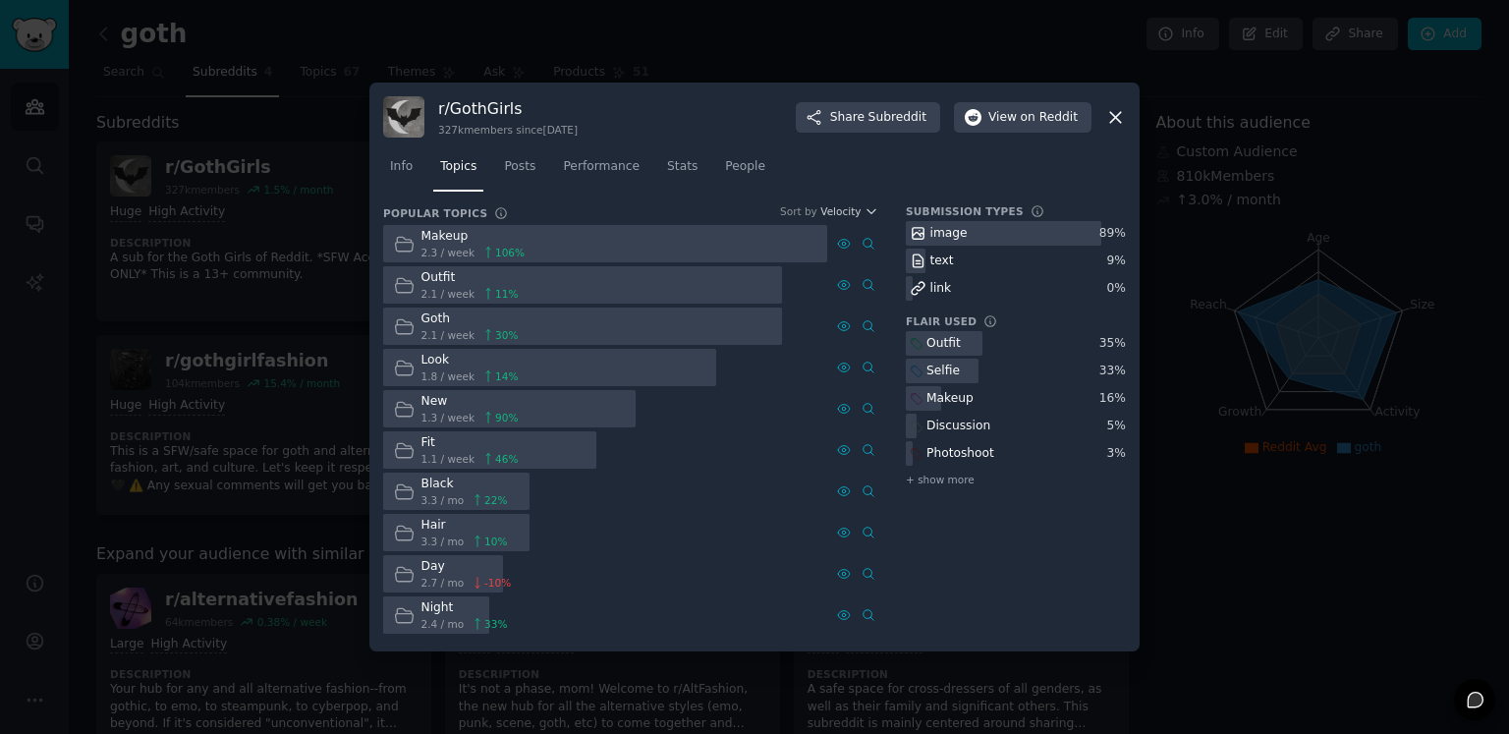
click at [1094, 117] on div "r/ GothGirls 327k members since [DATE] Share Subreddit View on Reddit" at bounding box center [754, 116] width 742 height 41
click at [1116, 116] on icon at bounding box center [1115, 117] width 11 height 11
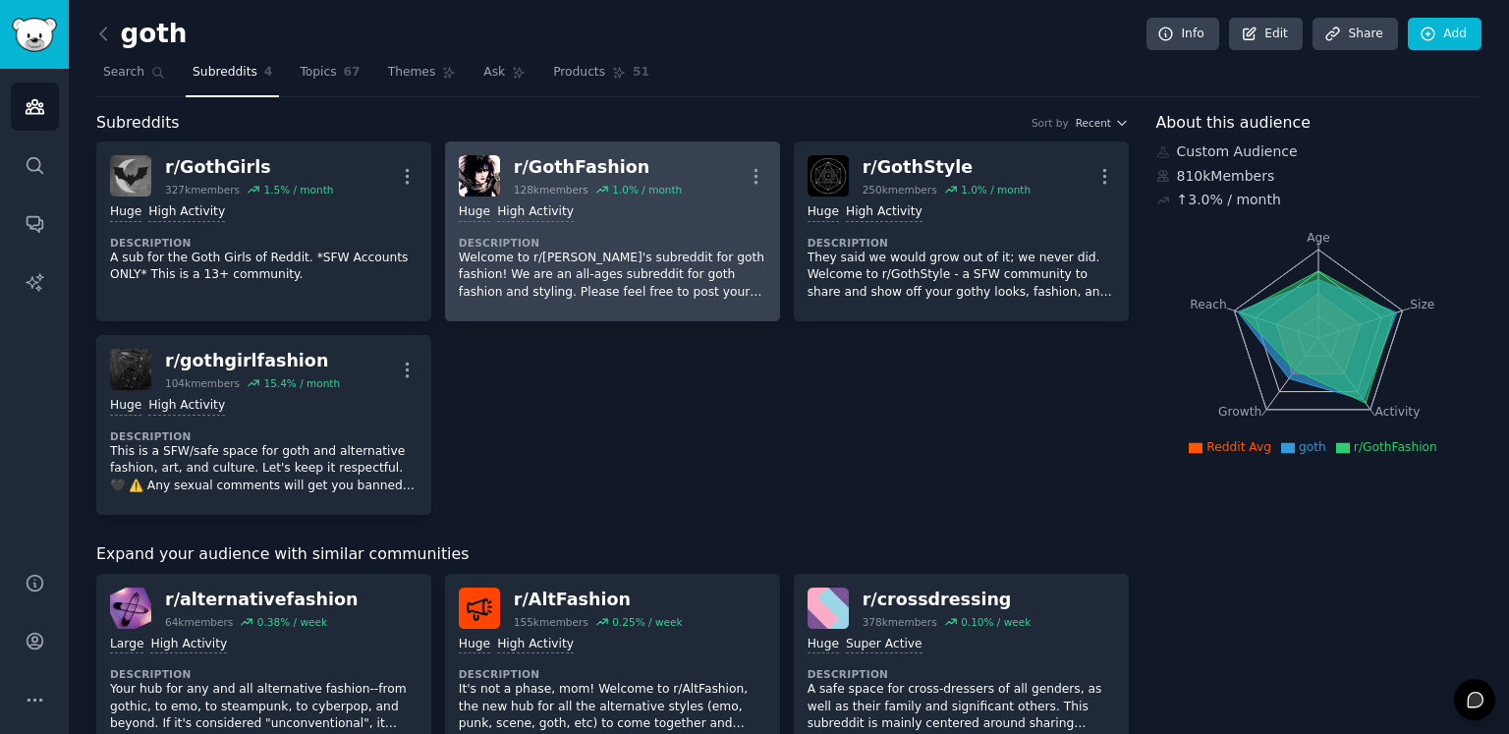
click at [618, 163] on div "r/ GothFashion" at bounding box center [598, 167] width 168 height 25
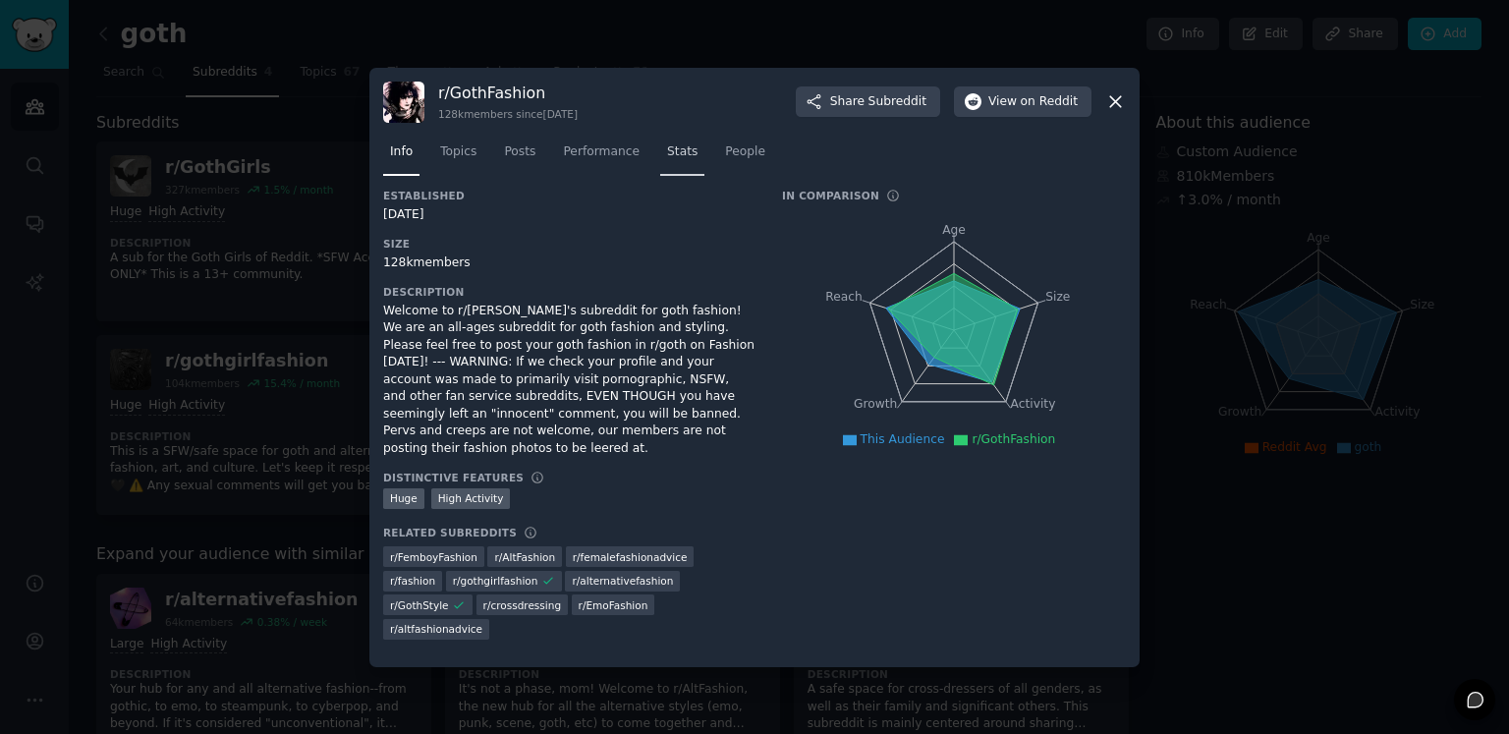
click at [667, 161] on span "Stats" at bounding box center [682, 152] width 30 height 18
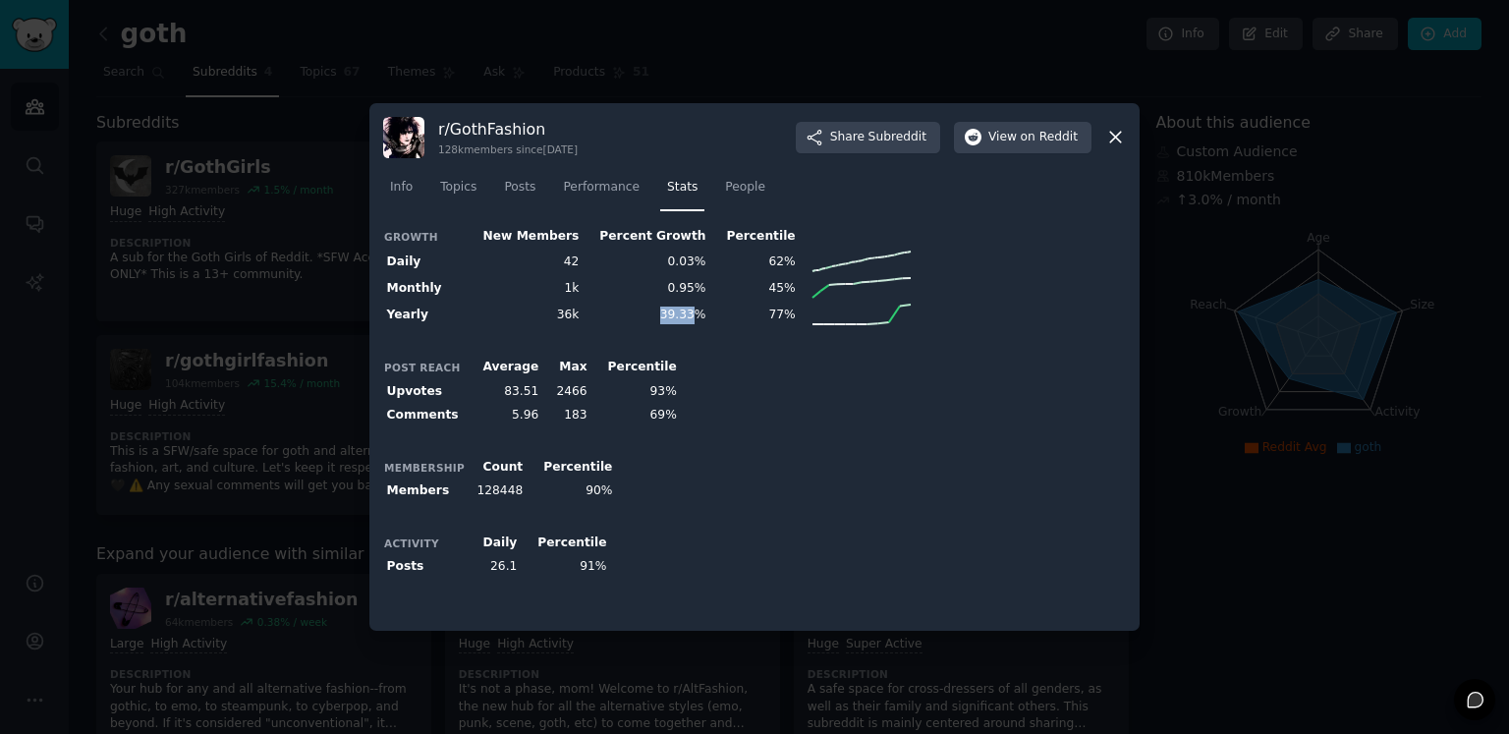
drag, startPoint x: 654, startPoint y: 312, endPoint x: 672, endPoint y: 313, distance: 17.7
click at [670, 312] on td "39.33%" at bounding box center [645, 315] width 127 height 27
click at [675, 348] on div "Growth New Members Percent Growth Percentile Daily 42 0.03% 62% Monthly 1k 0.95…" at bounding box center [754, 420] width 742 height 393
click at [267, 296] on div at bounding box center [754, 367] width 1509 height 734
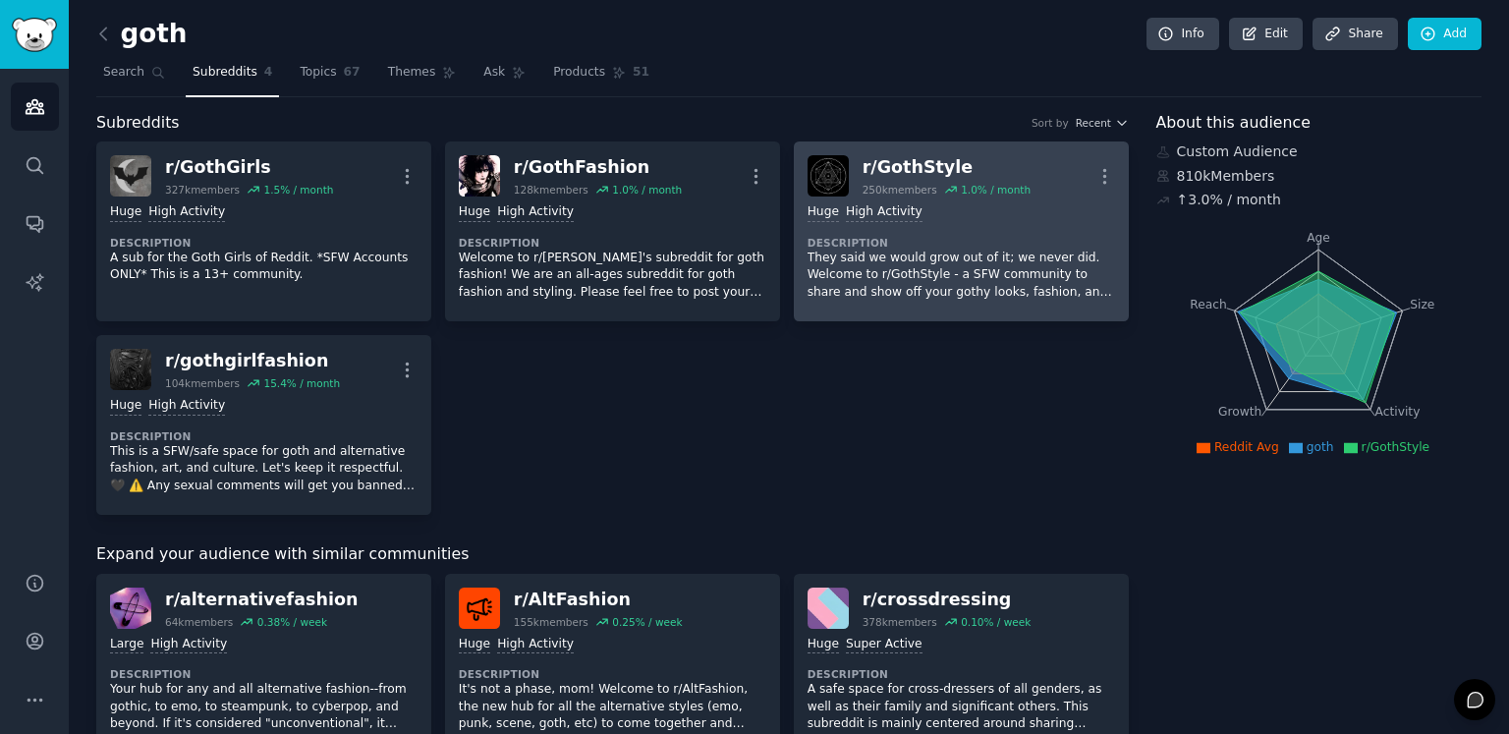
click at [898, 156] on div "r/ GothStyle" at bounding box center [946, 167] width 168 height 25
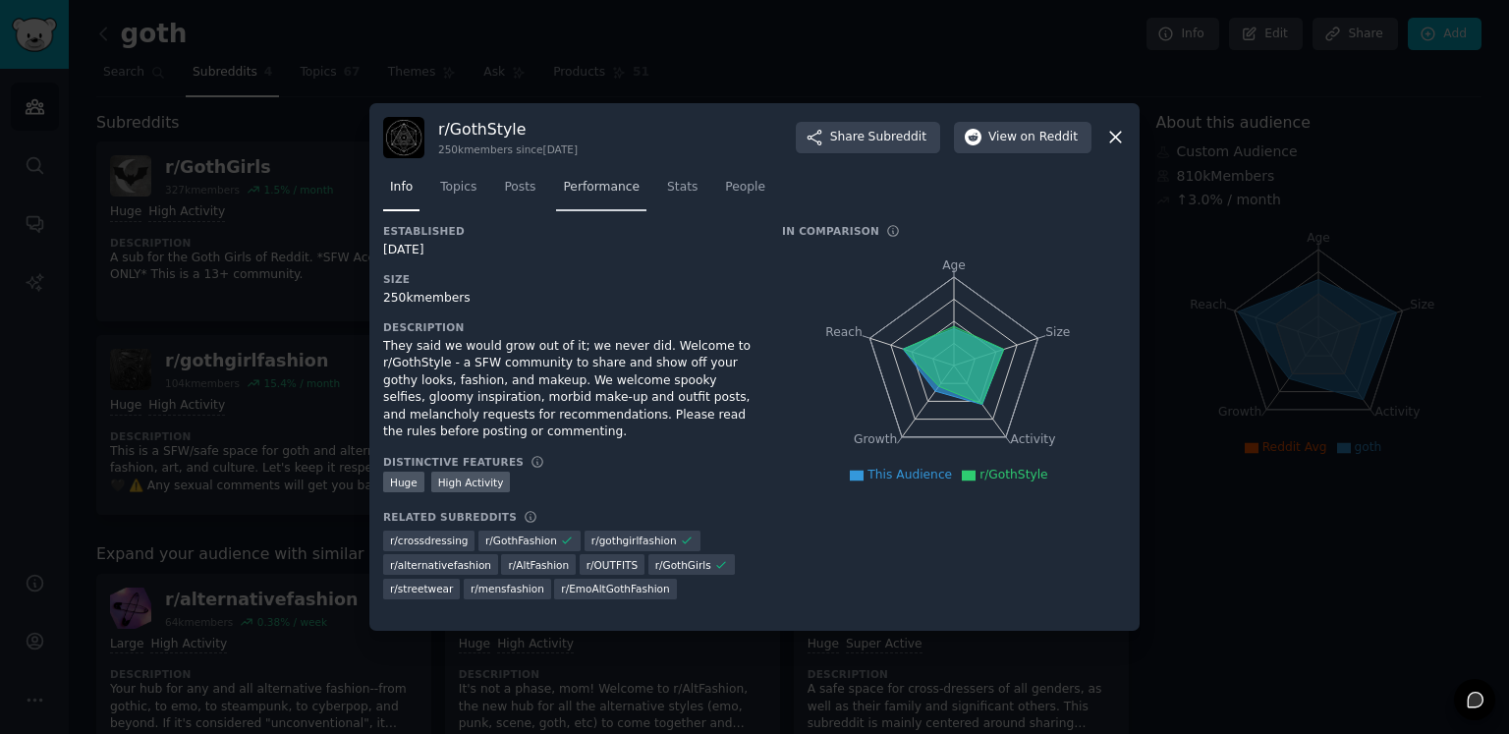
click at [598, 191] on span "Performance" at bounding box center [601, 188] width 77 height 18
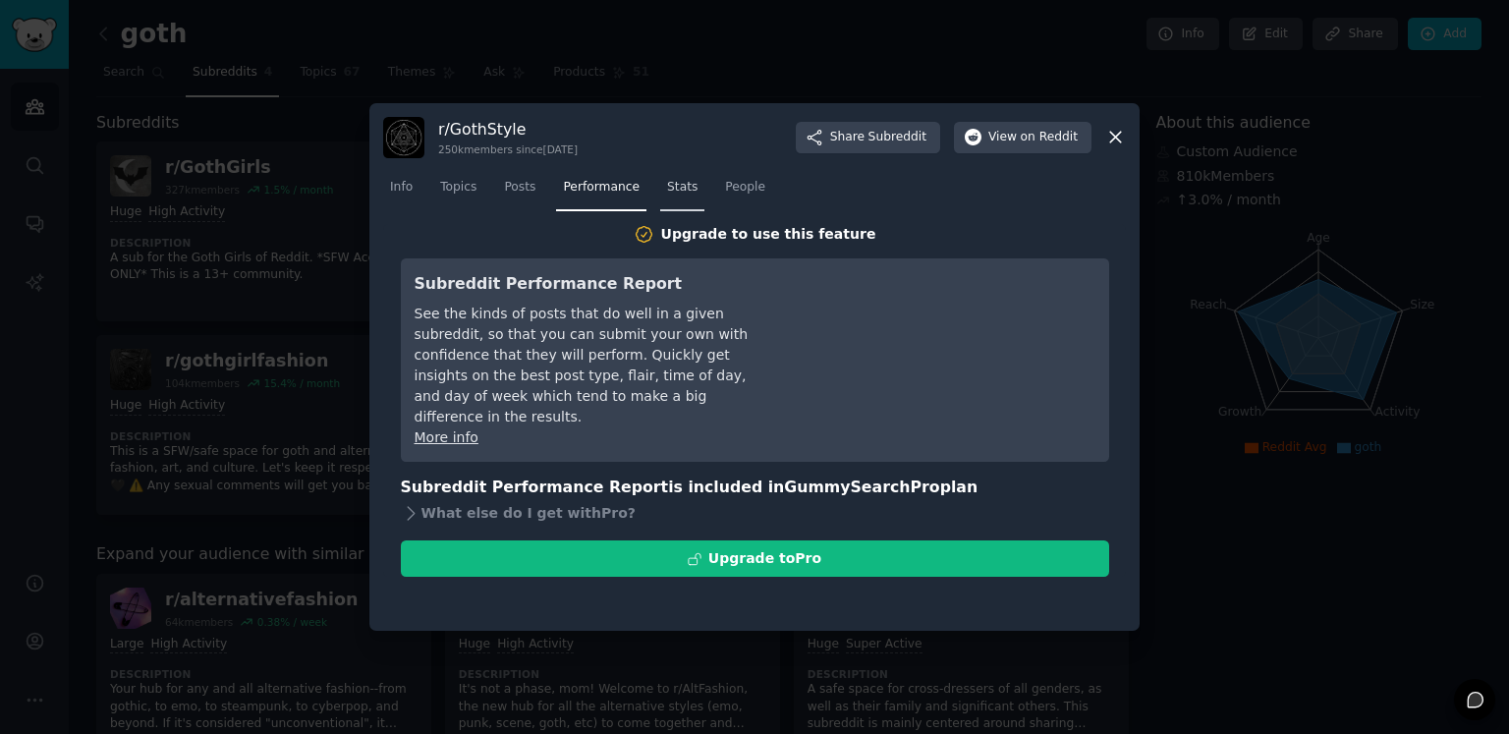
click at [667, 189] on span "Stats" at bounding box center [682, 188] width 30 height 18
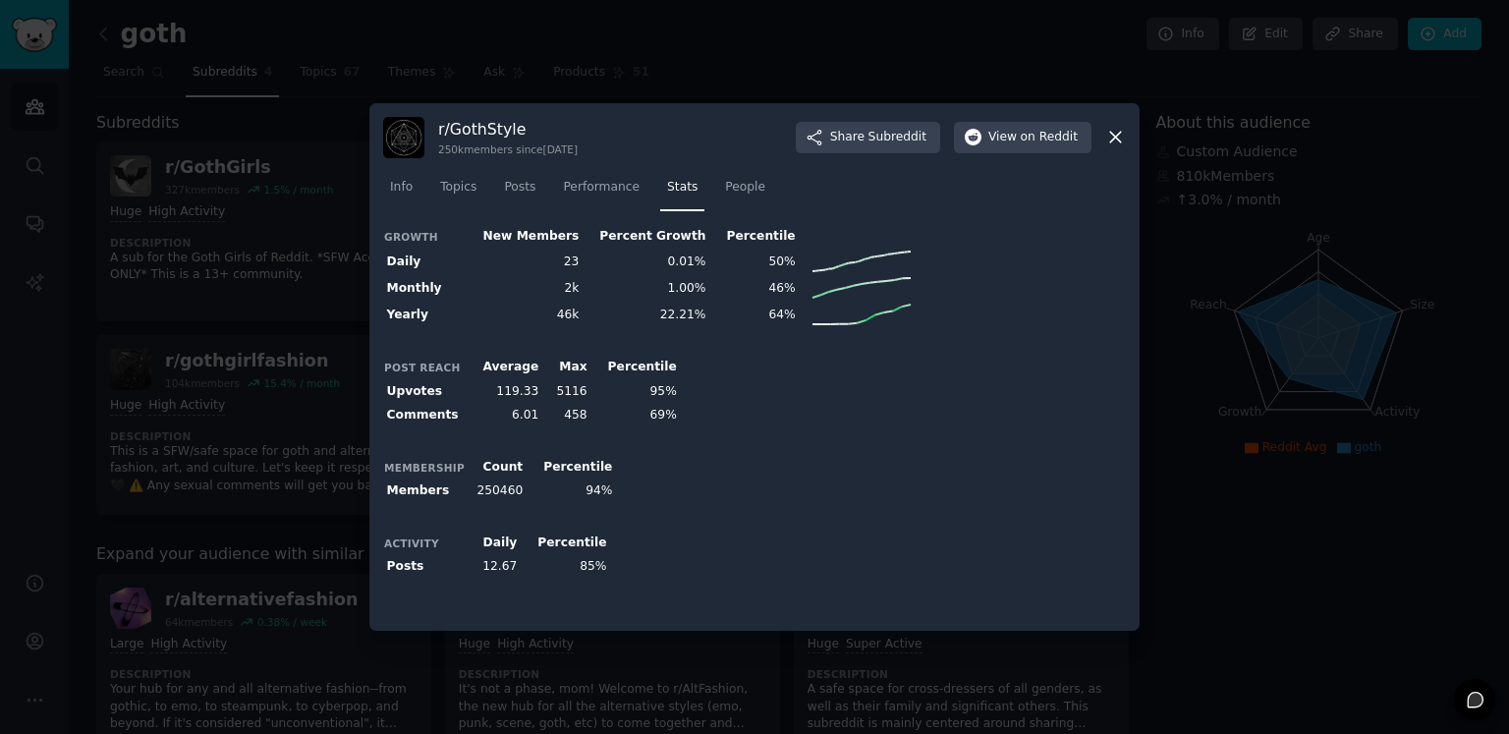
click at [195, 358] on div at bounding box center [754, 367] width 1509 height 734
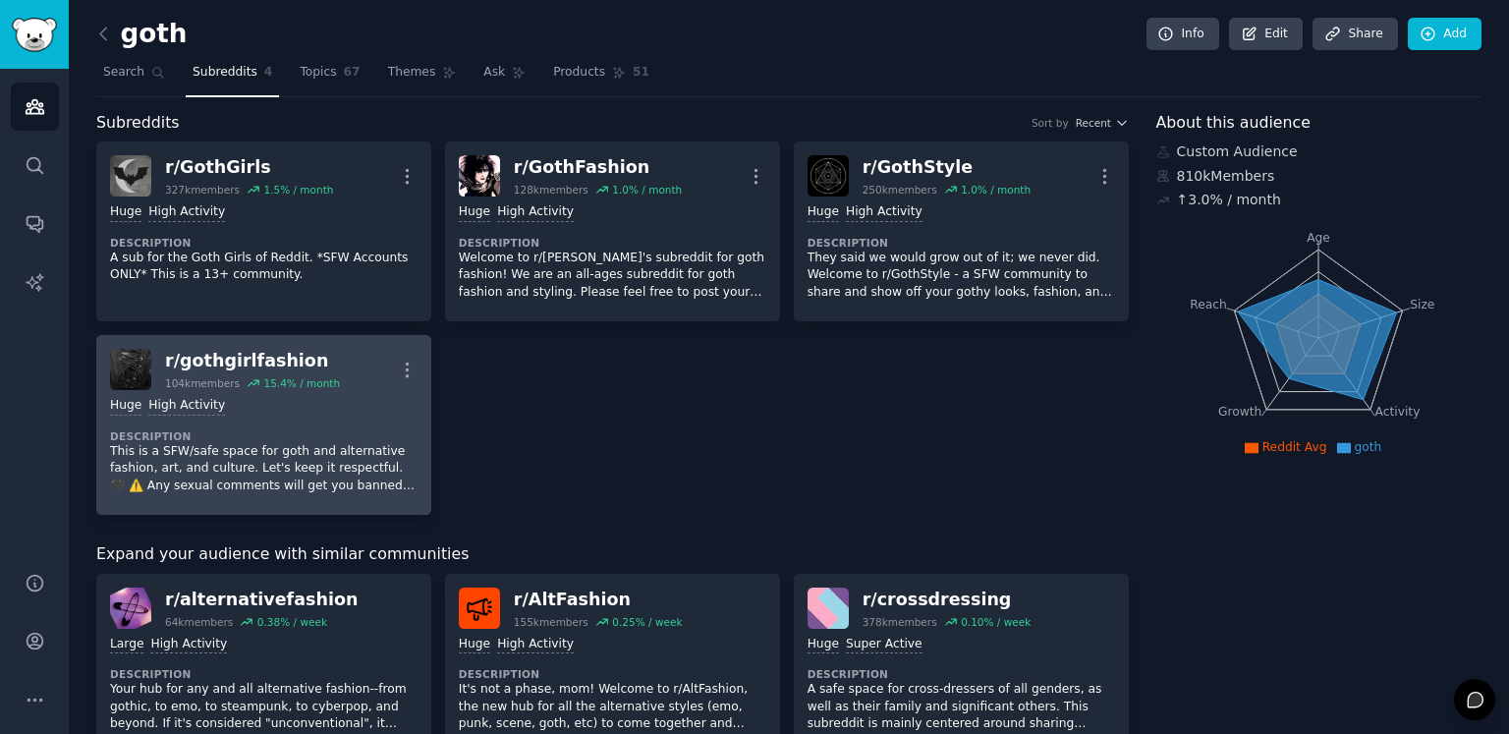
click at [273, 361] on div "r/ gothgirlfashion" at bounding box center [252, 361] width 175 height 25
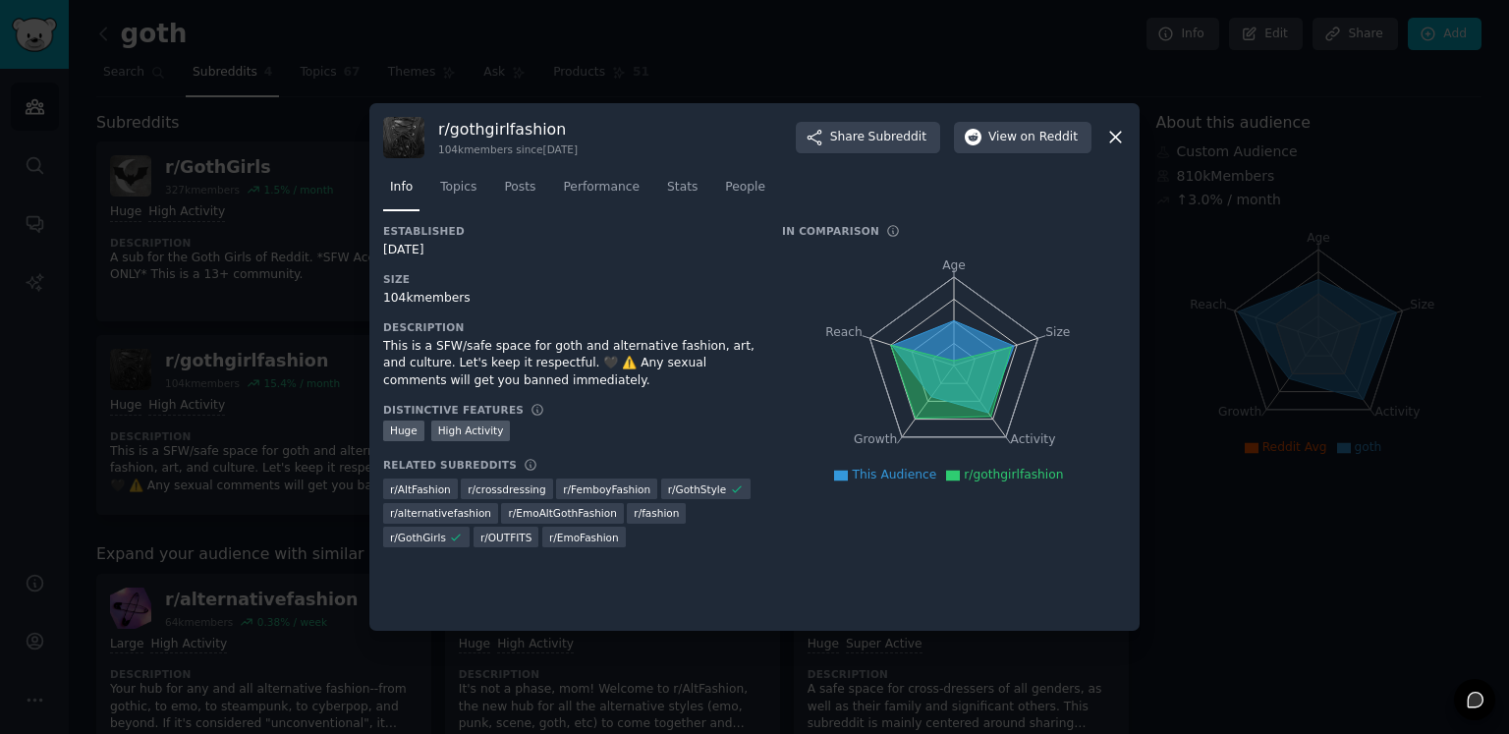
click at [688, 187] on nav "Info Topics Posts Performance Stats People" at bounding box center [754, 192] width 742 height 40
click at [676, 188] on span "Stats" at bounding box center [682, 188] width 30 height 18
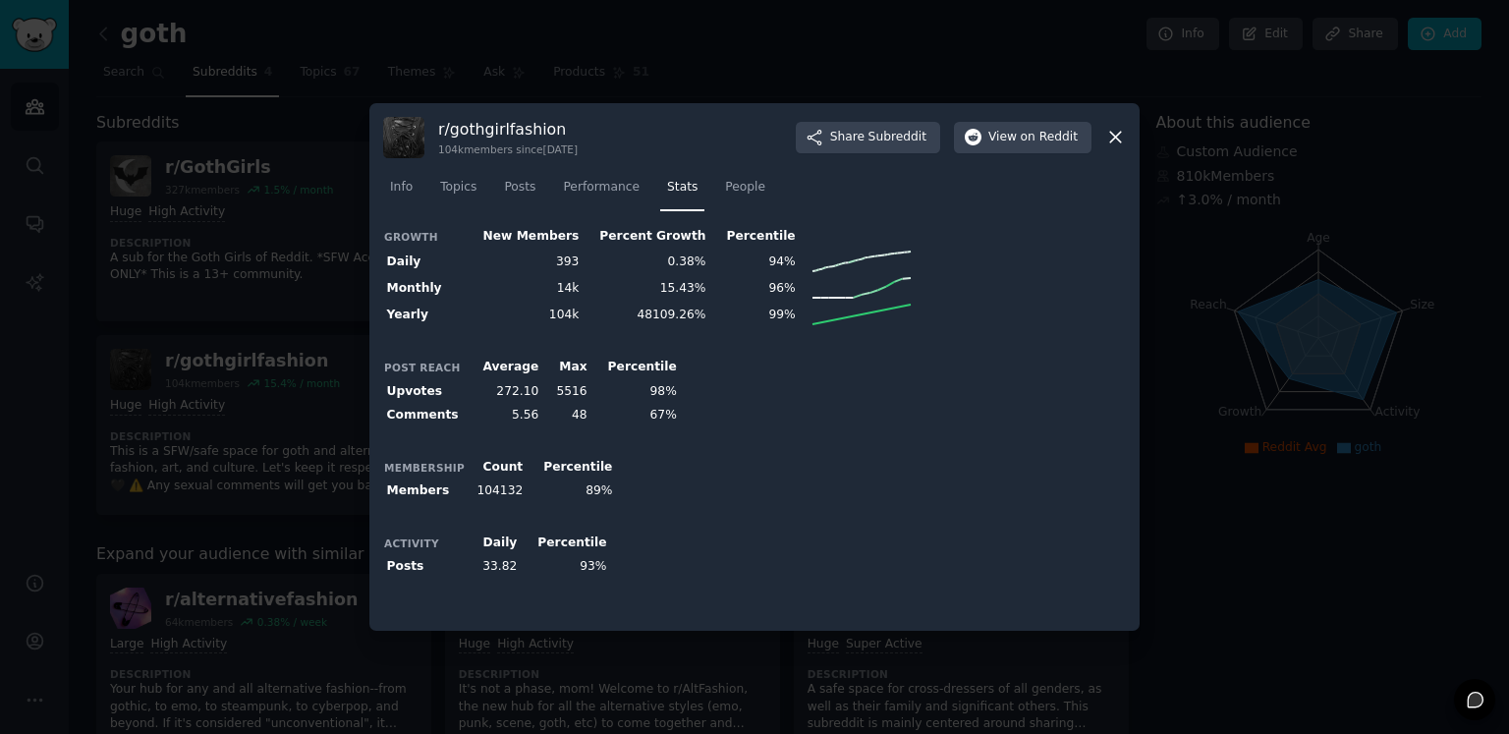
click at [329, 339] on div at bounding box center [754, 367] width 1509 height 734
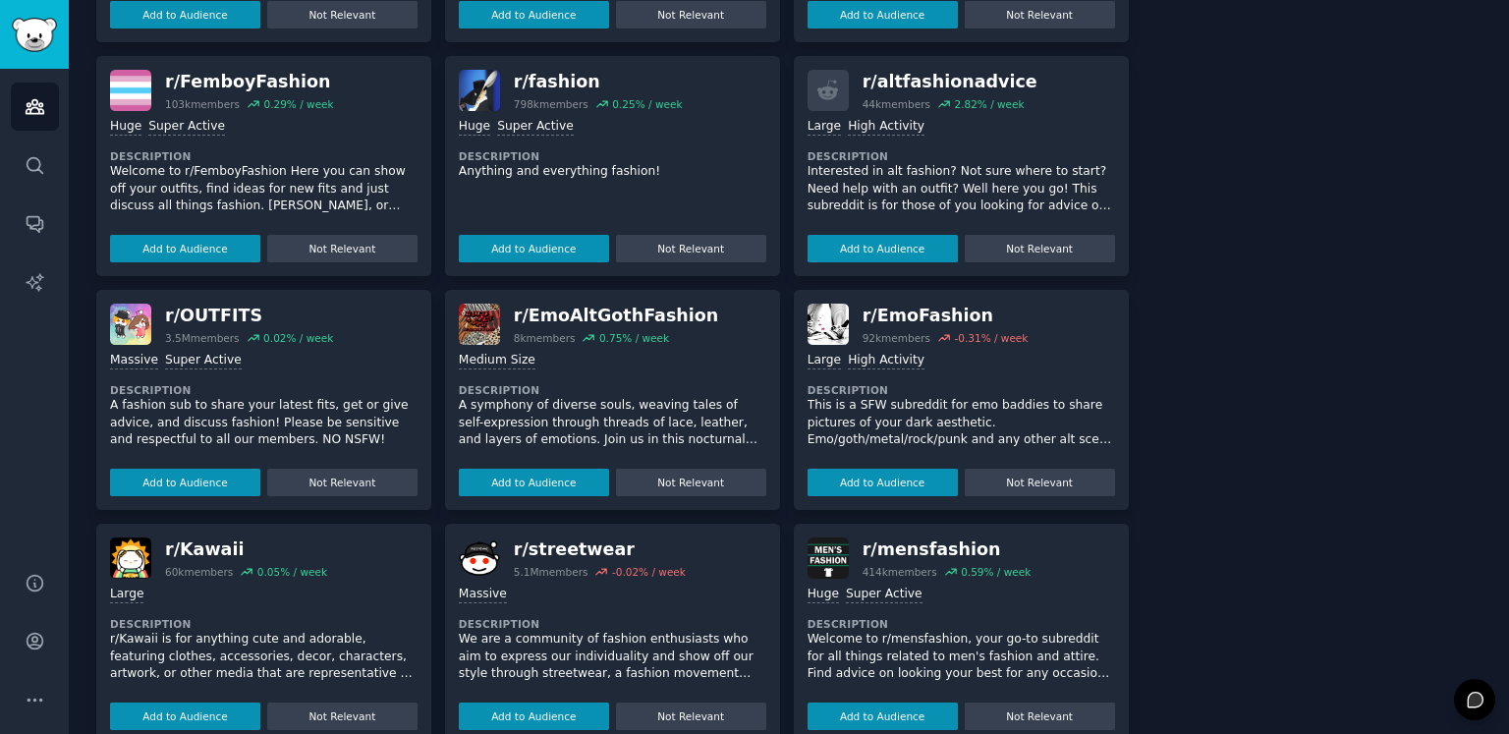
scroll to position [786, 0]
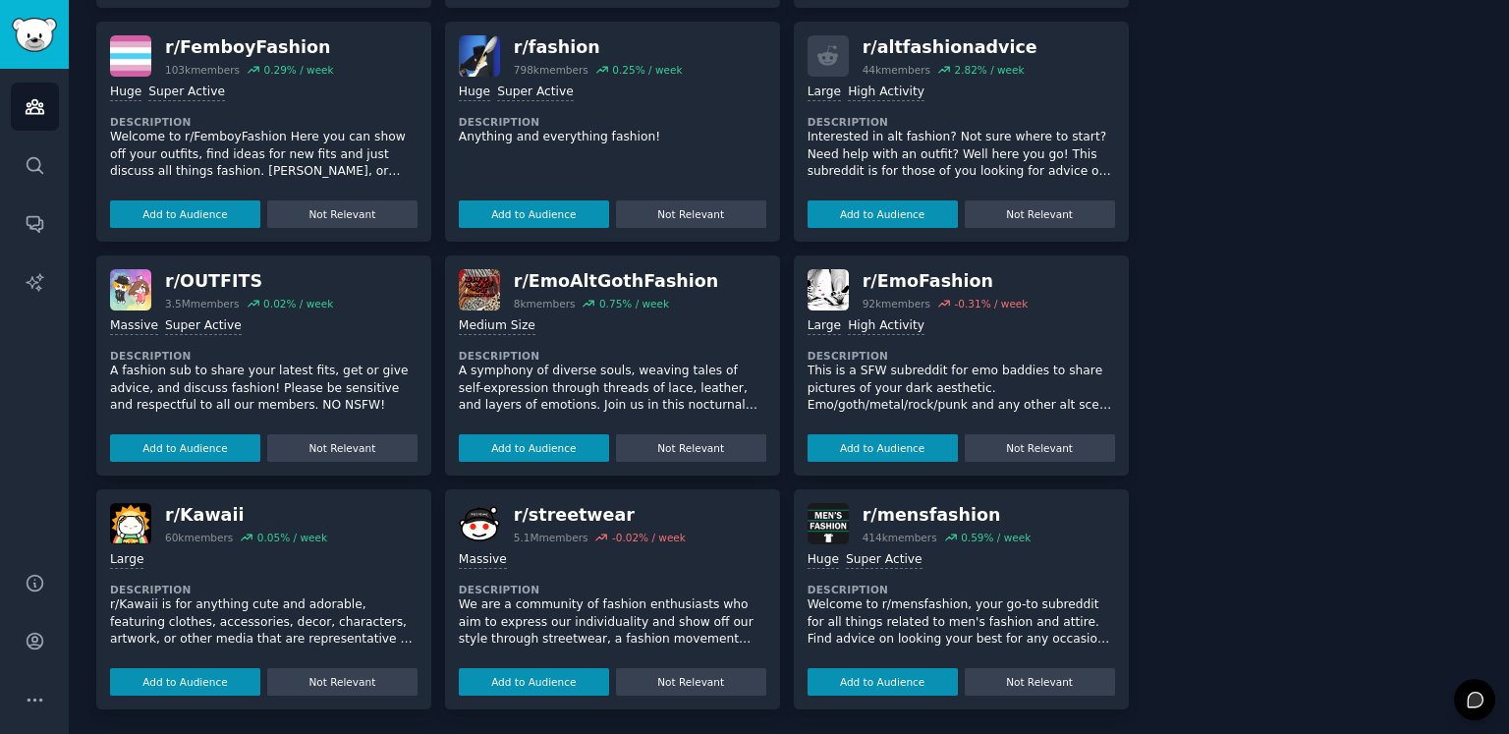
click at [610, 284] on div "r/ EmoAltGothFashion" at bounding box center [616, 281] width 204 height 25
click at [556, 446] on button "Add to Audience" at bounding box center [534, 447] width 150 height 27
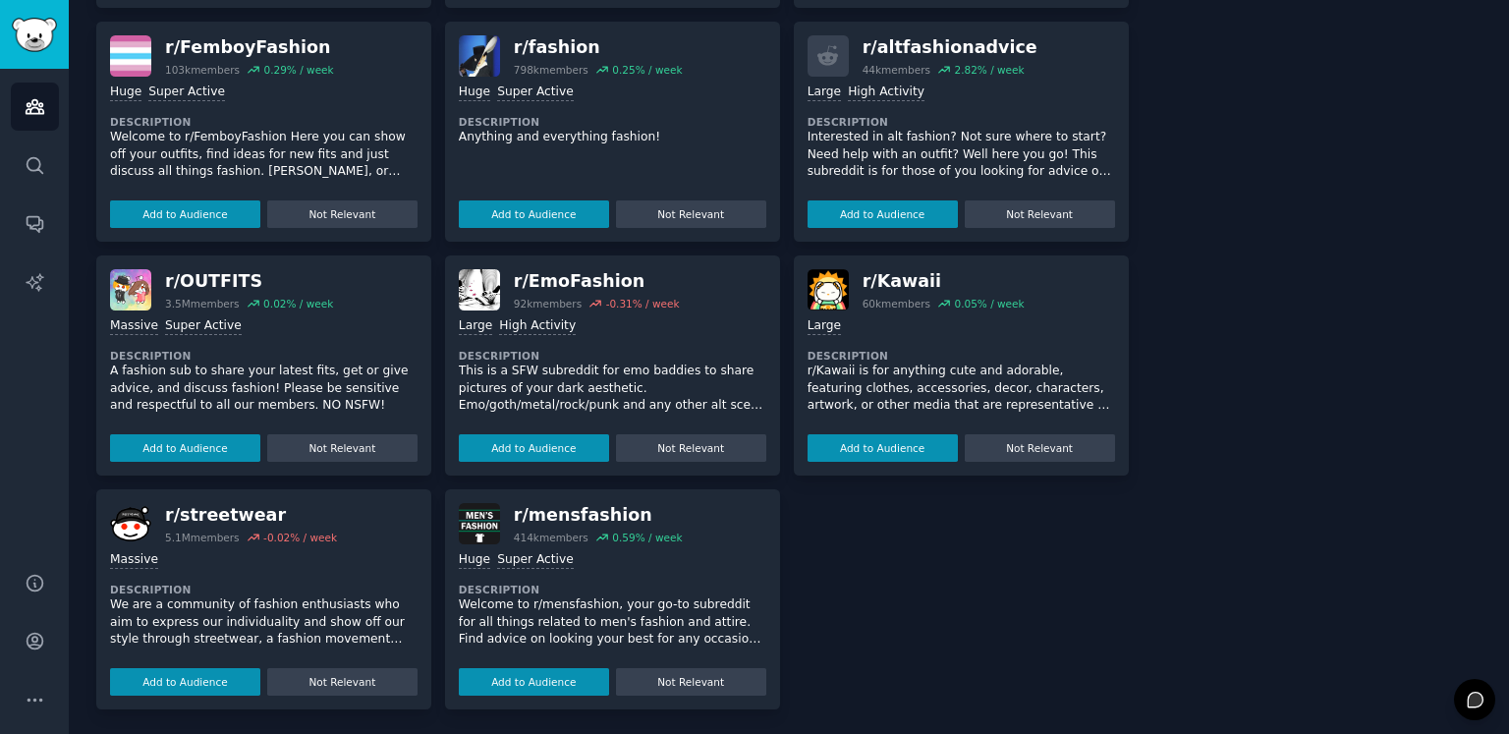
click at [562, 277] on div "r/ EmoFashion" at bounding box center [597, 281] width 166 height 25
click at [554, 453] on button "Add to Audience" at bounding box center [534, 447] width 150 height 27
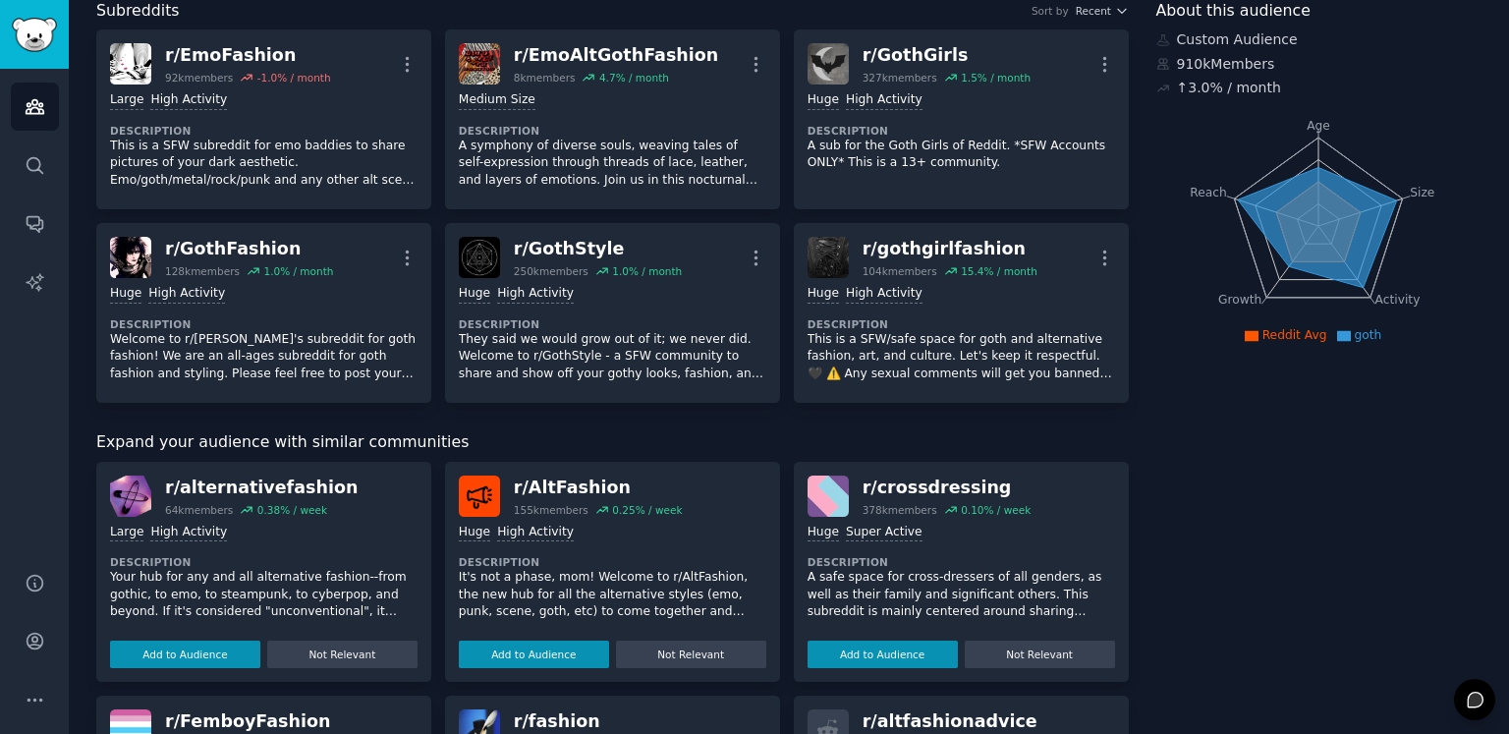
scroll to position [0, 0]
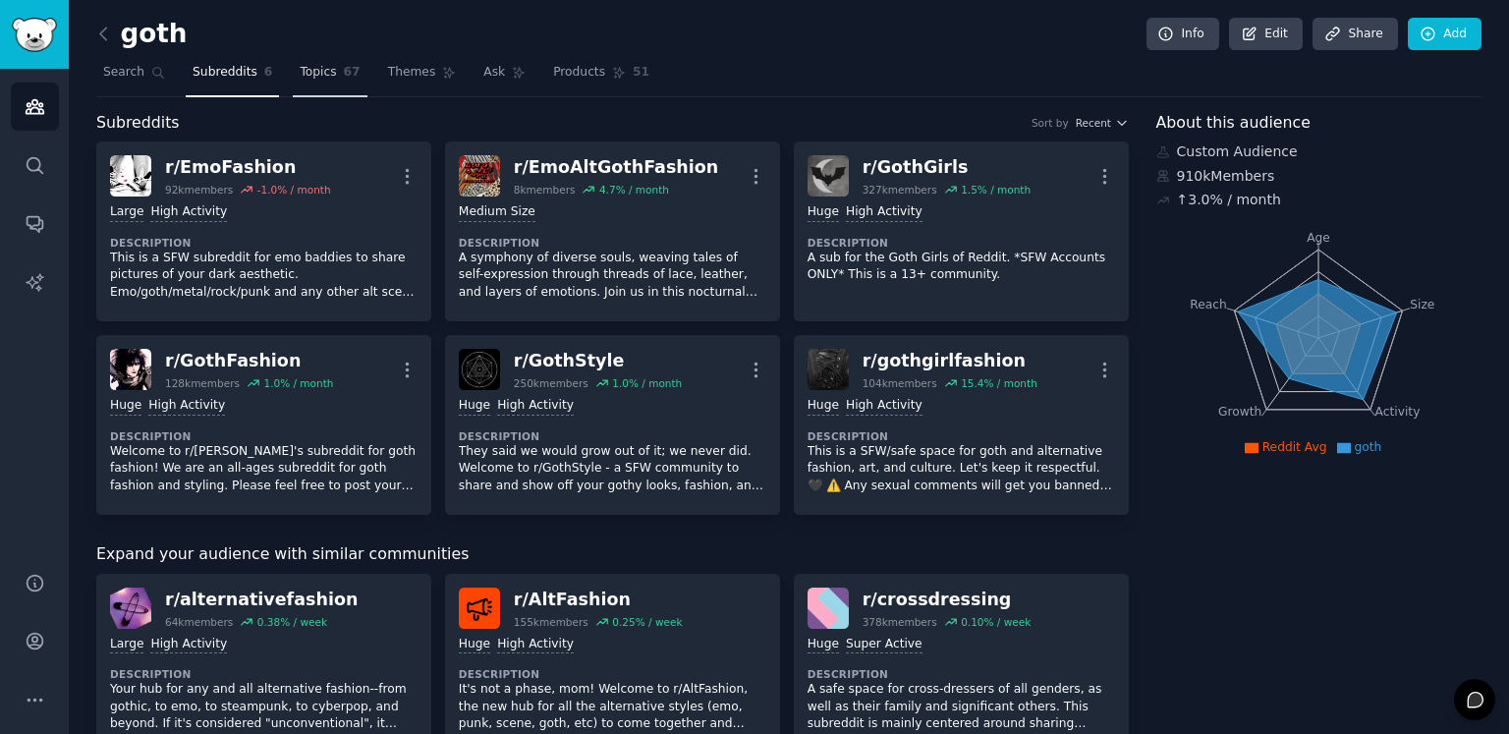
click at [315, 71] on span "Topics" at bounding box center [318, 73] width 36 height 18
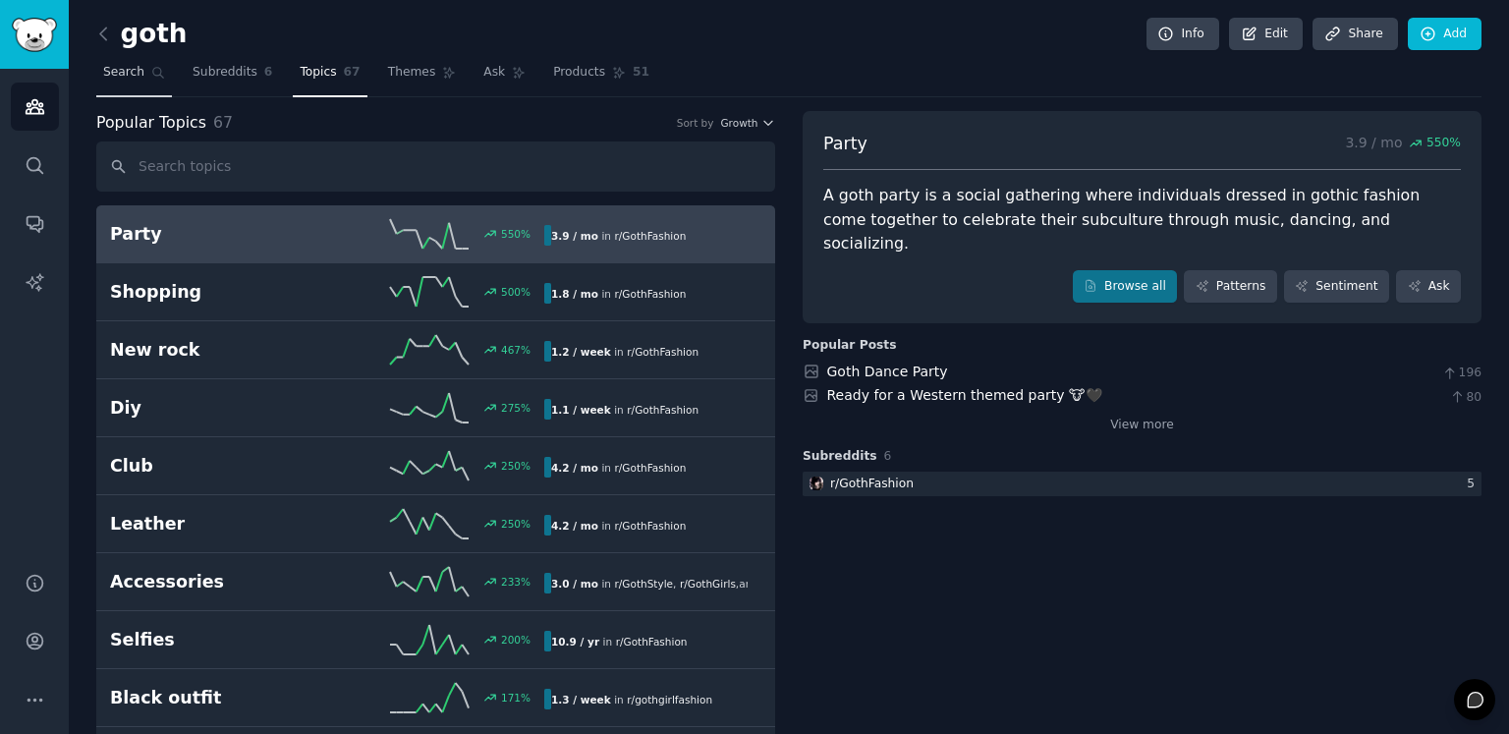
click at [141, 70] on link "Search" at bounding box center [134, 77] width 76 height 40
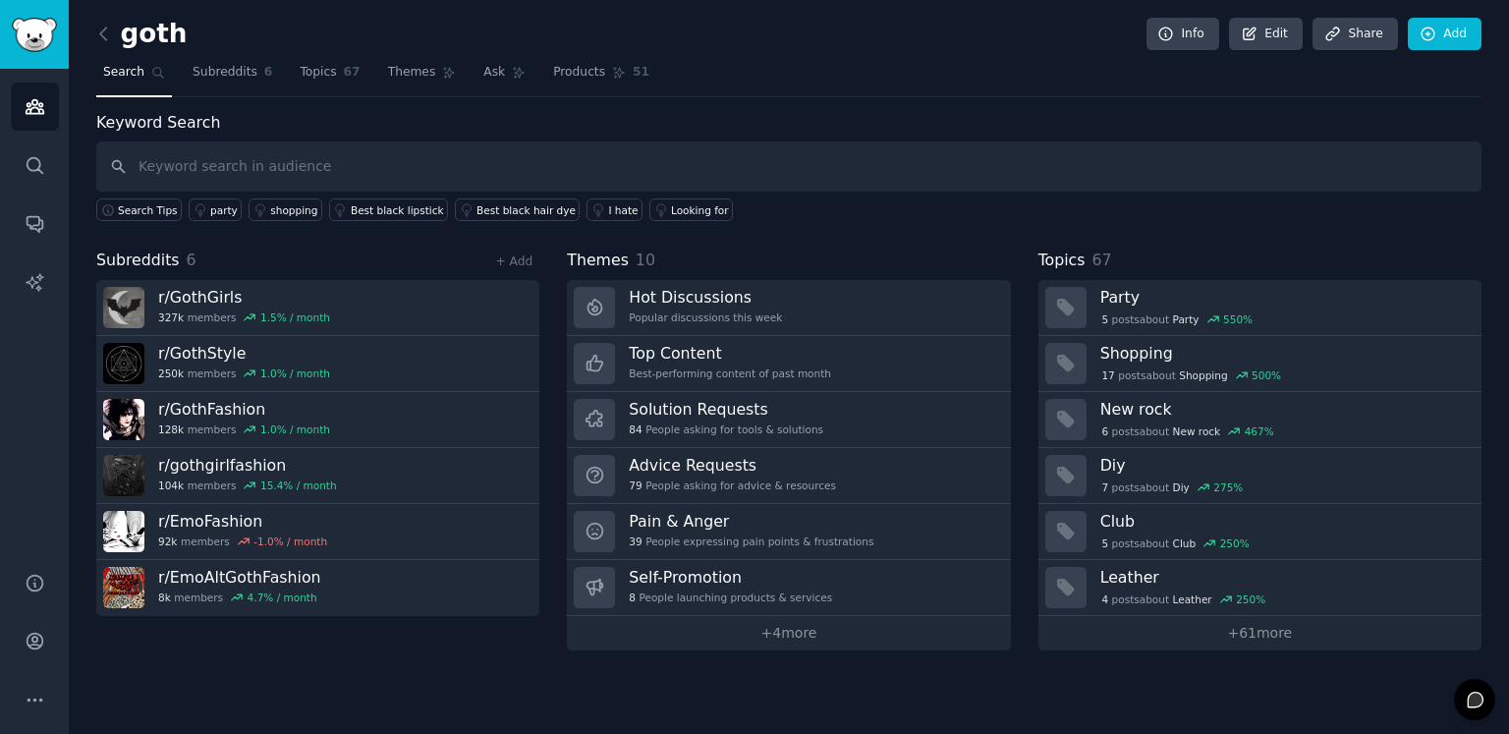
click at [562, 55] on div "goth Info Edit Share Add" at bounding box center [788, 38] width 1385 height 40
click at [559, 69] on span "Products" at bounding box center [579, 73] width 52 height 18
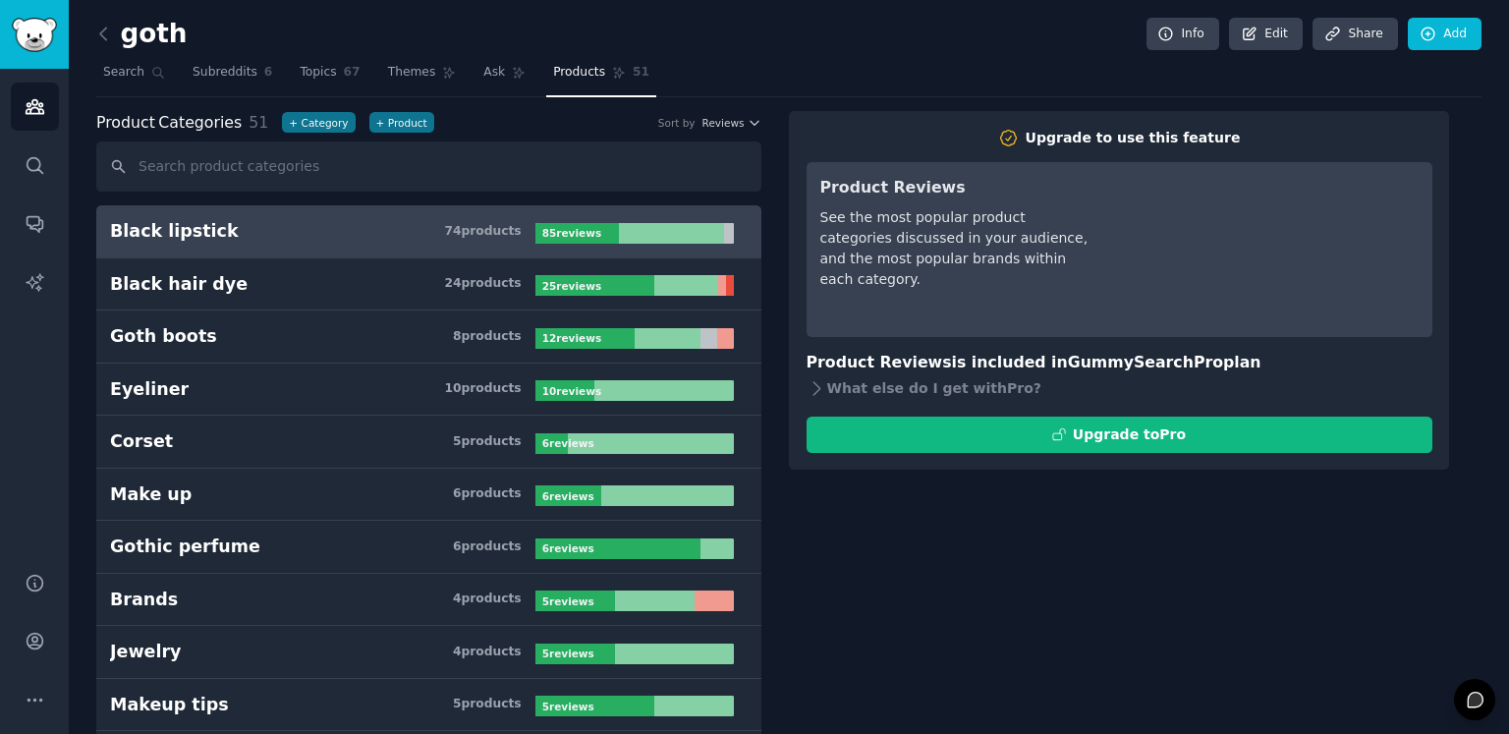
click at [503, 64] on link "Ask" at bounding box center [504, 77] width 56 height 40
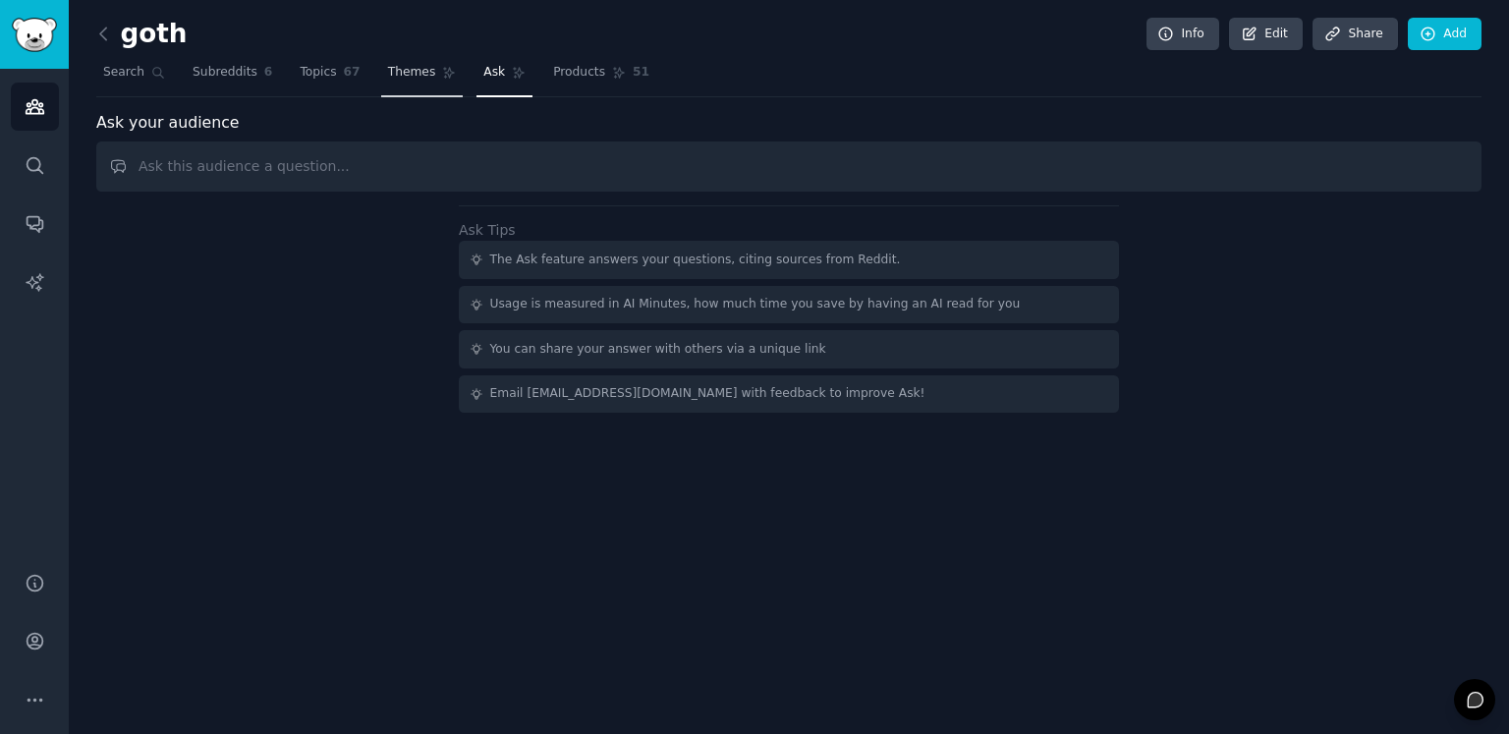
click at [411, 72] on span "Themes" at bounding box center [412, 73] width 48 height 18
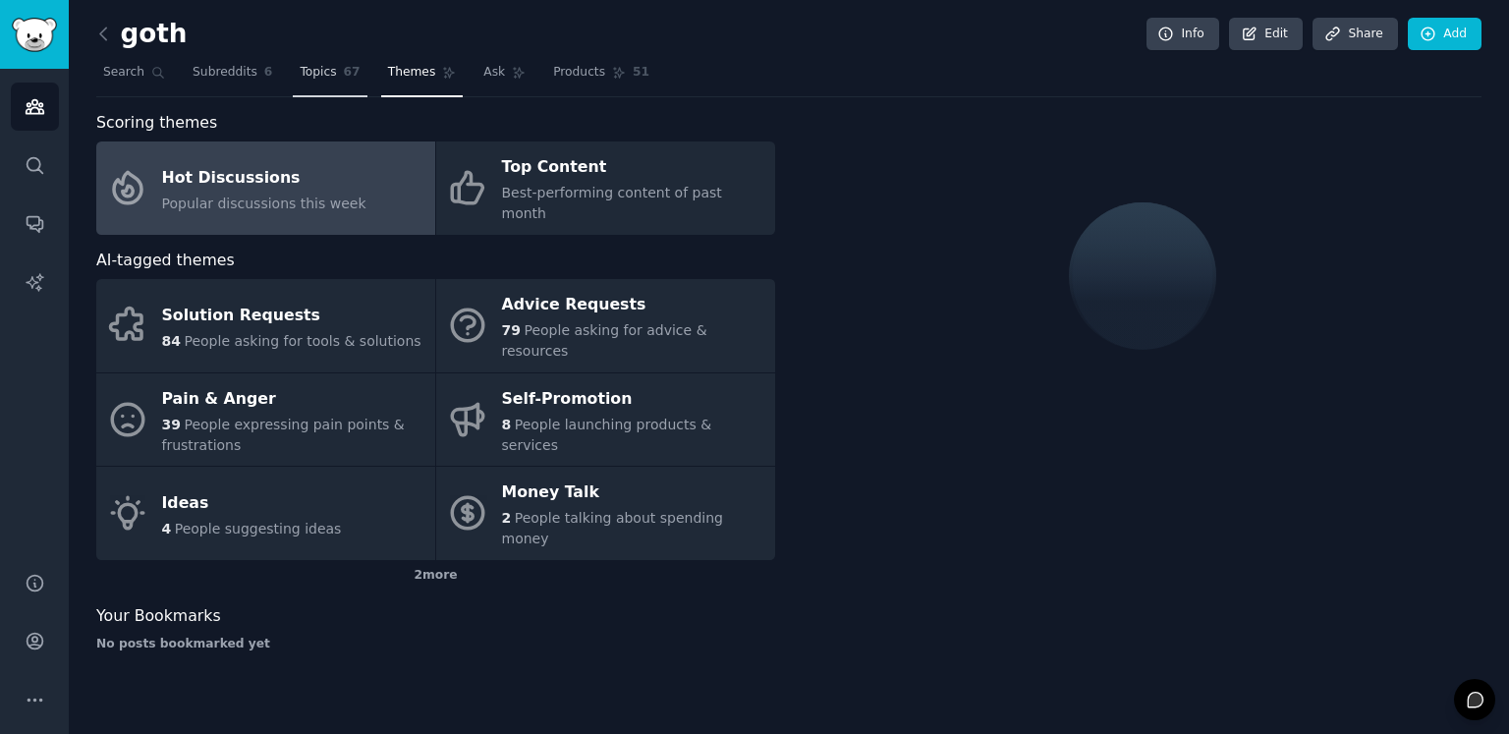
click at [330, 82] on link "Topics 67" at bounding box center [330, 77] width 74 height 40
